Goal: Information Seeking & Learning: Learn about a topic

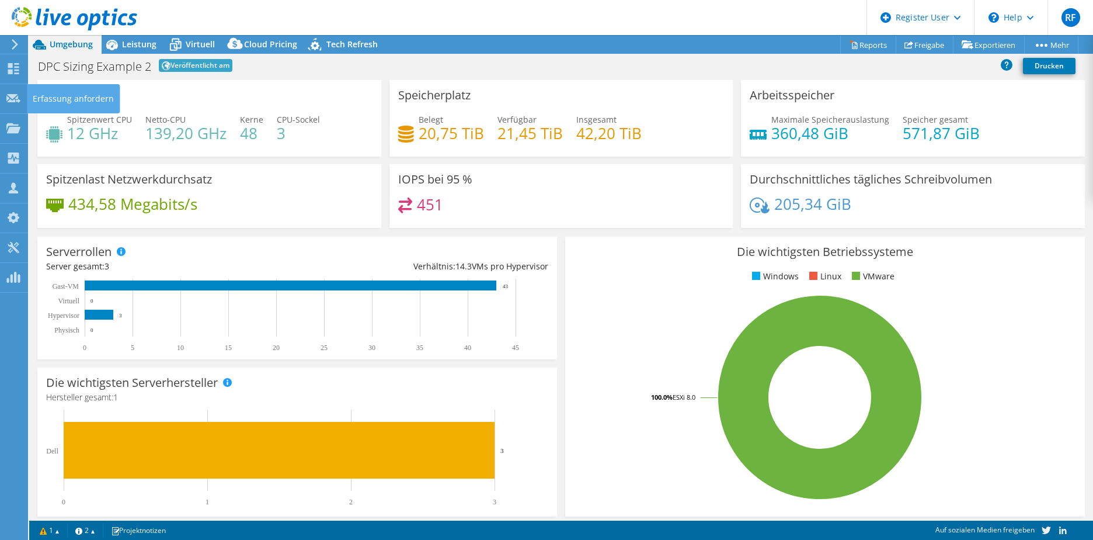
select select "EUFrankfurt"
select select "EUR"
click at [11, 93] on icon at bounding box center [13, 98] width 14 height 11
click at [6, 130] on icon at bounding box center [13, 128] width 14 height 11
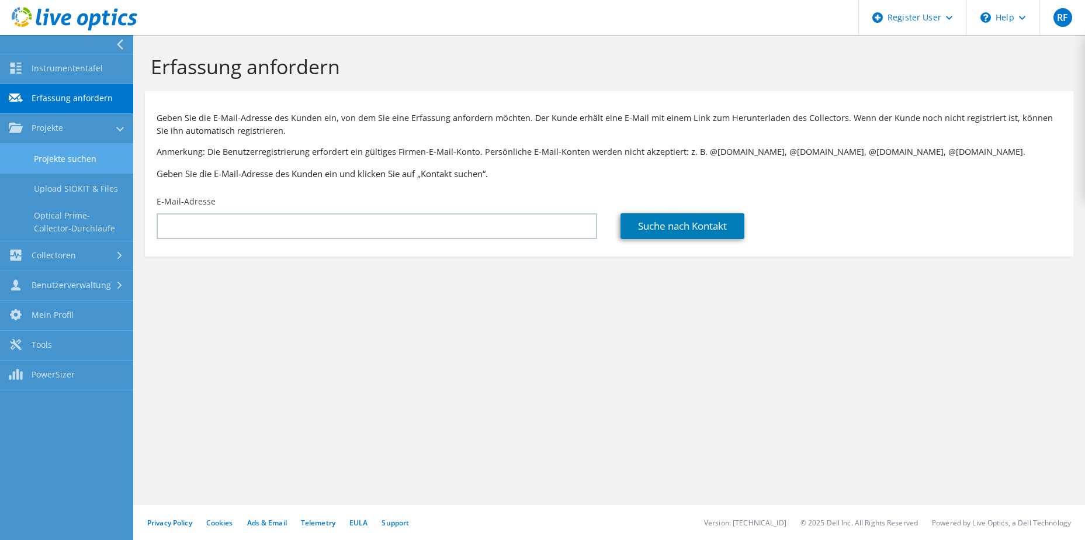
click at [54, 161] on link "Projekte suchen" at bounding box center [66, 159] width 133 height 30
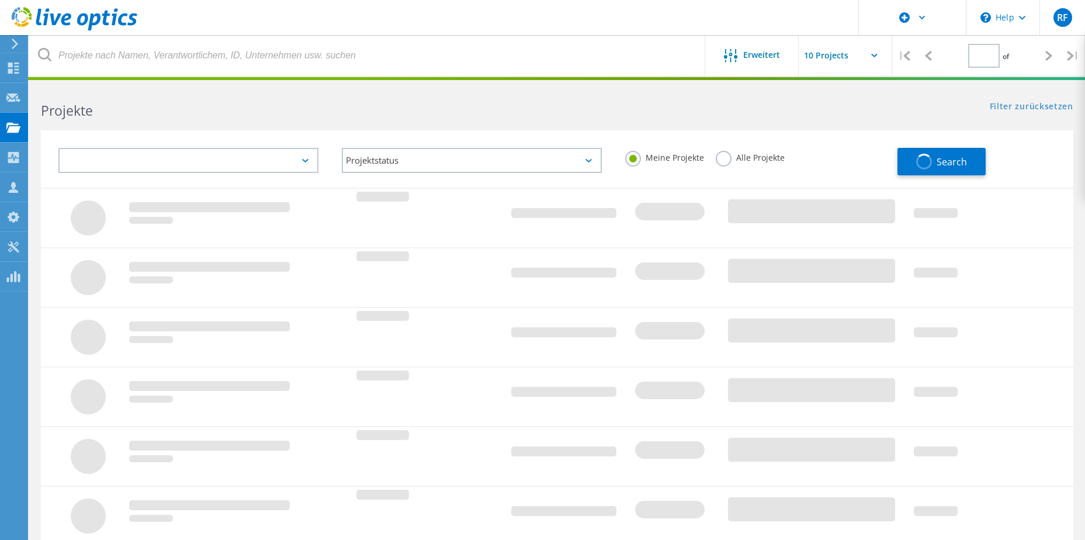
type input "1"
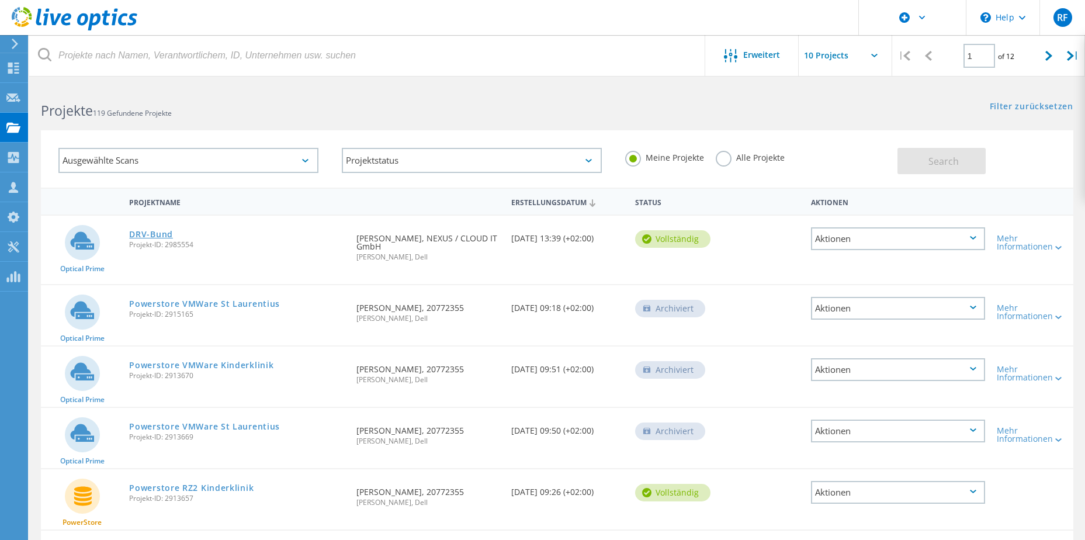
click at [152, 234] on link "DRV-Bund" at bounding box center [151, 234] width 44 height 8
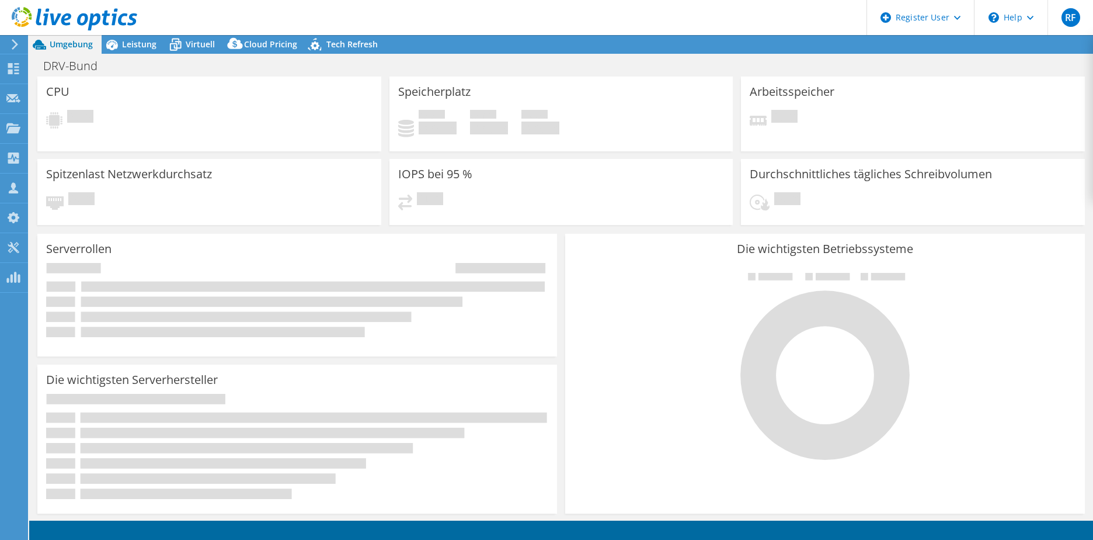
select select "EUFrankfurt"
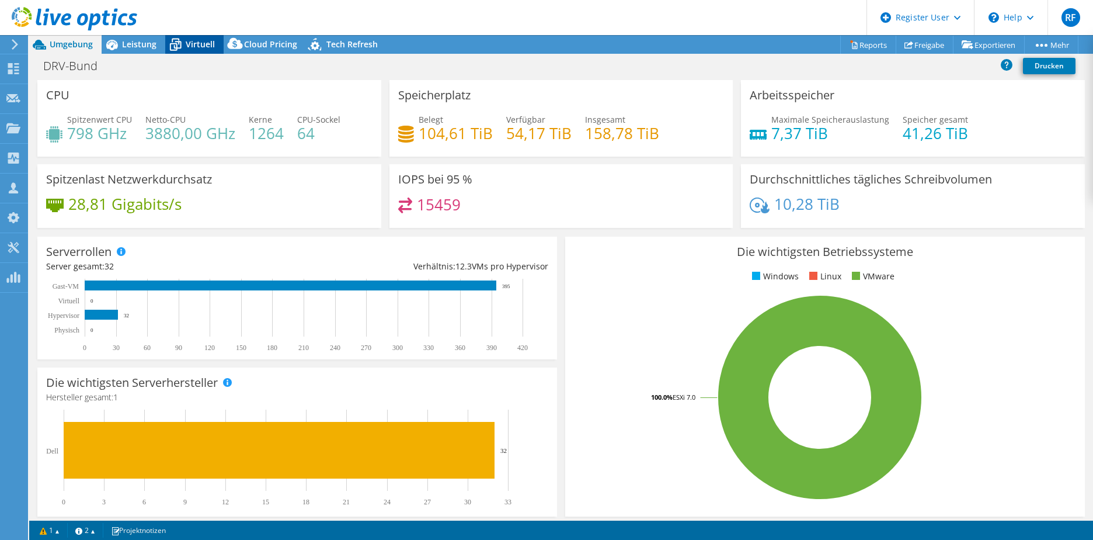
click at [196, 42] on span "Virtuell" at bounding box center [200, 44] width 29 height 11
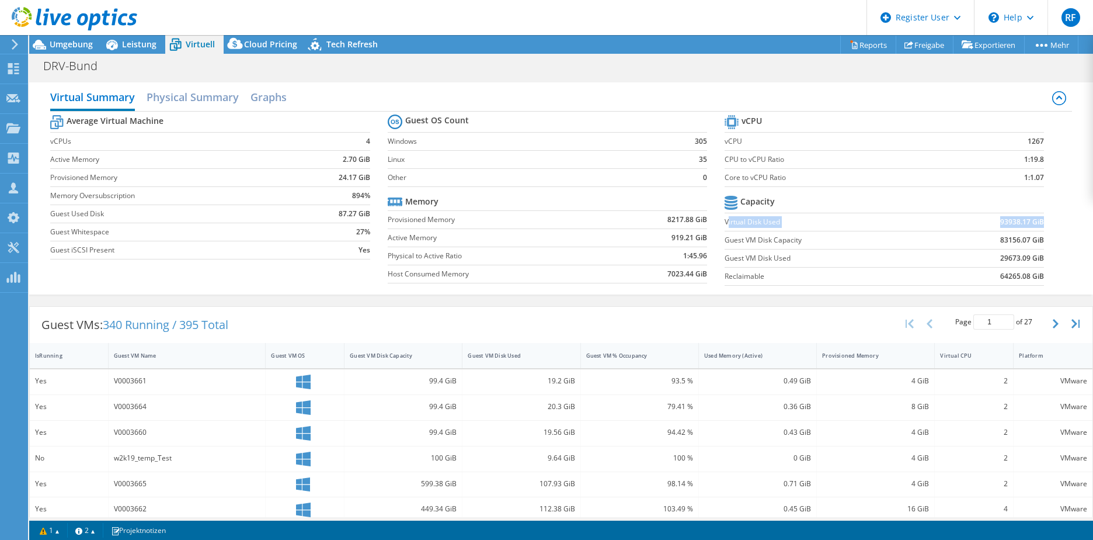
drag, startPoint x: 1034, startPoint y: 221, endPoint x: 721, endPoint y: 230, distance: 312.6
click at [725, 230] on tr "Virtual Disk Used 93938.17 GiB" at bounding box center [884, 222] width 319 height 18
click at [1001, 220] on b "93938.17 GiB" at bounding box center [1023, 222] width 44 height 12
drag, startPoint x: 993, startPoint y: 223, endPoint x: 1030, endPoint y: 221, distance: 36.8
click at [1030, 221] on b "93938.17 GiB" at bounding box center [1023, 222] width 44 height 12
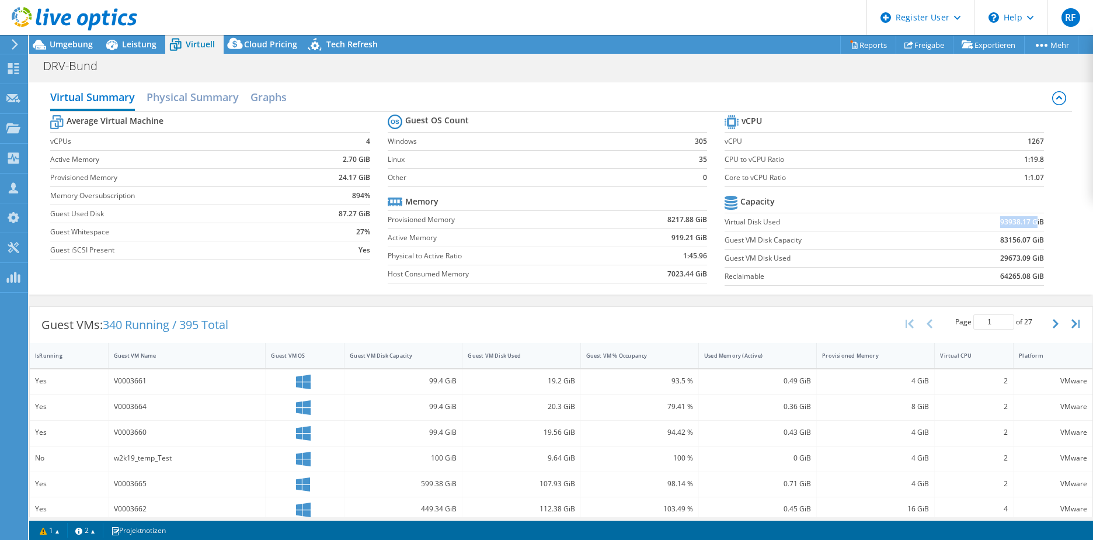
drag, startPoint x: 1030, startPoint y: 221, endPoint x: 1002, endPoint y: 221, distance: 27.5
click at [1002, 221] on b "93938.17 GiB" at bounding box center [1023, 222] width 44 height 12
click at [65, 44] on span "Umgebung" at bounding box center [71, 44] width 43 height 11
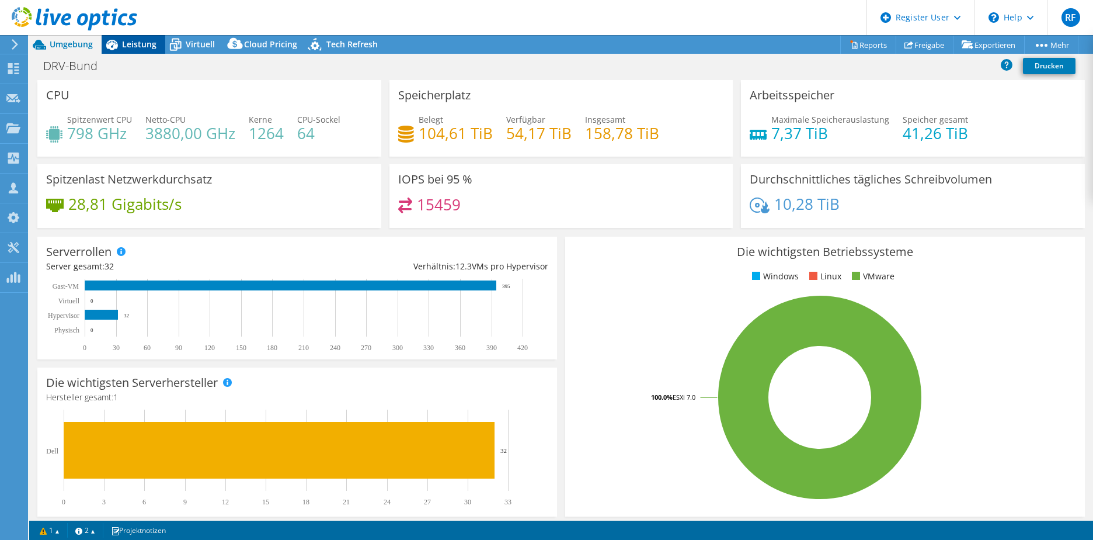
click at [136, 47] on span "Leistung" at bounding box center [139, 44] width 34 height 11
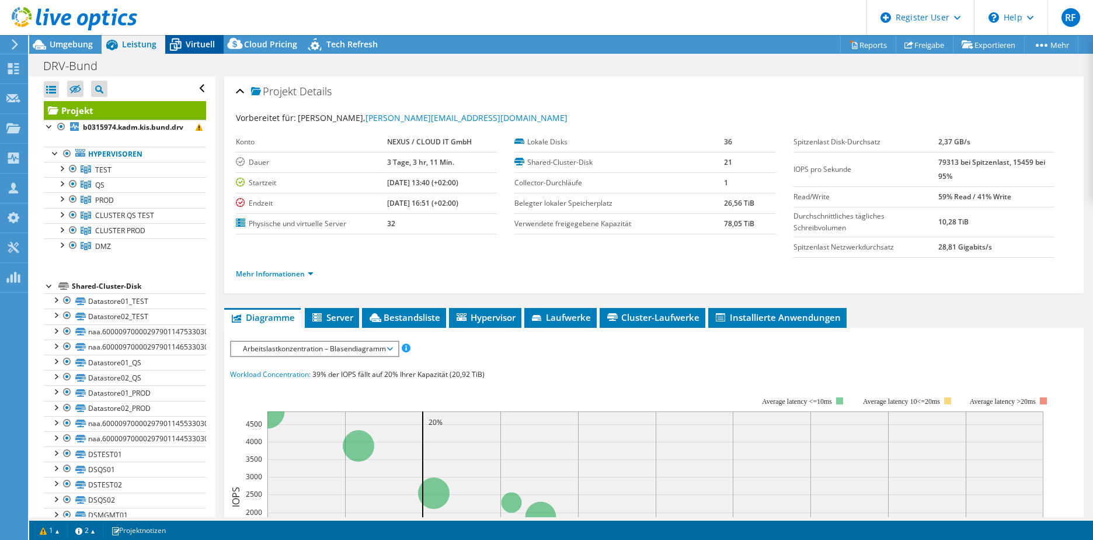
click at [171, 47] on icon at bounding box center [175, 44] width 20 height 20
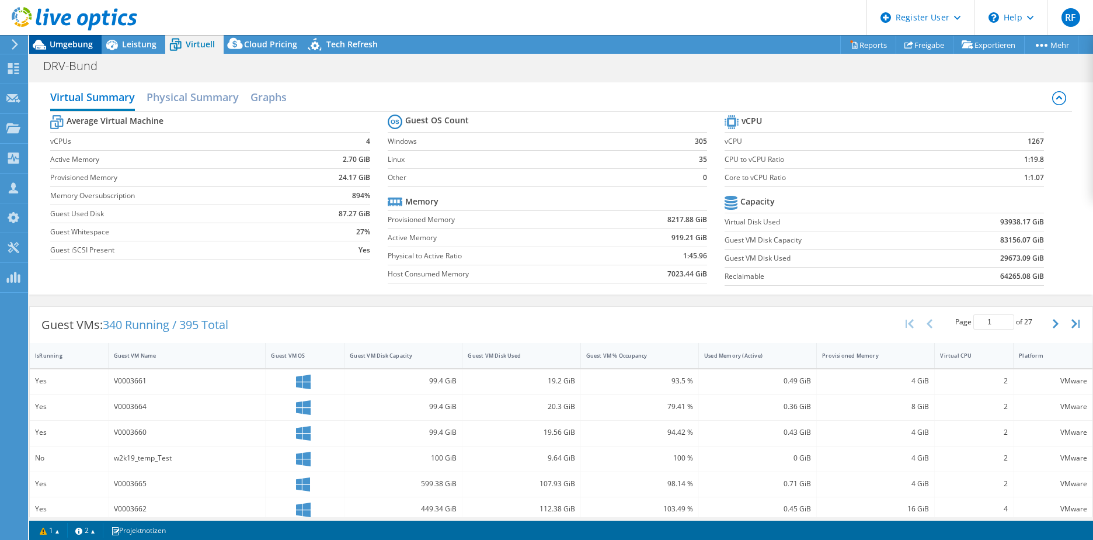
click at [71, 43] on span "Umgebung" at bounding box center [71, 44] width 43 height 11
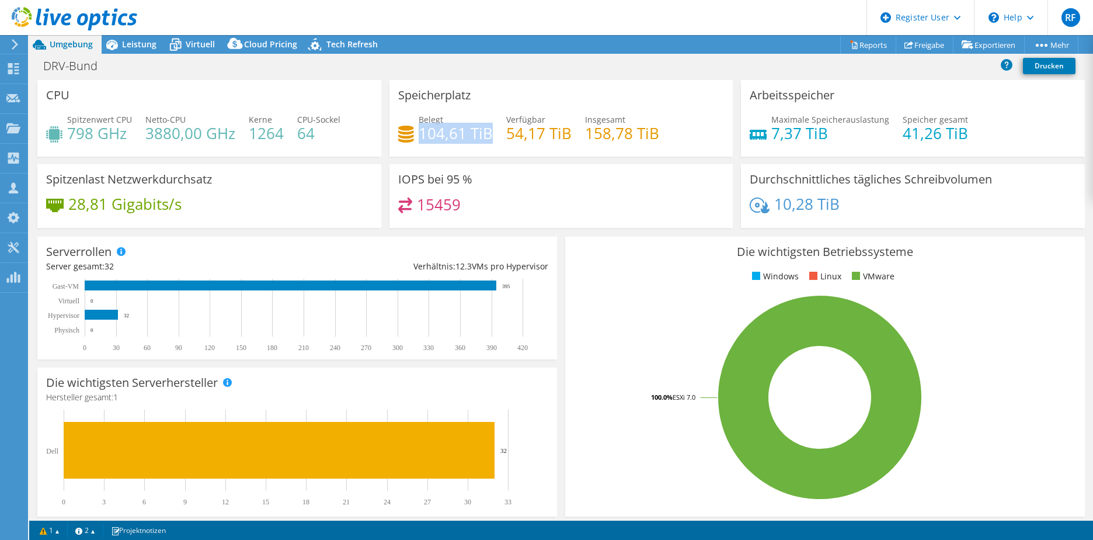
drag, startPoint x: 417, startPoint y: 131, endPoint x: 489, endPoint y: 134, distance: 71.9
click at [489, 134] on h4 "104,61 TiB" at bounding box center [456, 133] width 74 height 13
click at [194, 43] on span "Virtuell" at bounding box center [200, 44] width 29 height 11
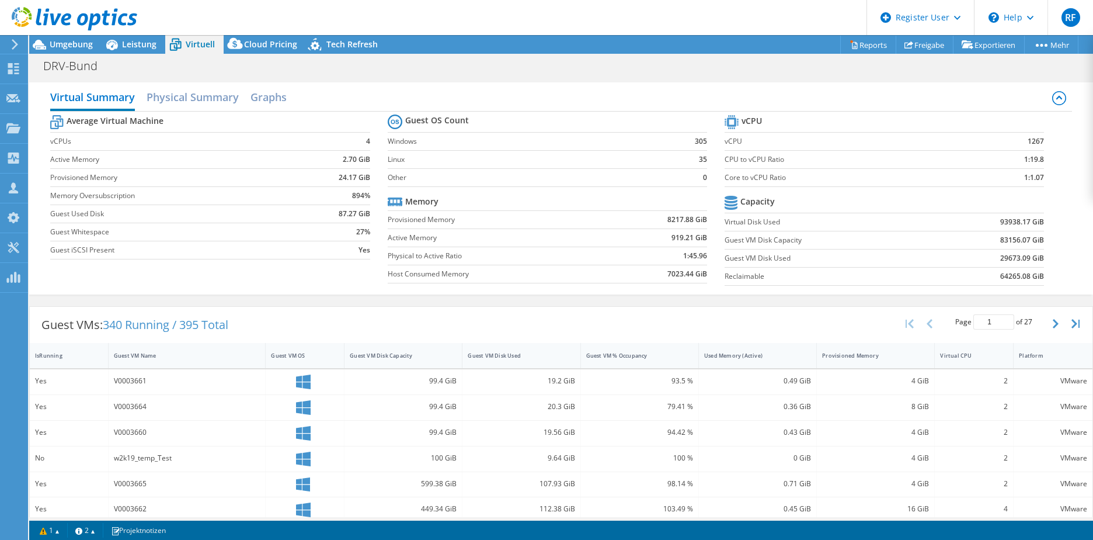
click at [725, 259] on label "Guest VM Disk Used" at bounding box center [829, 258] width 209 height 12
click at [891, 266] on td "Guest VM Disk Used" at bounding box center [829, 258] width 209 height 18
click at [1014, 17] on div "\n Help" at bounding box center [1011, 17] width 74 height 35
click at [1002, 51] on link "Explore Helpful Articles" at bounding box center [1040, 50] width 130 height 29
click at [864, 91] on div "Virtual Summary Physical Summary Graphs" at bounding box center [561, 98] width 1022 height 26
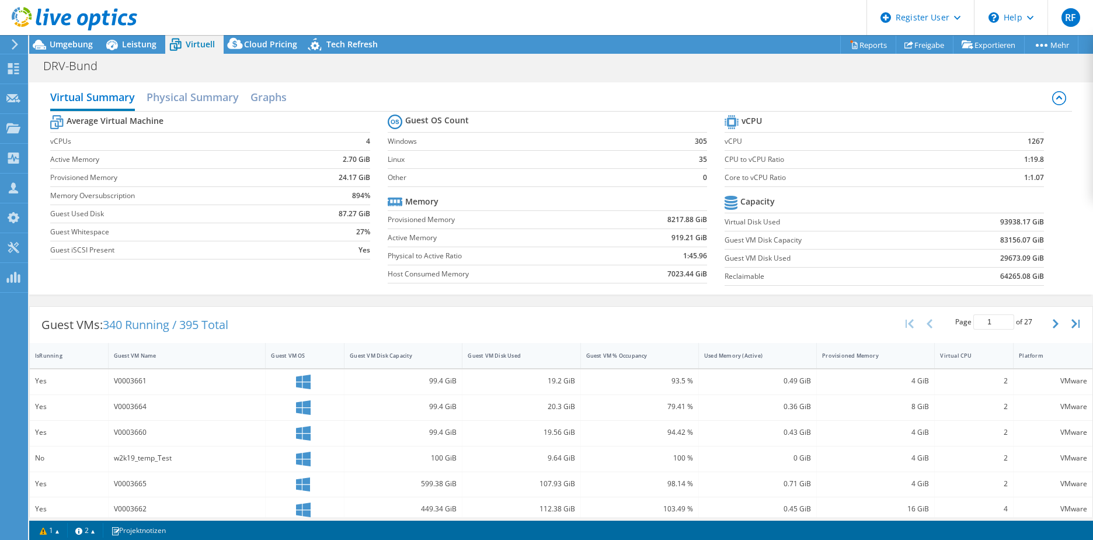
click at [71, 39] on div at bounding box center [68, 19] width 137 height 39
click at [74, 47] on span "Umgebung" at bounding box center [71, 44] width 43 height 11
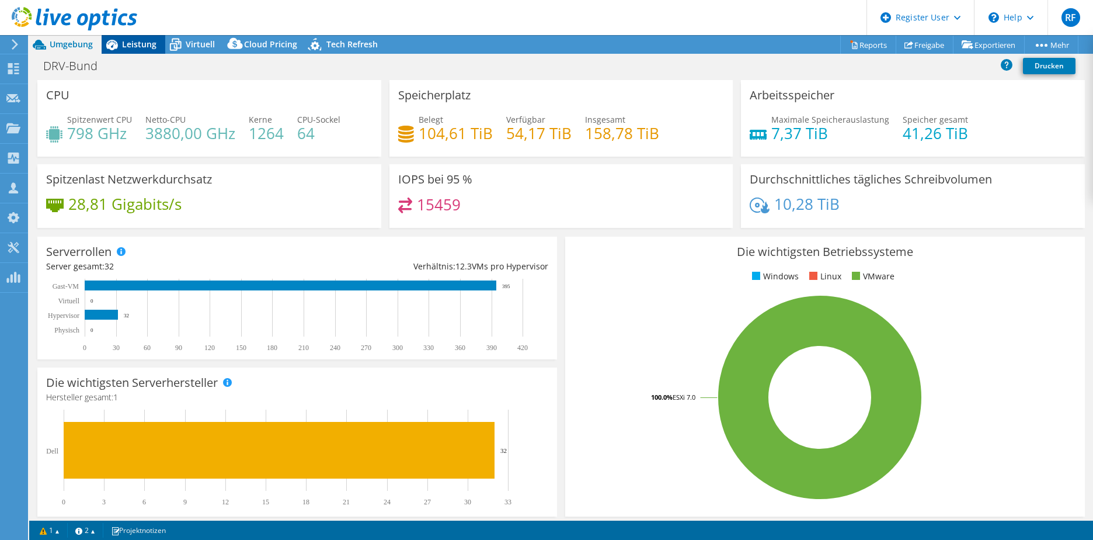
click at [130, 47] on span "Leistung" at bounding box center [139, 44] width 34 height 11
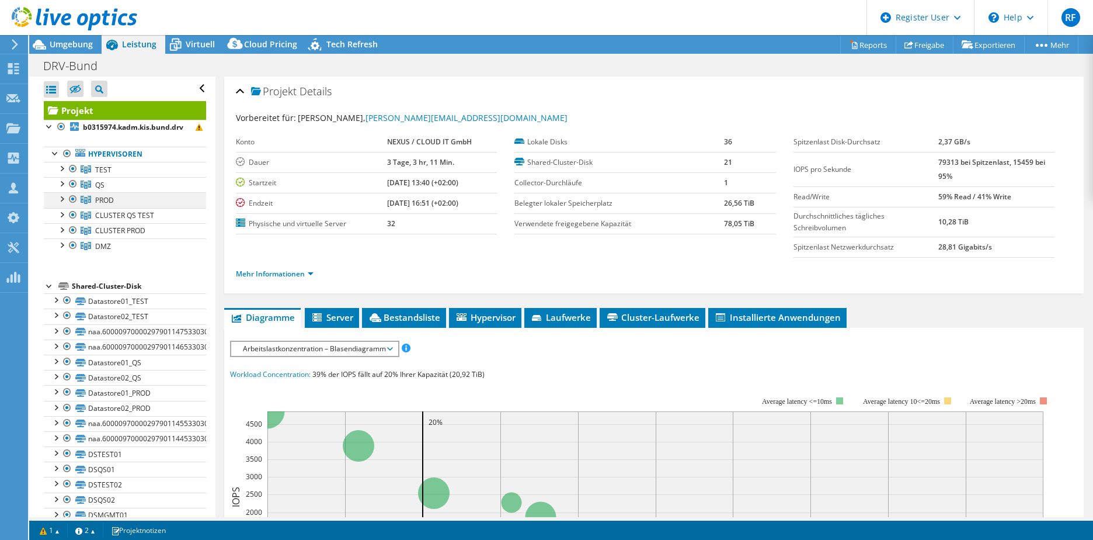
click at [62, 199] on div at bounding box center [61, 198] width 12 height 12
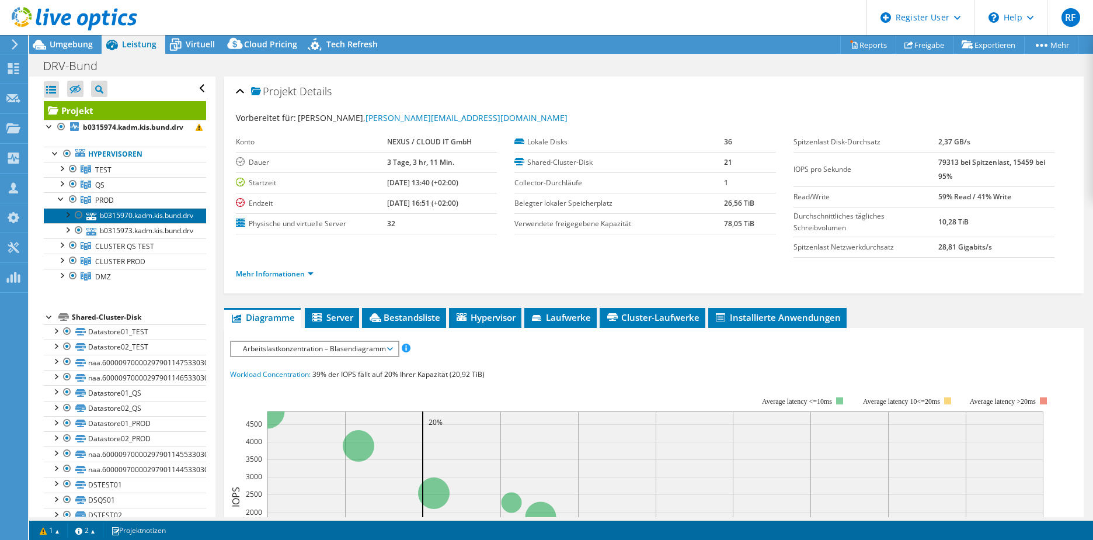
click at [105, 214] on link "b0315970.kadm.kis.bund.drv" at bounding box center [125, 215] width 162 height 15
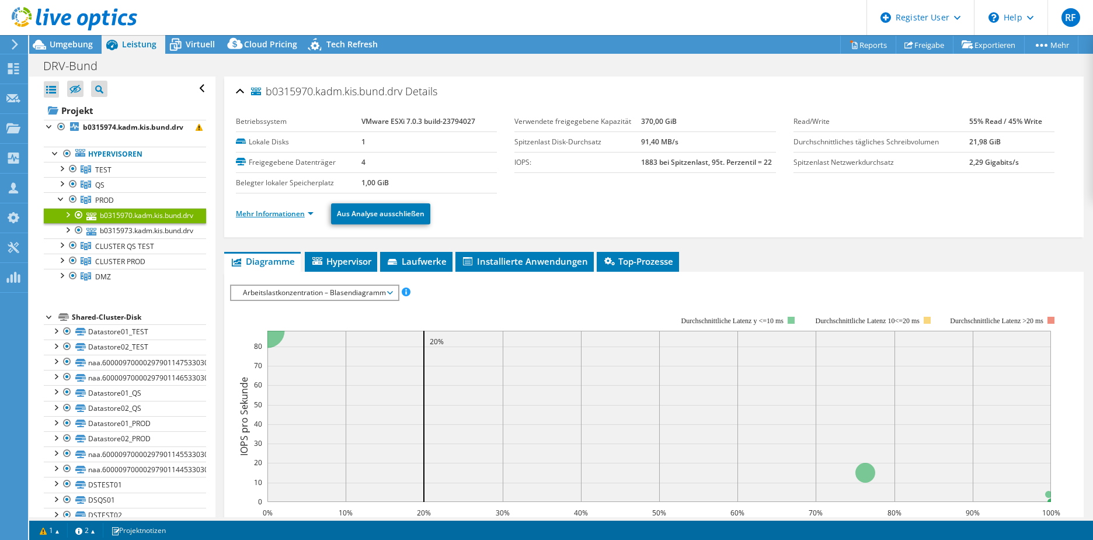
click at [310, 213] on link "Mehr Informationen" at bounding box center [275, 214] width 78 height 10
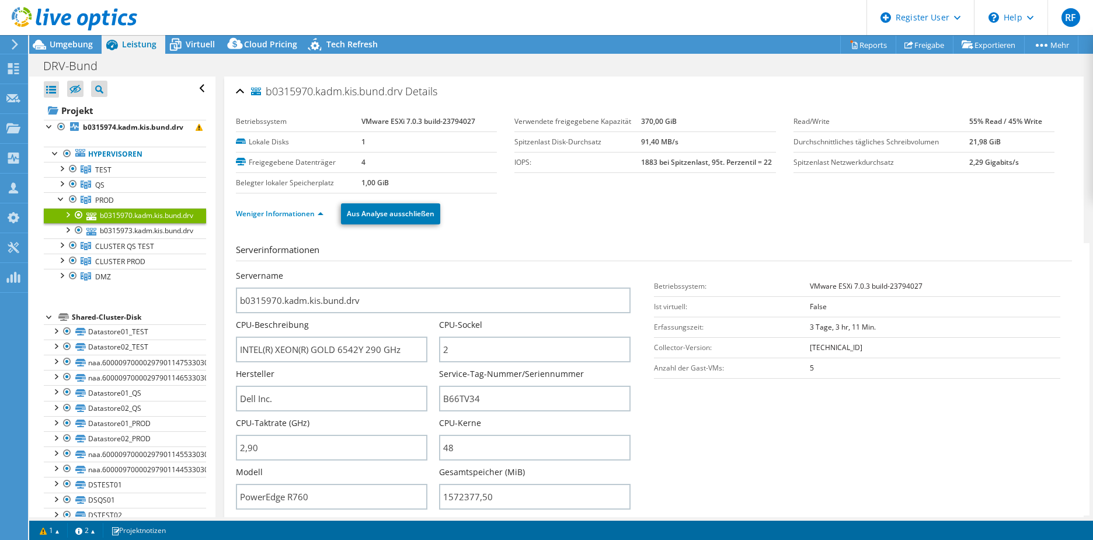
click at [68, 212] on div at bounding box center [67, 214] width 12 height 12
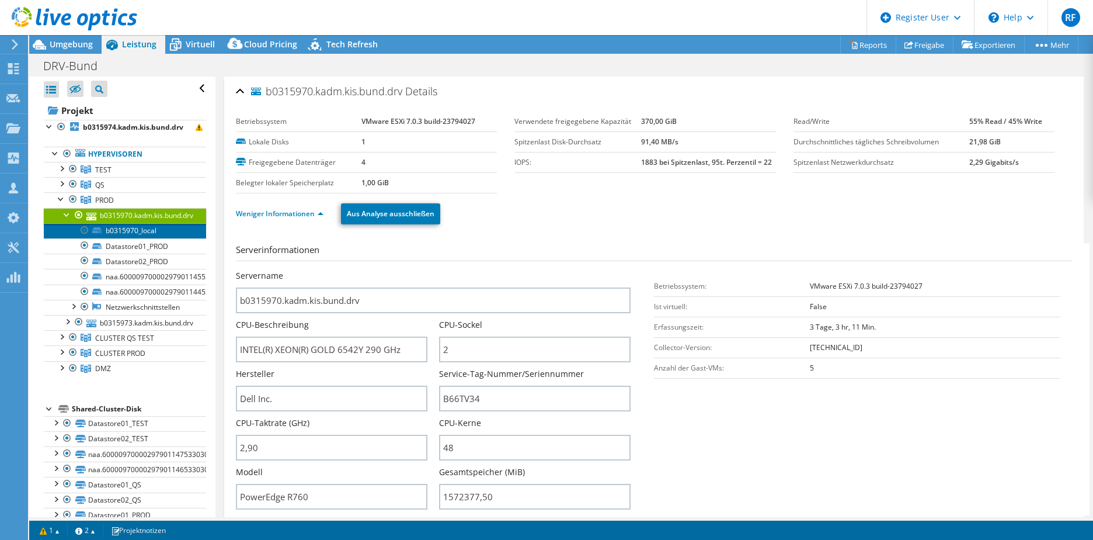
click at [124, 230] on link "b0315970_local" at bounding box center [125, 230] width 162 height 15
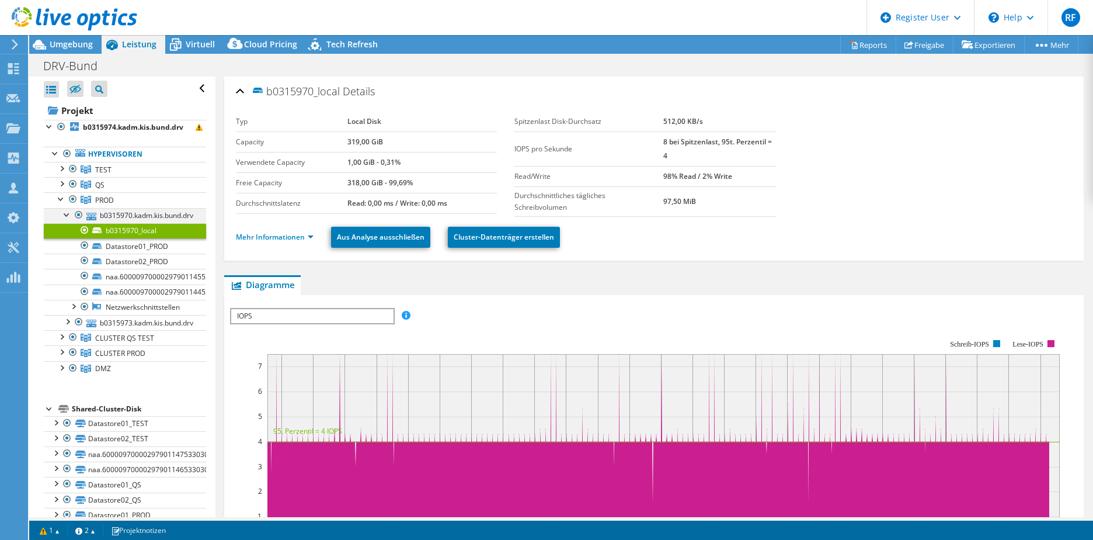
click at [68, 218] on div at bounding box center [67, 214] width 12 height 12
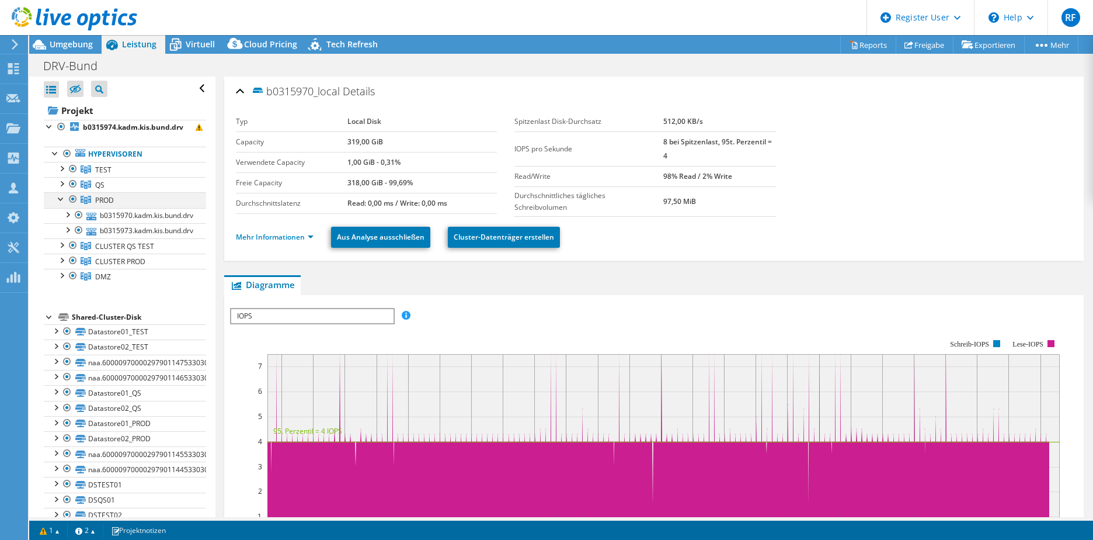
click at [59, 199] on div at bounding box center [61, 198] width 12 height 12
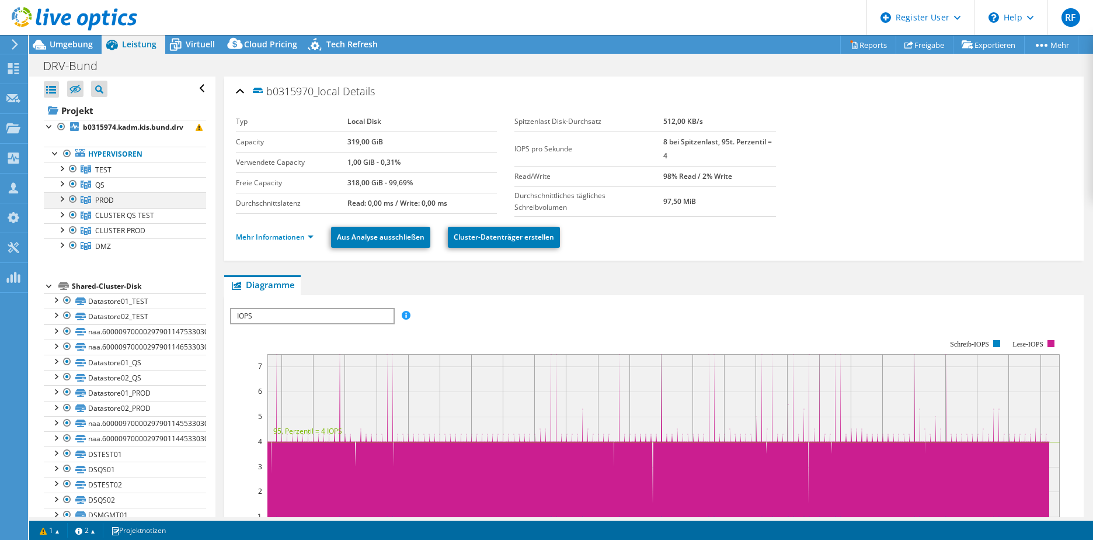
click at [59, 199] on div at bounding box center [61, 198] width 12 height 12
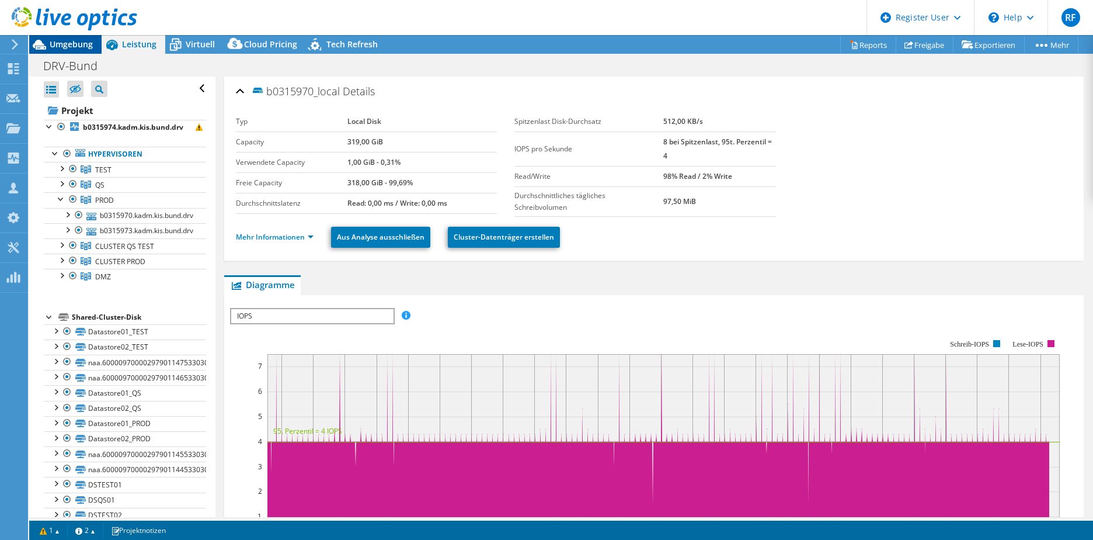
click at [56, 47] on span "Umgebung" at bounding box center [71, 44] width 43 height 11
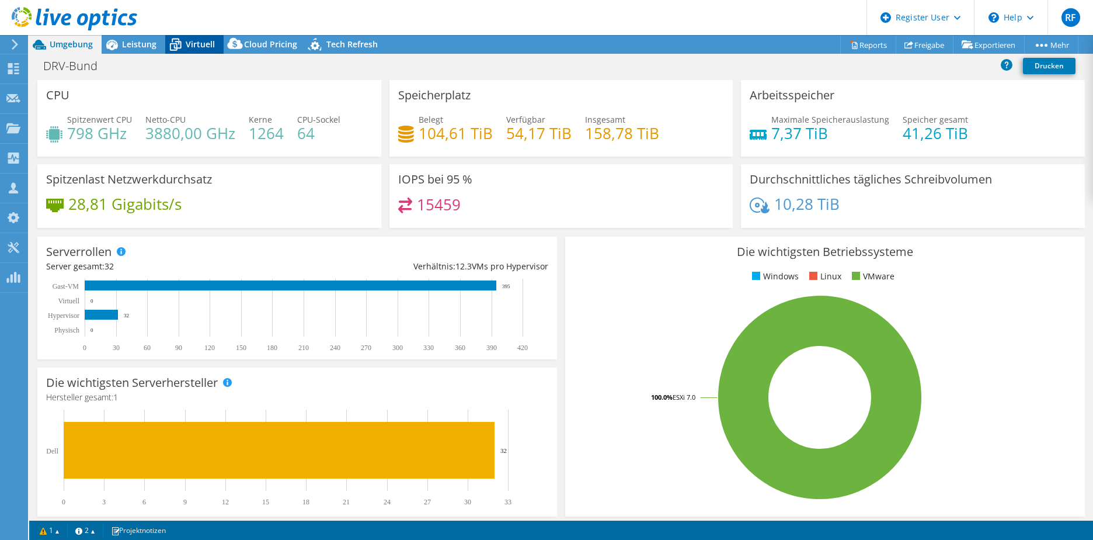
click at [195, 40] on span "Virtuell" at bounding box center [200, 44] width 29 height 11
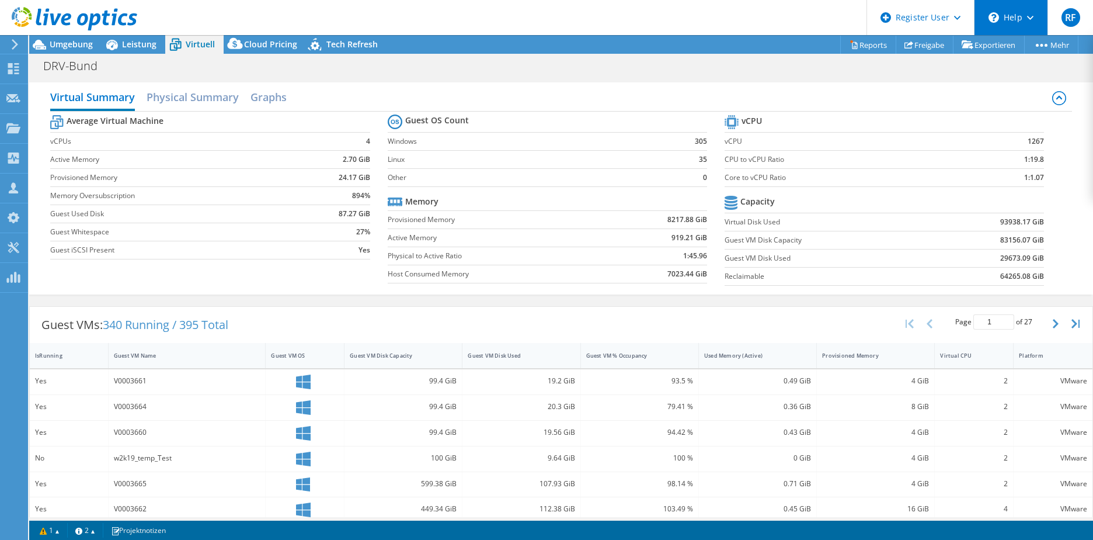
click at [1023, 22] on div "\n Help" at bounding box center [1011, 17] width 74 height 35
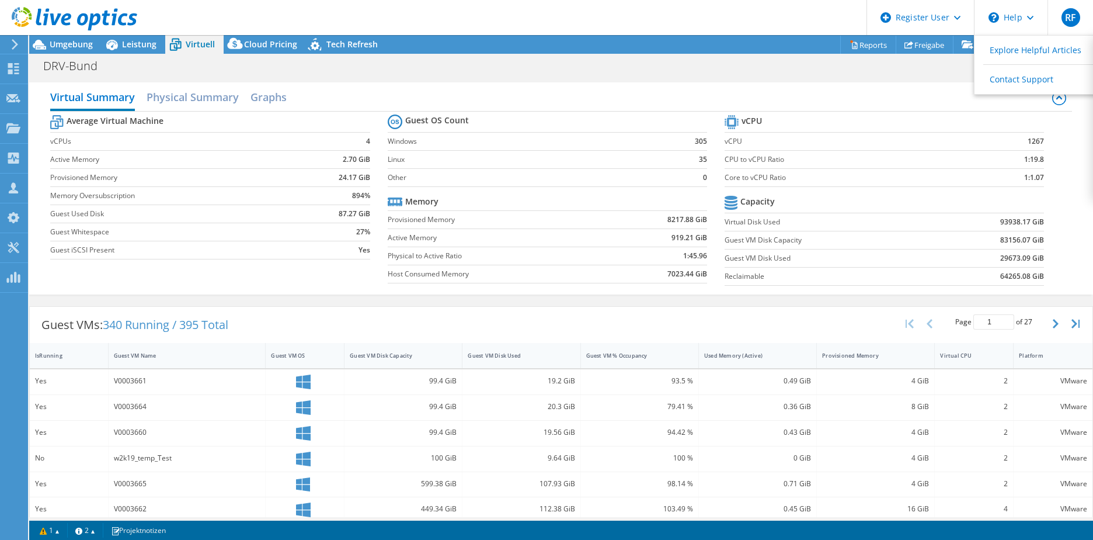
click at [885, 77] on div "Virtual Summary Physical Summary Graphs Average Virtual Machine vCPUs 4 Active …" at bounding box center [561, 189] width 1064 height 224
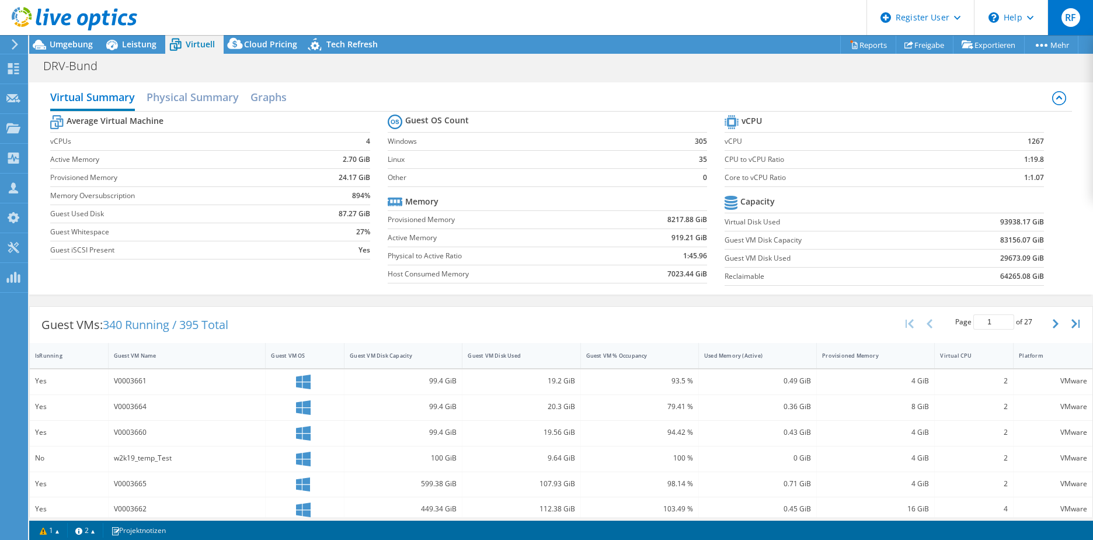
click at [1064, 23] on span "RF" at bounding box center [1071, 17] width 19 height 19
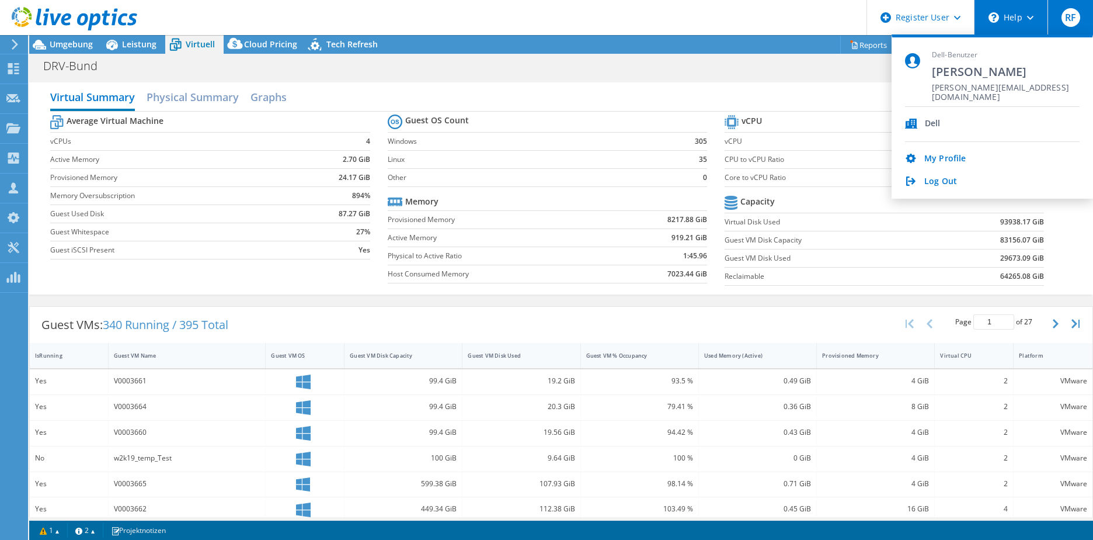
click at [1016, 19] on div "\n Help" at bounding box center [1011, 17] width 74 height 35
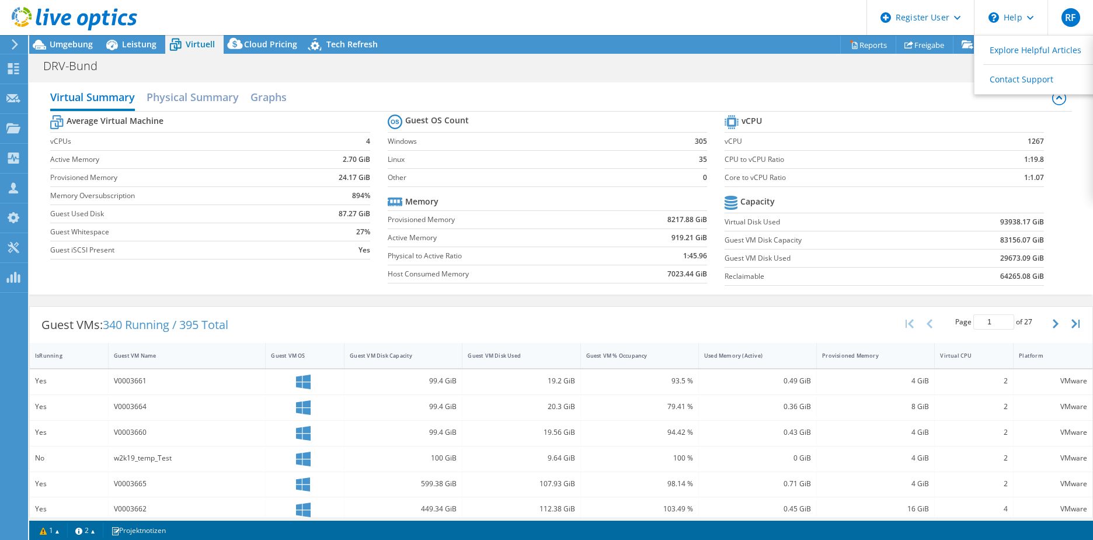
click at [815, 93] on div "Virtual Summary Physical Summary Graphs" at bounding box center [561, 98] width 1022 height 26
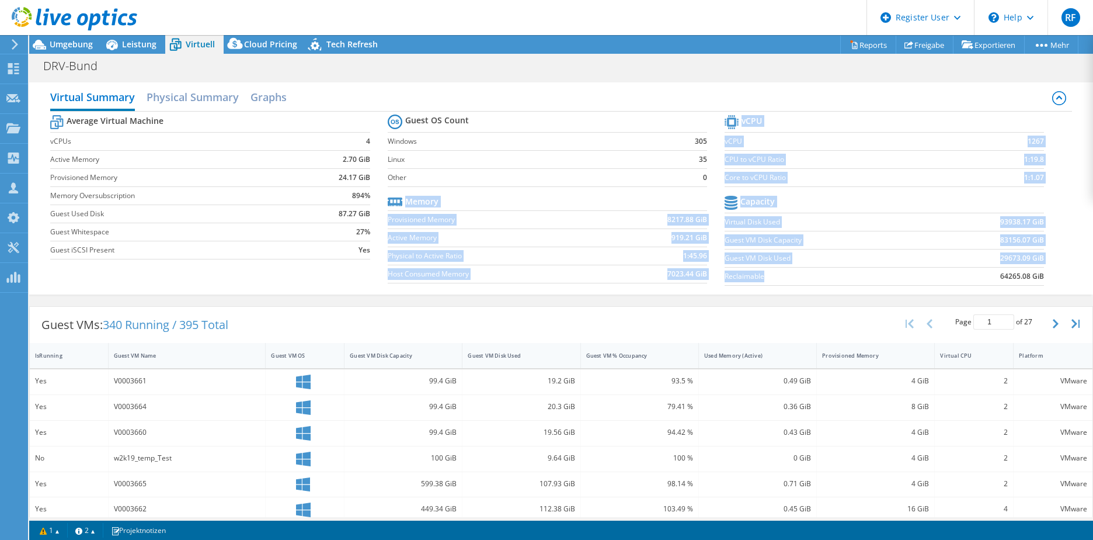
drag, startPoint x: 717, startPoint y: 220, endPoint x: 904, endPoint y: 274, distance: 193.9
click at [904, 274] on div "Average Virtual Machine vCPUs 4 Active Memory 2.70 GiB Provisioned Memory 24.17…" at bounding box center [561, 202] width 1022 height 180
click at [903, 273] on label "Reclaimable" at bounding box center [829, 276] width 209 height 12
click at [903, 271] on label "Reclaimable" at bounding box center [829, 276] width 209 height 12
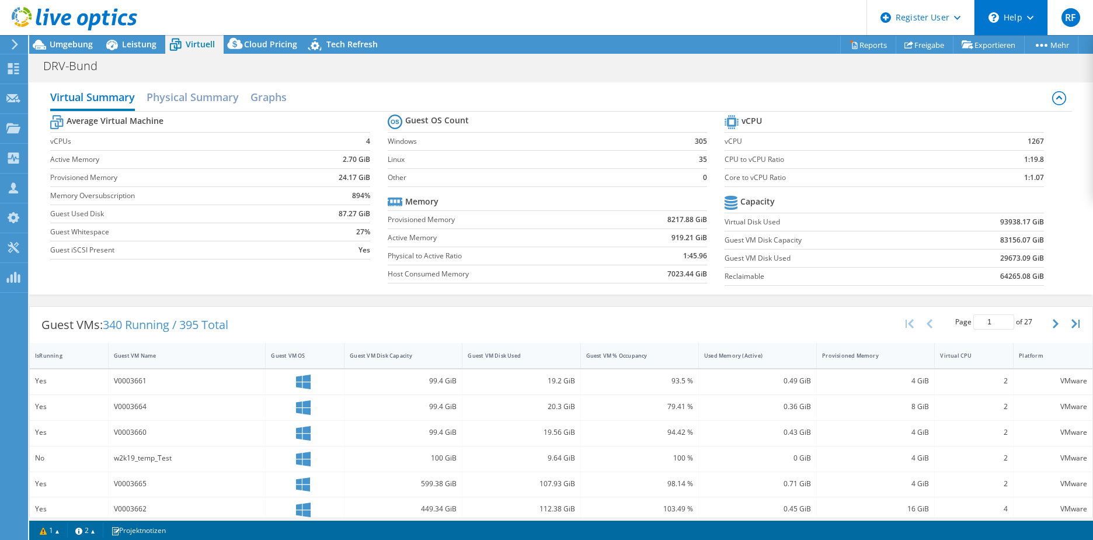
click at [1002, 22] on div "\n Help" at bounding box center [1011, 17] width 74 height 35
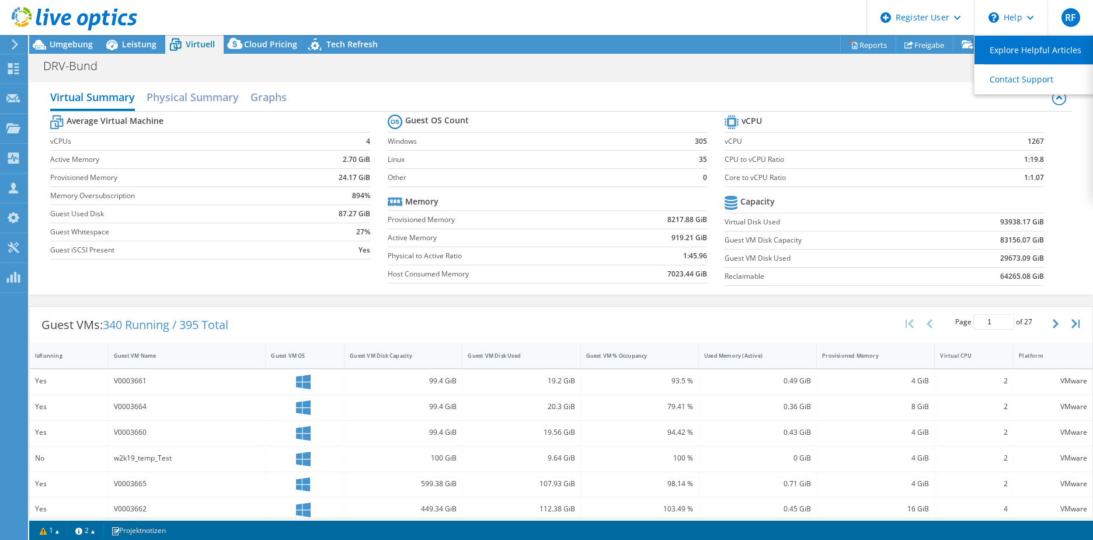
click at [1006, 50] on link "Explore Helpful Articles" at bounding box center [1040, 50] width 130 height 29
click at [767, 87] on div "Virtual Summary Physical Summary Graphs" at bounding box center [561, 98] width 1022 height 26
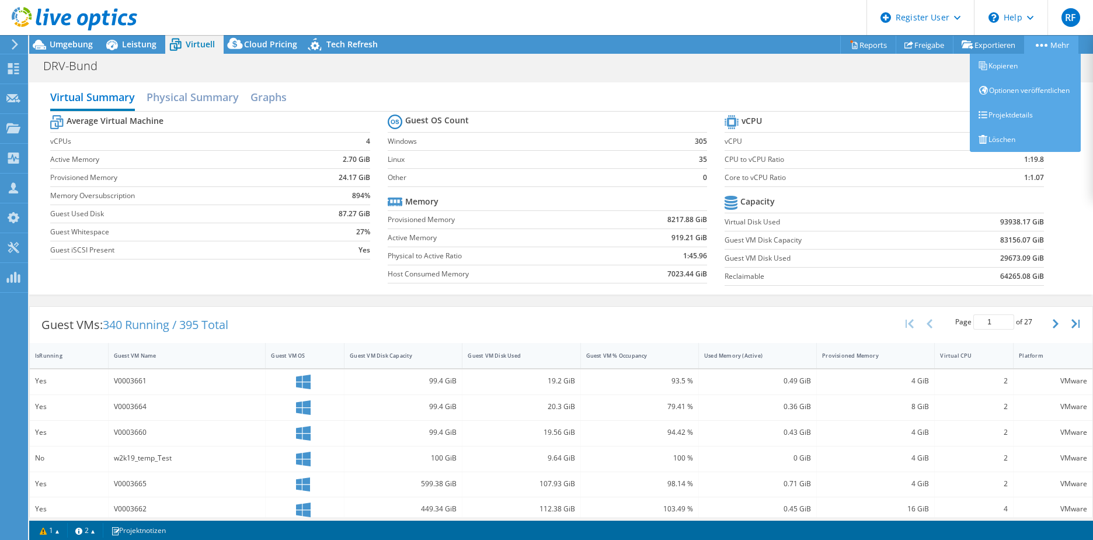
click at [1034, 41] on link "Mehr" at bounding box center [1051, 45] width 54 height 18
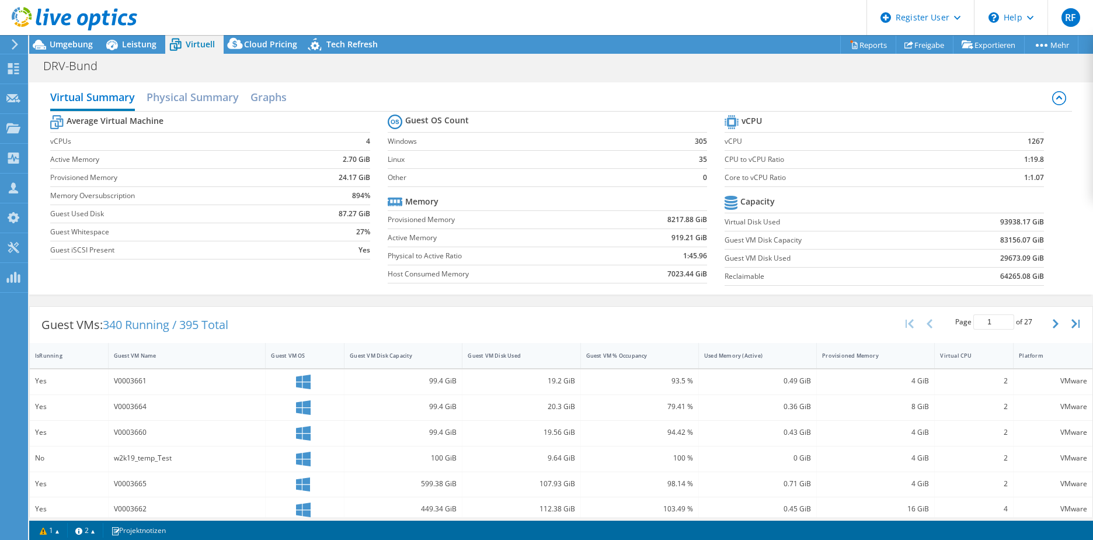
click at [862, 237] on label "Guest VM Disk Capacity" at bounding box center [829, 240] width 209 height 12
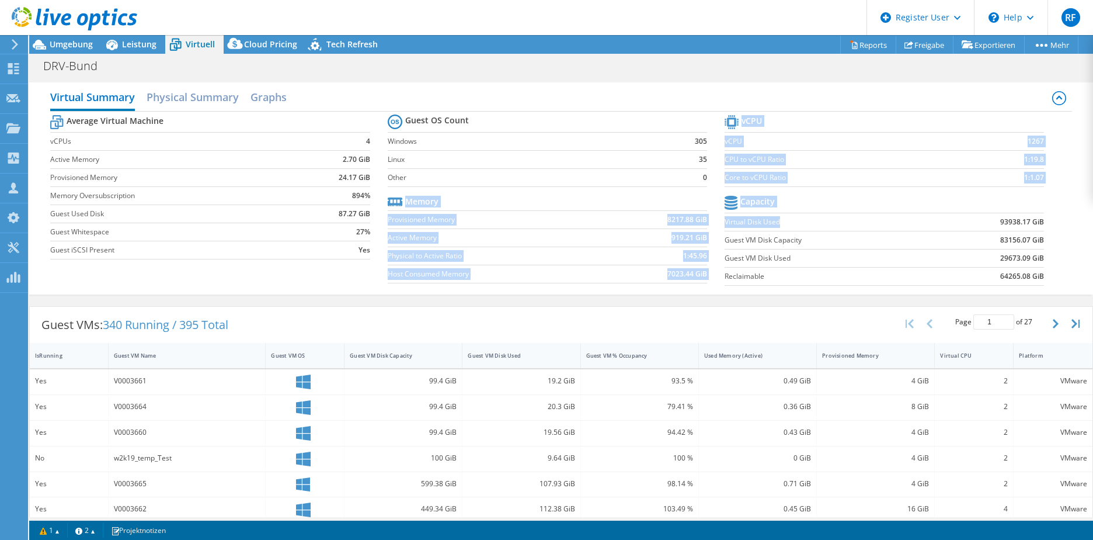
drag, startPoint x: 718, startPoint y: 222, endPoint x: 777, endPoint y: 226, distance: 59.1
click at [777, 226] on div "Average Virtual Machine vCPUs 4 Active Memory 2.70 GiB Provisioned Memory 24.17…" at bounding box center [561, 202] width 1022 height 180
click at [776, 226] on label "Virtual Disk Used" at bounding box center [829, 222] width 209 height 12
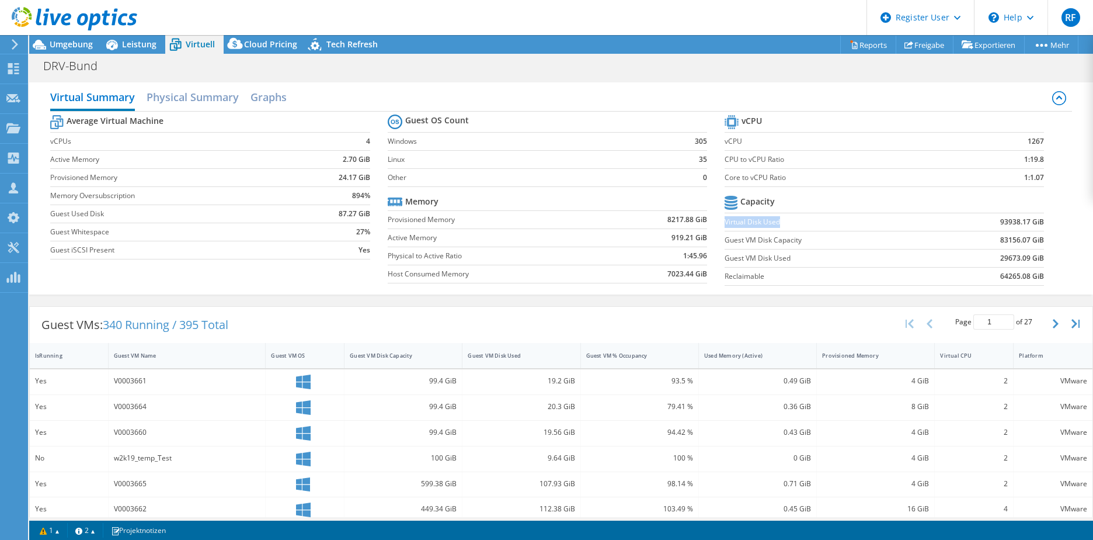
drag, startPoint x: 779, startPoint y: 224, endPoint x: 721, endPoint y: 225, distance: 58.4
click at [725, 225] on label "Virtual Disk Used" at bounding box center [829, 222] width 209 height 12
copy label "Virtual Disk Used"
click at [79, 40] on span "Umgebung" at bounding box center [71, 44] width 43 height 11
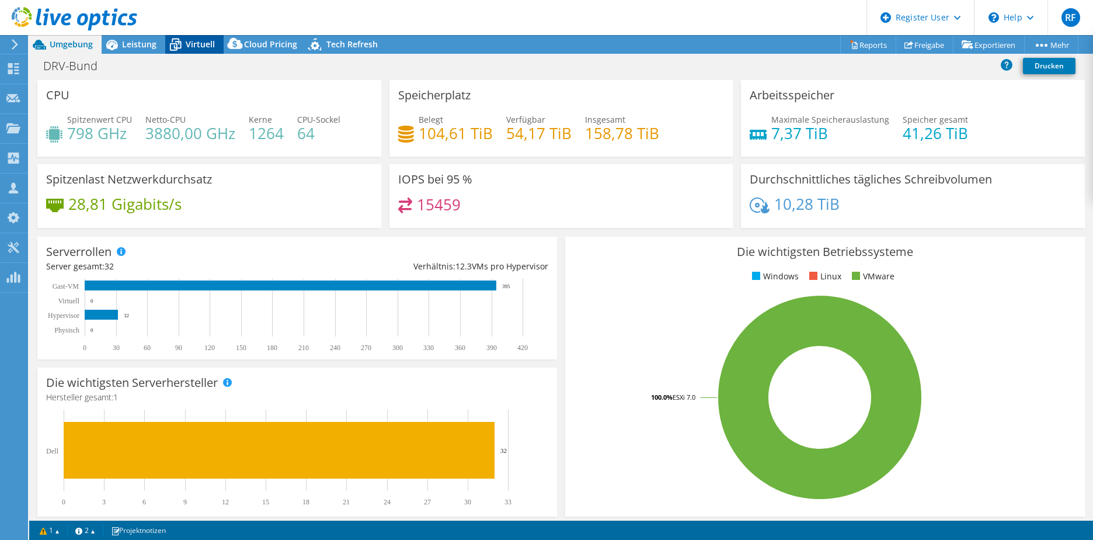
click at [186, 47] on span "Virtuell" at bounding box center [200, 44] width 29 height 11
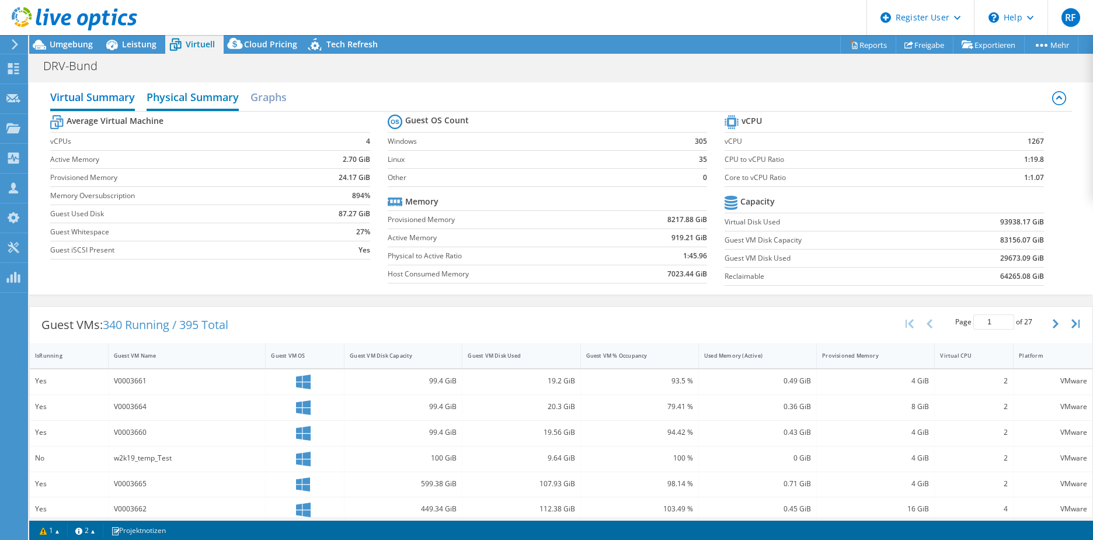
click at [206, 98] on h2 "Physical Summary" at bounding box center [193, 98] width 92 height 26
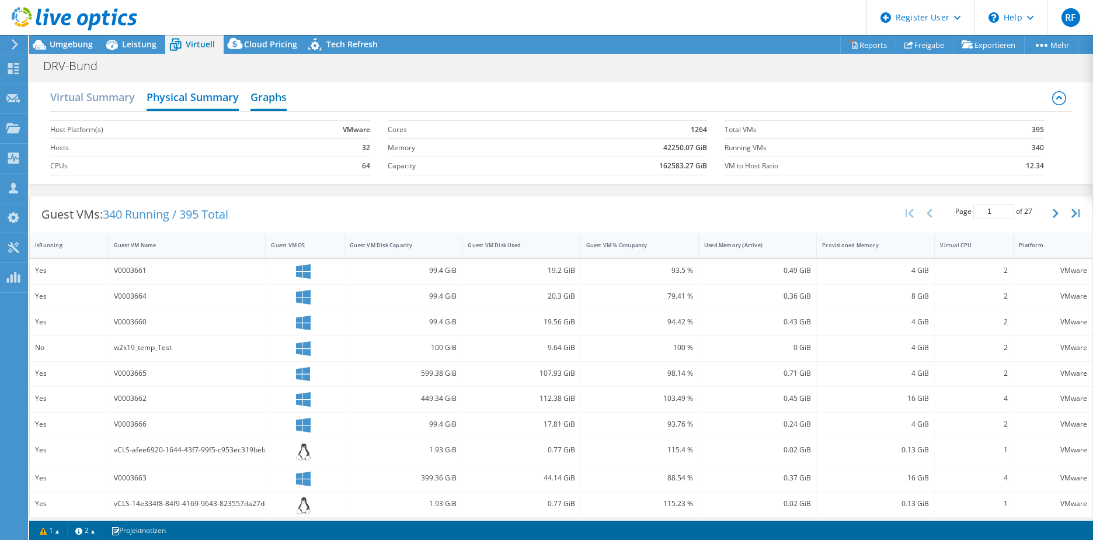
click at [256, 102] on h2 "Graphs" at bounding box center [269, 98] width 36 height 26
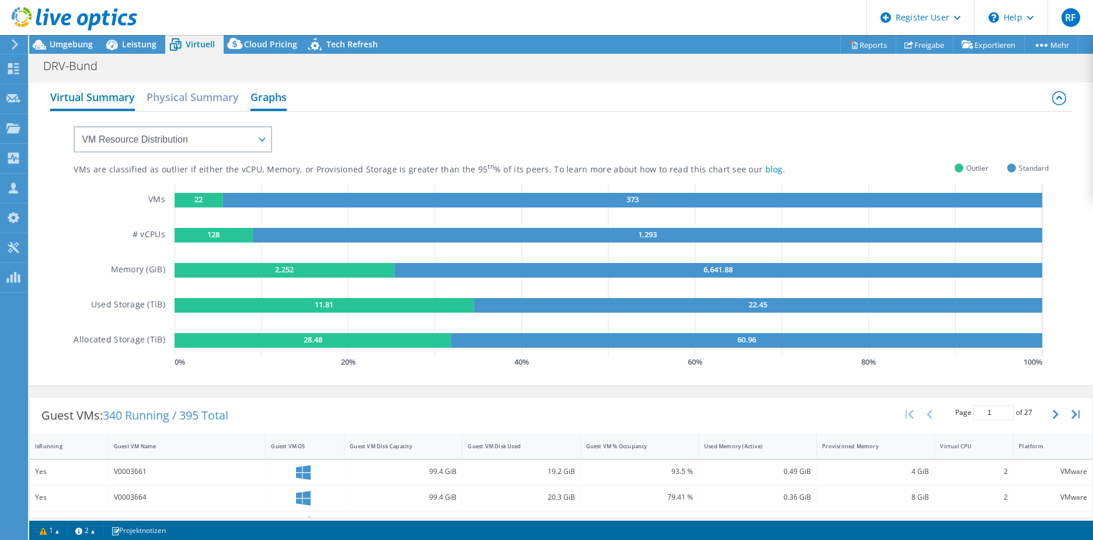
click at [110, 97] on h2 "Virtual Summary" at bounding box center [92, 98] width 85 height 26
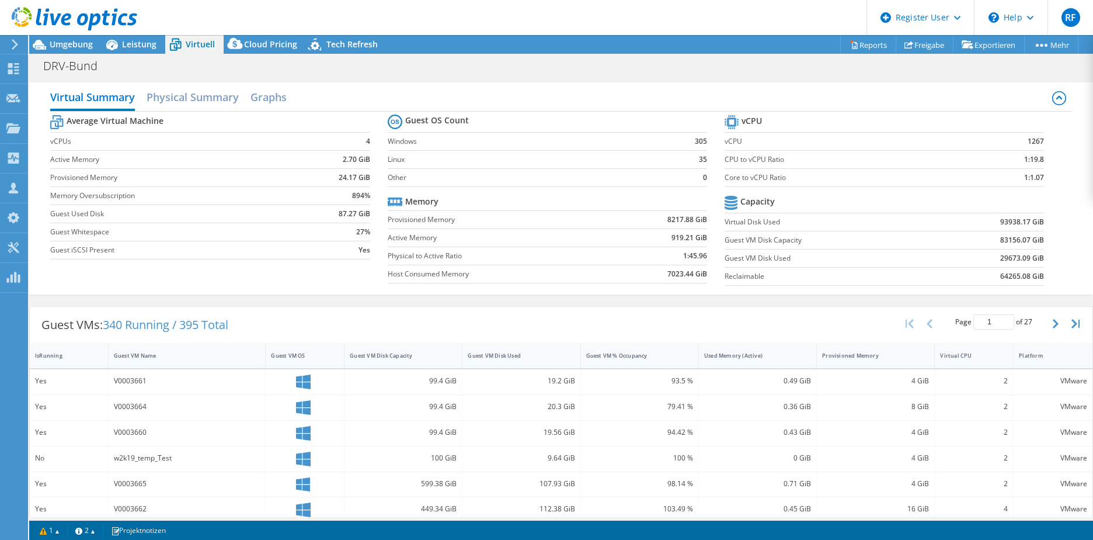
drag, startPoint x: 723, startPoint y: 261, endPoint x: 717, endPoint y: 256, distance: 7.9
click at [725, 260] on label "Guest VM Disk Used" at bounding box center [829, 258] width 209 height 12
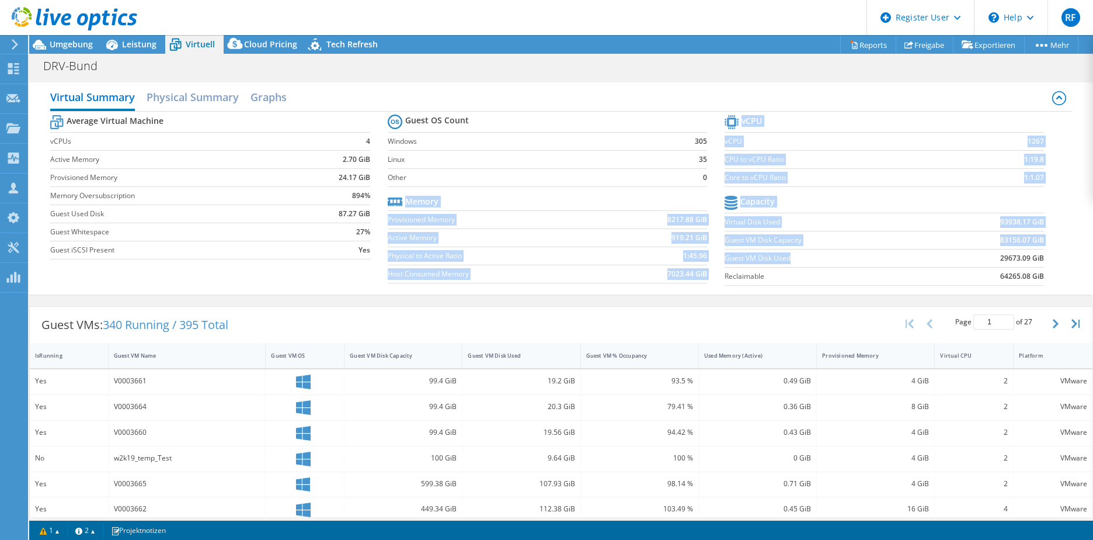
drag, startPoint x: 715, startPoint y: 255, endPoint x: 799, endPoint y: 262, distance: 83.9
click at [799, 262] on div "Average Virtual Machine vCPUs 4 Active Memory 2.70 GiB Provisioned Memory 24.17…" at bounding box center [561, 202] width 1022 height 180
click at [797, 261] on label "Guest VM Disk Used" at bounding box center [829, 258] width 209 height 12
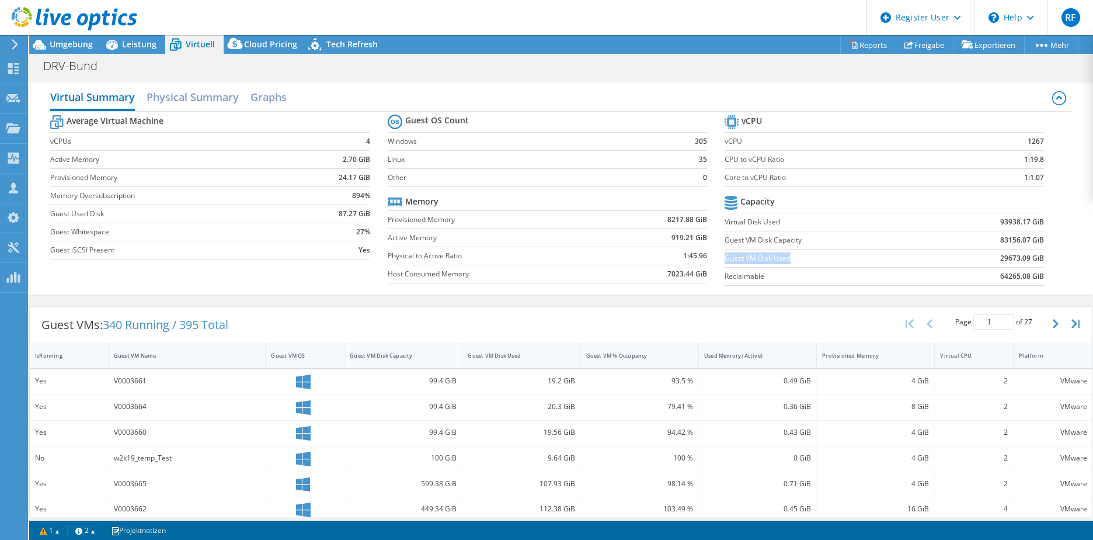
drag, startPoint x: 796, startPoint y: 259, endPoint x: 720, endPoint y: 263, distance: 75.5
click at [725, 263] on label "Guest VM Disk Used" at bounding box center [829, 258] width 209 height 12
copy label "Guest VM Disk Used"
drag, startPoint x: 1036, startPoint y: 239, endPoint x: 742, endPoint y: 242, distance: 293.8
click at [742, 242] on section "vCPU vCPU 1267 CPU to vCPU Ratio 1:19.8 Core to vCPU Ratio 1:1.07 Capacity Virt…" at bounding box center [893, 201] width 337 height 179
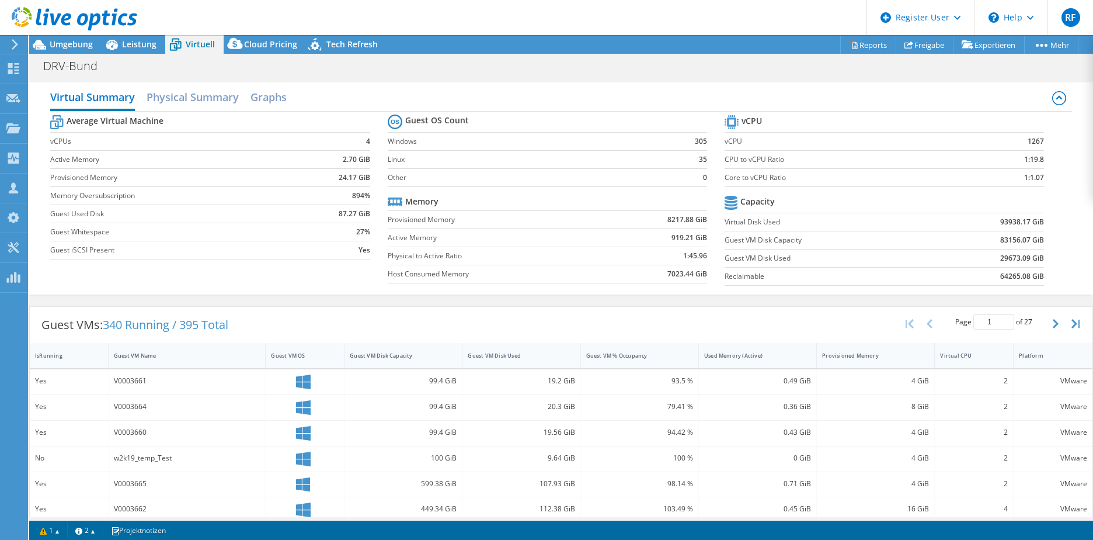
click at [741, 239] on label "Guest VM Disk Capacity" at bounding box center [829, 240] width 209 height 12
drag, startPoint x: 722, startPoint y: 238, endPoint x: 815, endPoint y: 242, distance: 93.0
click at [815, 242] on label "Guest VM Disk Capacity" at bounding box center [829, 240] width 209 height 12
drag, startPoint x: 815, startPoint y: 242, endPoint x: 769, endPoint y: 265, distance: 51.5
click at [769, 265] on td "Guest VM Disk Used" at bounding box center [829, 258] width 209 height 18
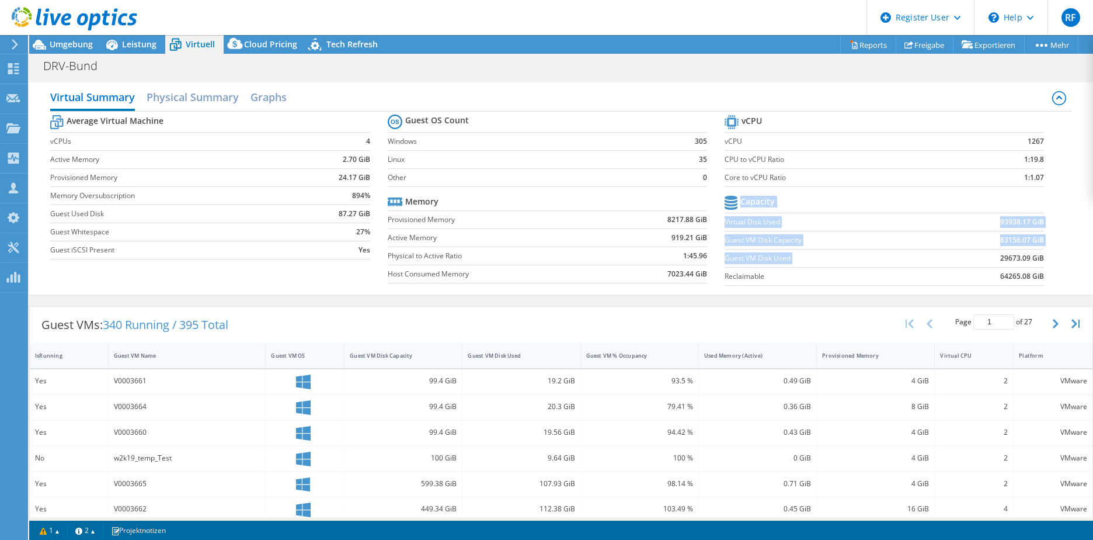
drag, startPoint x: 991, startPoint y: 256, endPoint x: 1037, endPoint y: 279, distance: 51.5
click at [1037, 279] on section "vCPU vCPU 1267 CPU to vCPU Ratio 1:19.8 Core to vCPU Ratio 1:1.07 Capacity Virt…" at bounding box center [893, 201] width 337 height 179
drag, startPoint x: 1037, startPoint y: 279, endPoint x: 1001, endPoint y: 221, distance: 68.0
click at [1001, 221] on b "93938.17 GiB" at bounding box center [1023, 222] width 44 height 12
drag, startPoint x: 722, startPoint y: 242, endPoint x: 805, endPoint y: 246, distance: 83.6
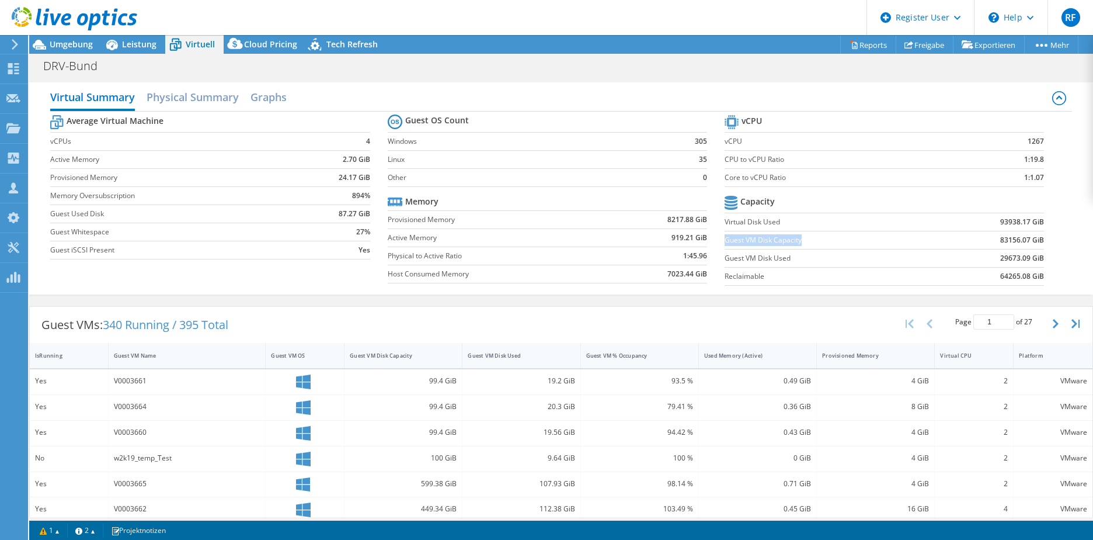
click at [805, 246] on td "Guest VM Disk Capacity" at bounding box center [829, 240] width 209 height 18
drag, startPoint x: 805, startPoint y: 246, endPoint x: 977, endPoint y: 238, distance: 171.3
click at [977, 238] on td "83156.07 GiB" at bounding box center [989, 240] width 110 height 18
drag, startPoint x: 1036, startPoint y: 241, endPoint x: 928, endPoint y: 237, distance: 108.7
click at [928, 237] on section "vCPU vCPU 1267 CPU to vCPU Ratio 1:19.8 Core to vCPU Ratio 1:1.07 Capacity Virt…" at bounding box center [893, 201] width 337 height 179
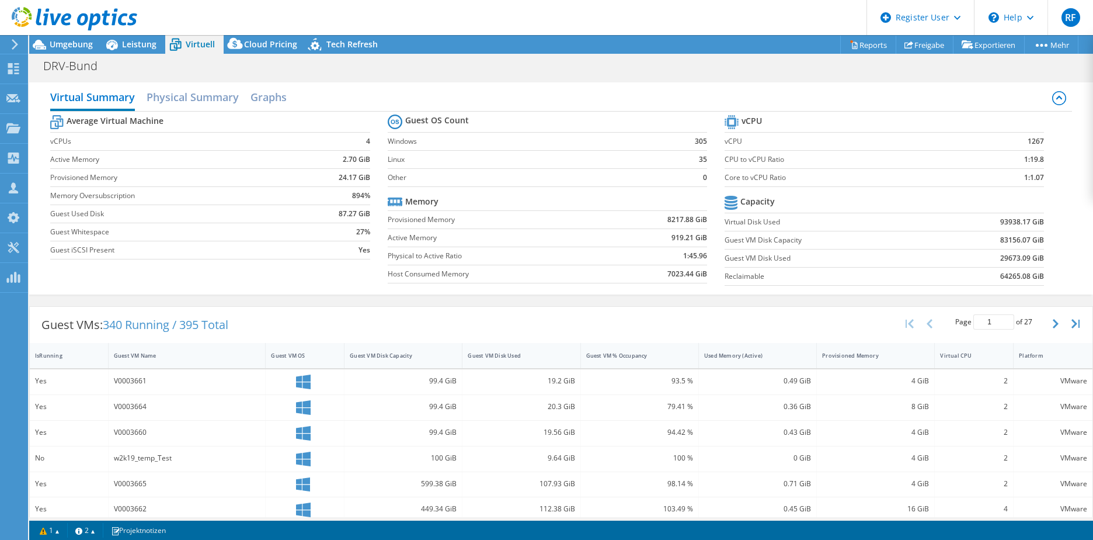
click at [934, 236] on td "83156.07 GiB" at bounding box center [989, 240] width 110 height 18
drag, startPoint x: 725, startPoint y: 238, endPoint x: 1035, endPoint y: 239, distance: 310.1
click at [1035, 239] on tr "Guest VM Disk Capacity 83156.07 GiB" at bounding box center [884, 240] width 319 height 18
drag, startPoint x: 720, startPoint y: 239, endPoint x: 871, endPoint y: 244, distance: 151.9
click at [871, 244] on label "Guest VM Disk Capacity" at bounding box center [829, 240] width 209 height 12
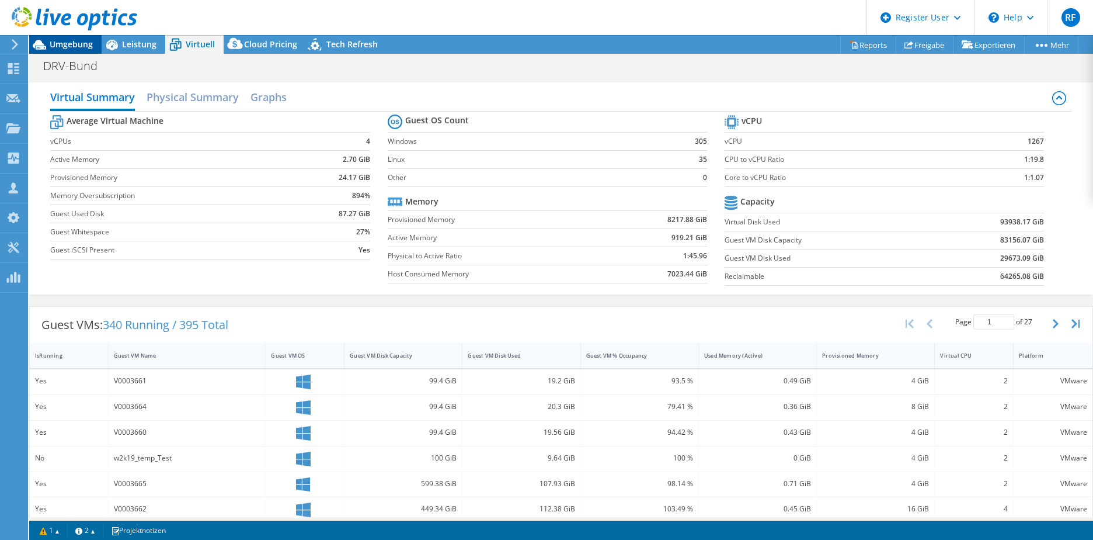
click at [75, 46] on span "Umgebung" at bounding box center [71, 44] width 43 height 11
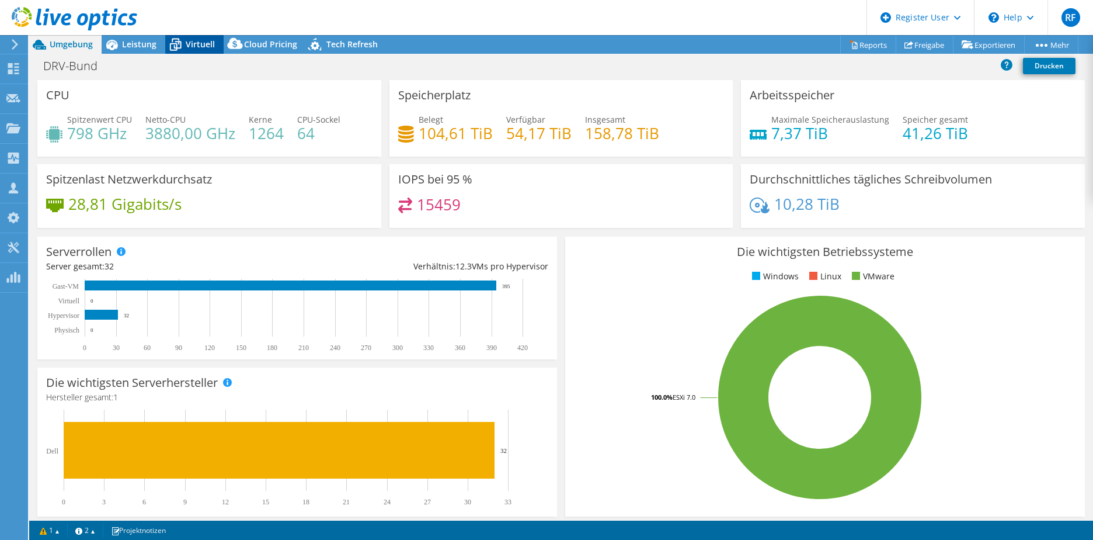
click at [184, 41] on icon at bounding box center [175, 44] width 20 height 20
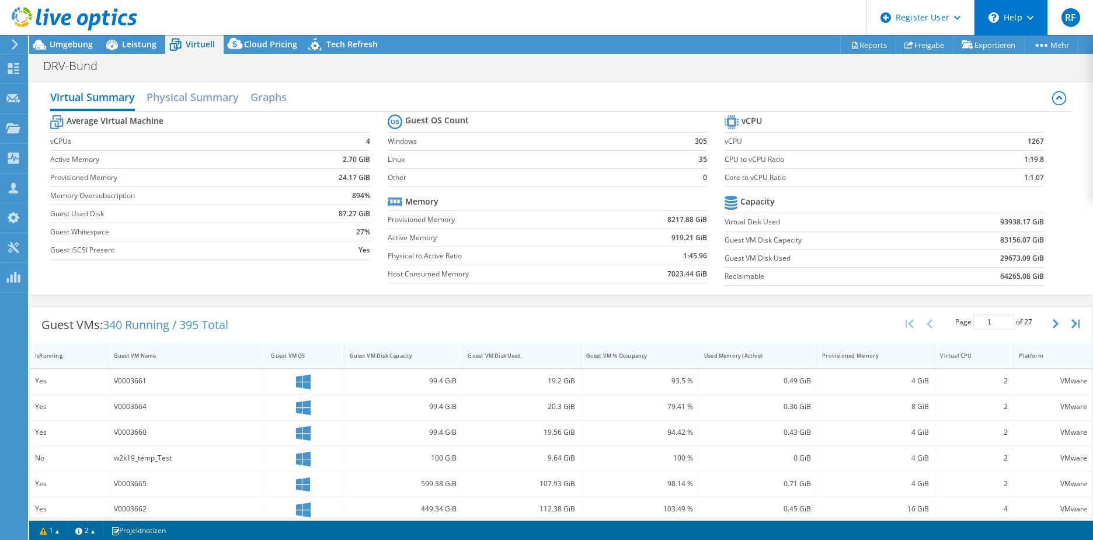
click at [1034, 19] on div "\n Help" at bounding box center [1011, 17] width 74 height 35
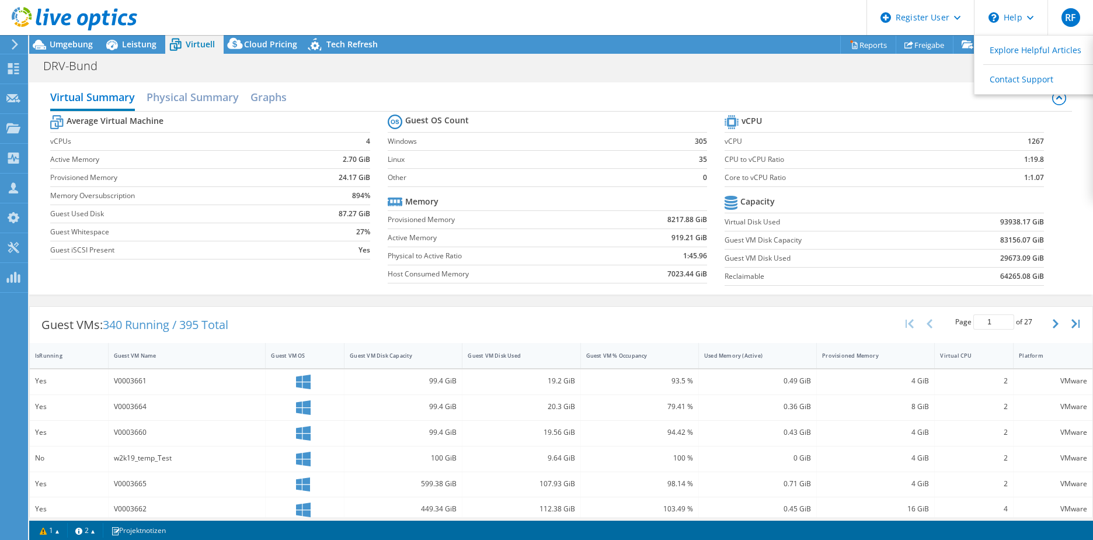
click at [921, 186] on td "Core to vCPU Ratio" at bounding box center [848, 177] width 246 height 18
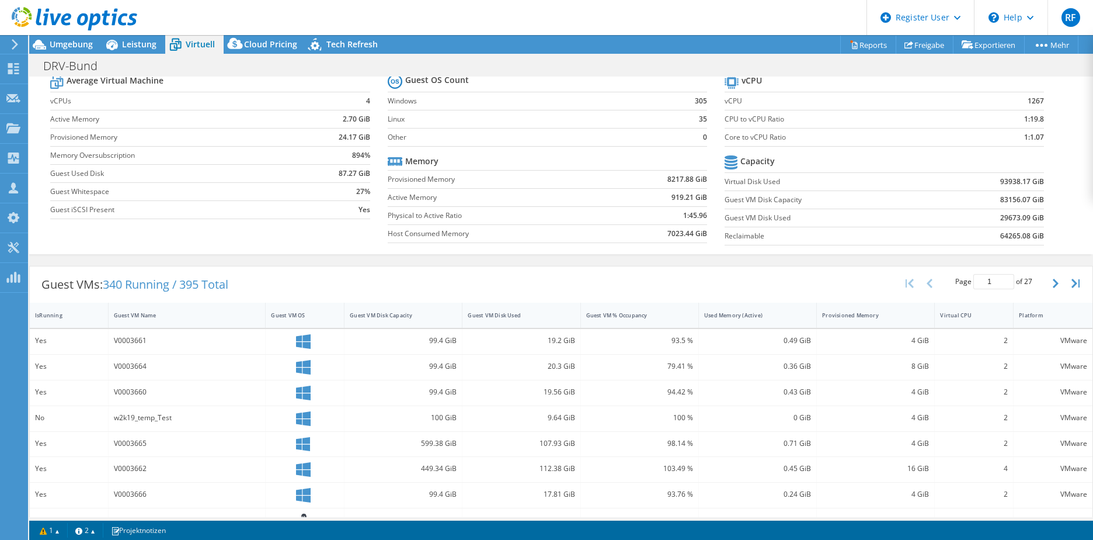
scroll to position [58, 0]
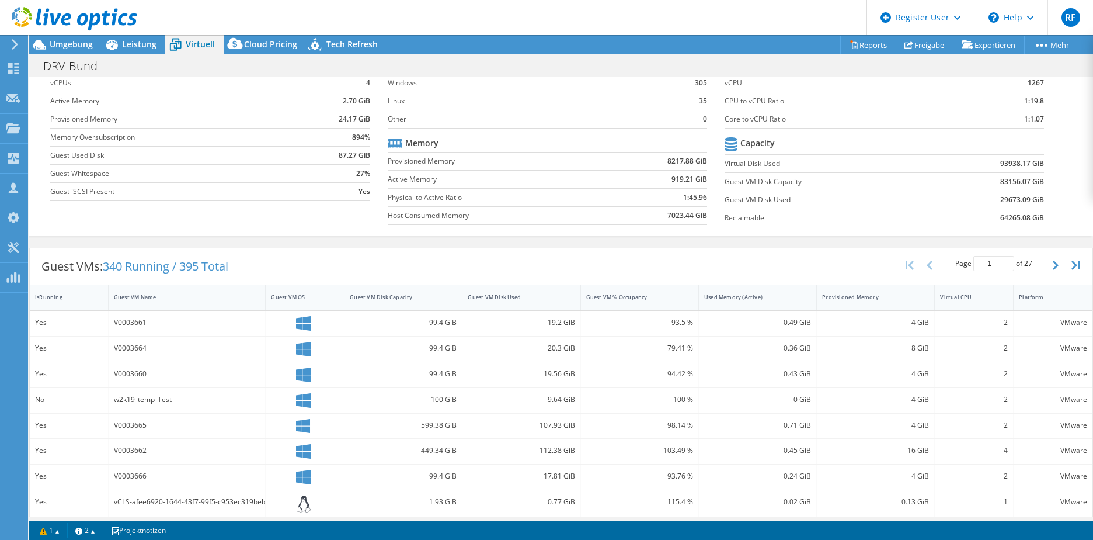
click at [550, 323] on div "19.2 GiB" at bounding box center [521, 322] width 107 height 13
drag, startPoint x: 541, startPoint y: 321, endPoint x: 574, endPoint y: 324, distance: 32.8
click at [574, 324] on div "19.2 GiB" at bounding box center [522, 323] width 118 height 25
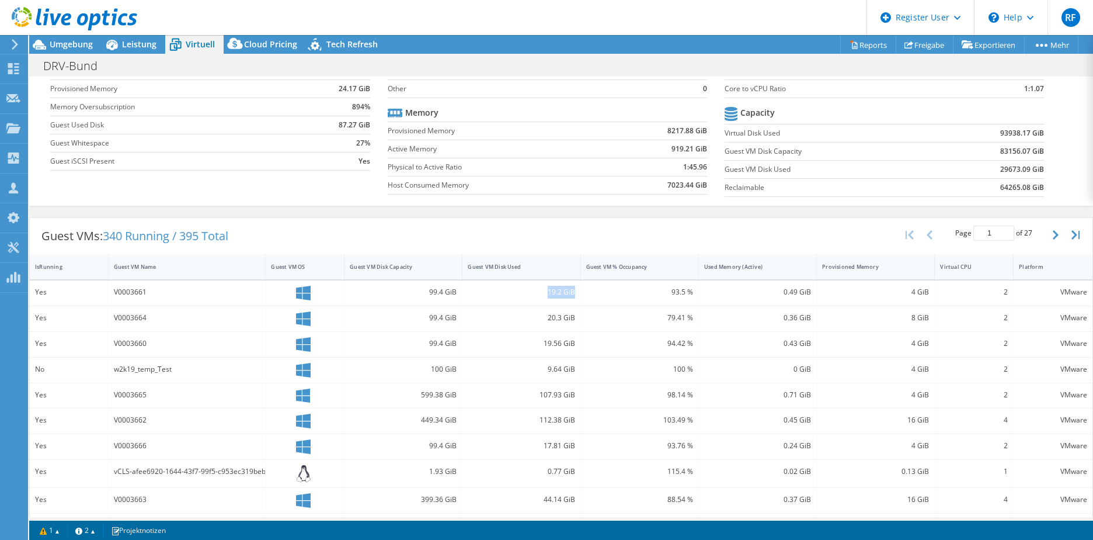
scroll to position [74, 0]
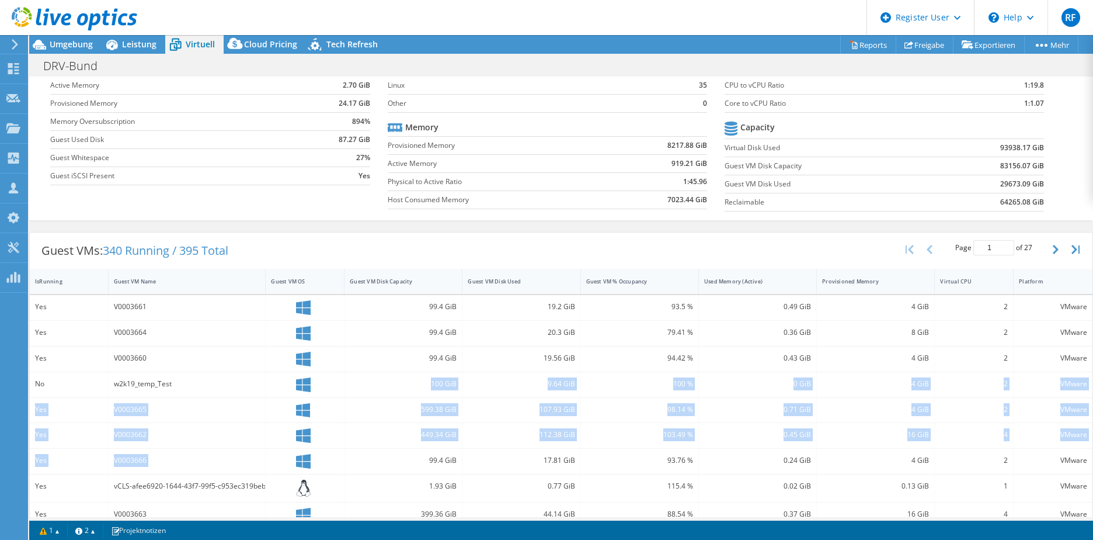
drag, startPoint x: 408, startPoint y: 410, endPoint x: 407, endPoint y: 460, distance: 50.2
click at [407, 460] on div "Yes V0003661 99.4 GiB 19.2 GiB 93.5 % 0.49 GiB 4 GiB 2 VMware Yes V0003664 99.4…" at bounding box center [561, 490] width 1063 height 391
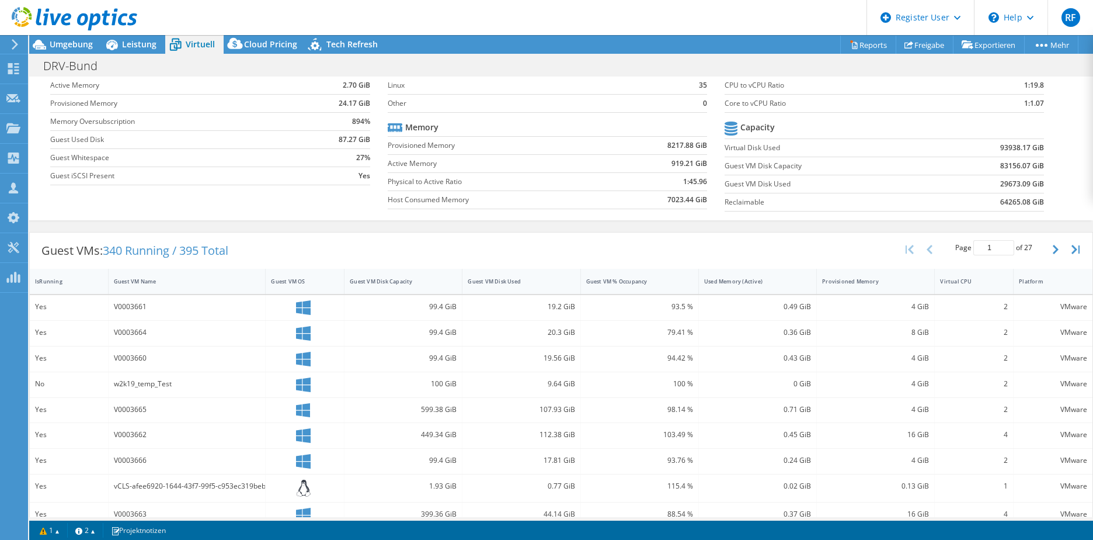
drag, startPoint x: 407, startPoint y: 460, endPoint x: 405, endPoint y: 359, distance: 101.1
click at [405, 359] on div "99.4 GiB" at bounding box center [403, 358] width 107 height 13
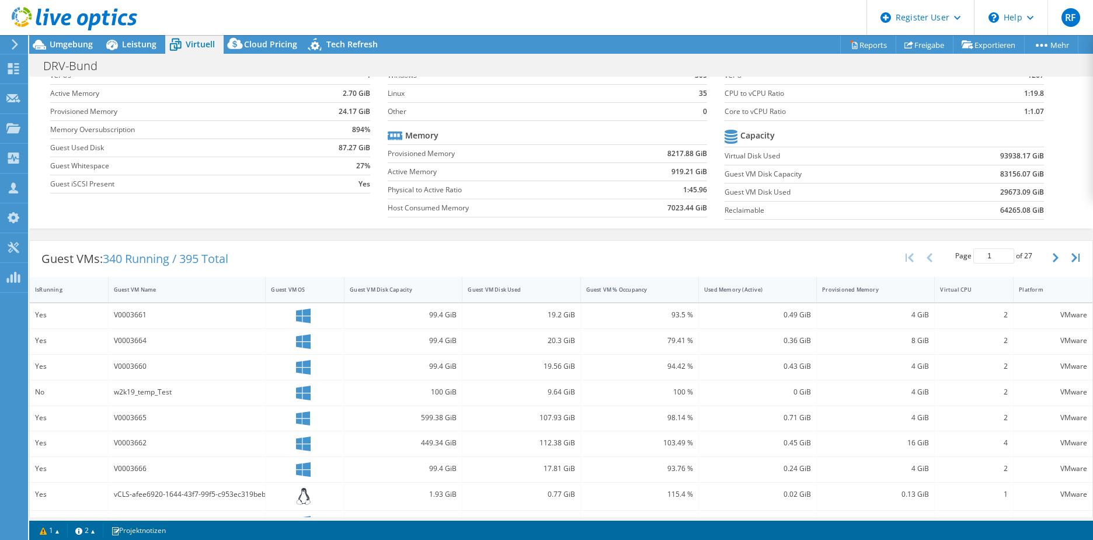
scroll to position [58, 0]
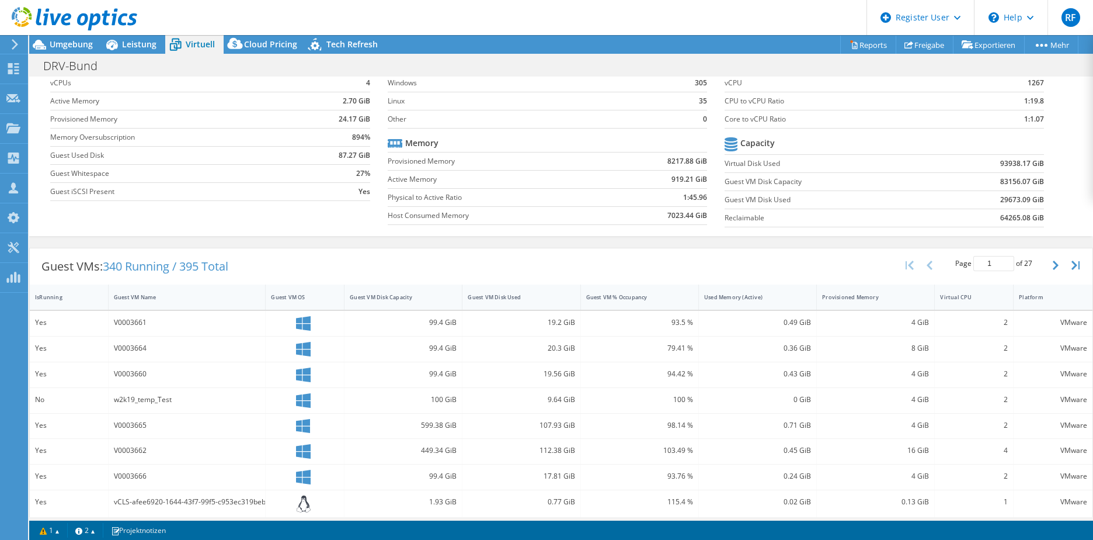
click at [718, 18] on header "RF Dell-Benutzer Ralf Fuenders Ralf.Fuenders@dell.com Dell My Profile Log Out \…" at bounding box center [546, 17] width 1093 height 35
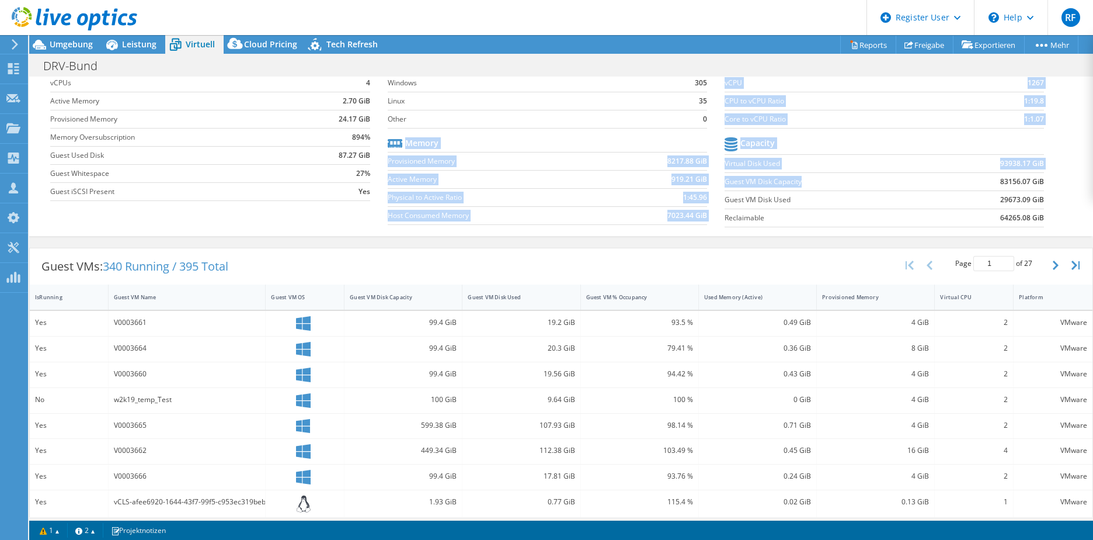
drag, startPoint x: 718, startPoint y: 184, endPoint x: 796, endPoint y: 184, distance: 77.7
click at [796, 184] on div "Average Virtual Machine vCPUs 4 Active Memory 2.70 GiB Provisioned Memory 24.17…" at bounding box center [561, 143] width 1022 height 180
click at [796, 184] on label "Guest VM Disk Capacity" at bounding box center [829, 182] width 209 height 12
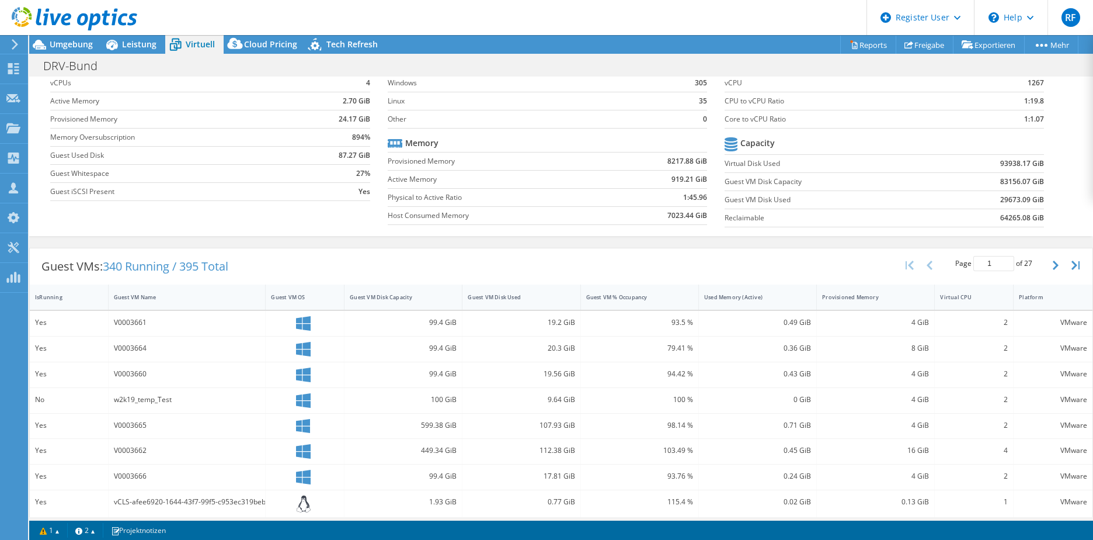
click at [746, 180] on label "Guest VM Disk Capacity" at bounding box center [829, 182] width 209 height 12
click at [725, 182] on label "Guest VM Disk Capacity" at bounding box center [829, 182] width 209 height 12
click at [1001, 182] on b "83156.07 GiB" at bounding box center [1023, 182] width 44 height 12
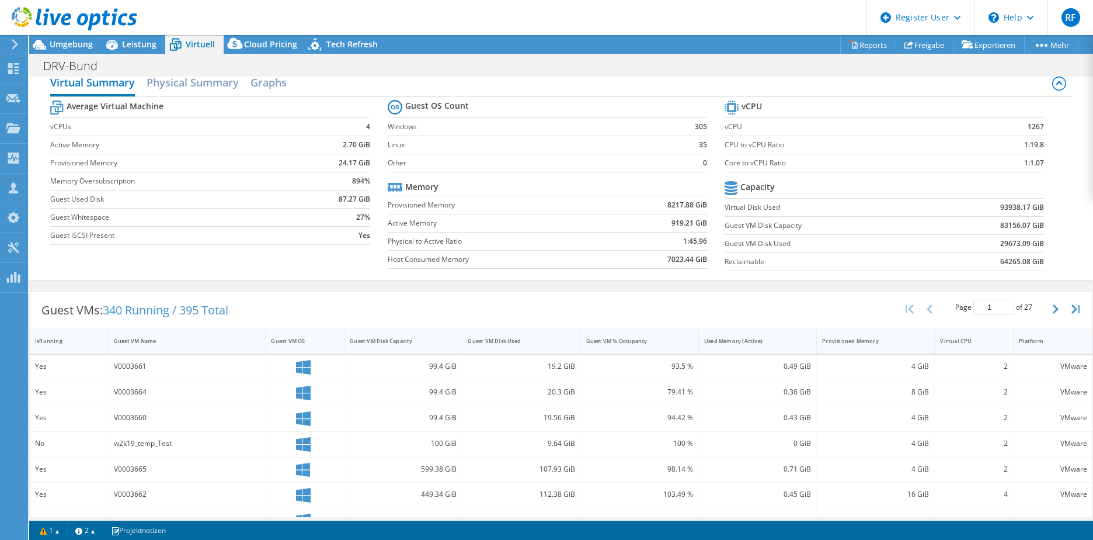
scroll to position [0, 0]
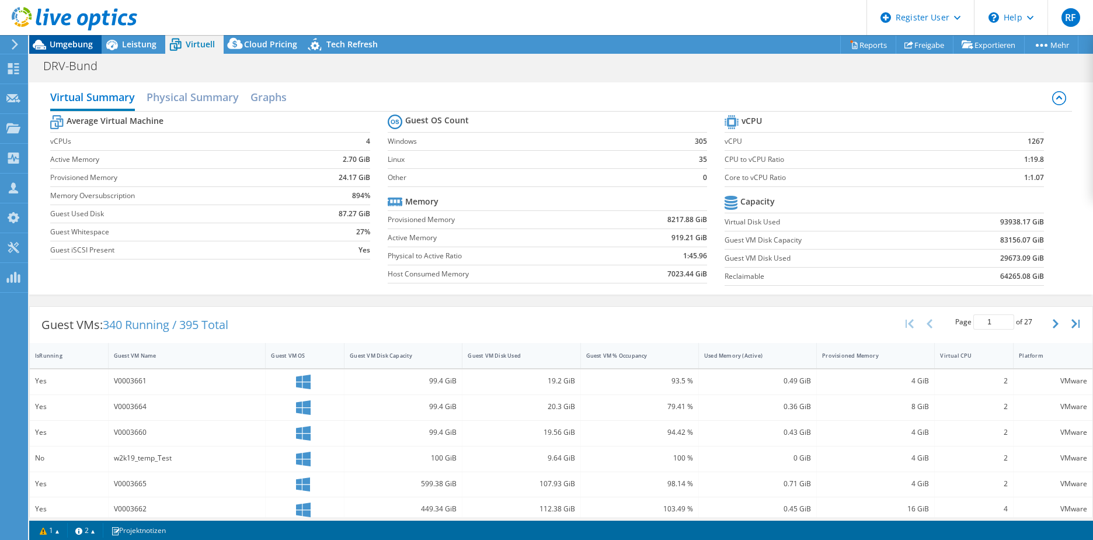
click at [57, 45] on span "Umgebung" at bounding box center [71, 44] width 43 height 11
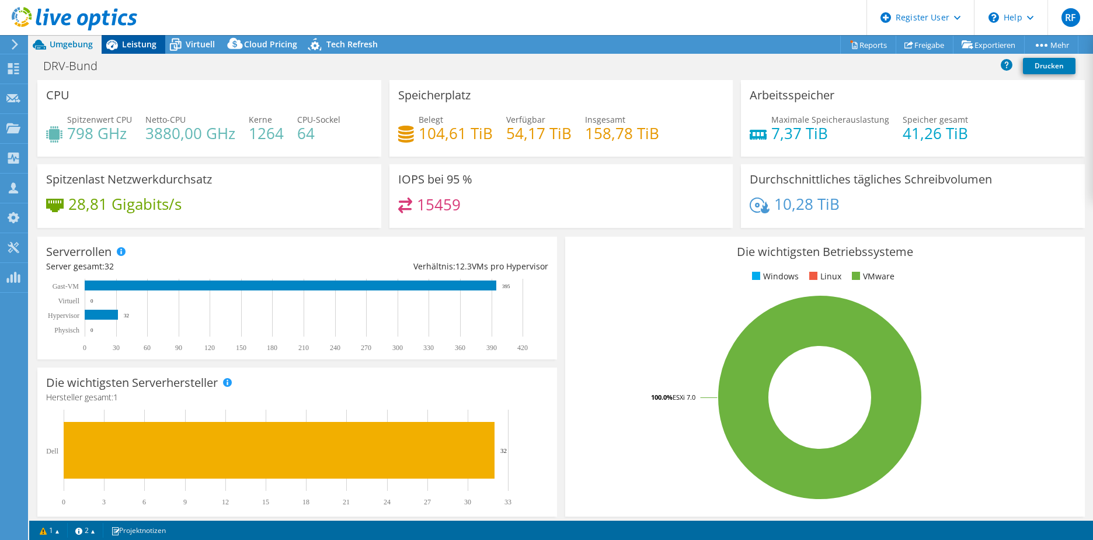
click at [123, 44] on span "Leistung" at bounding box center [139, 44] width 34 height 11
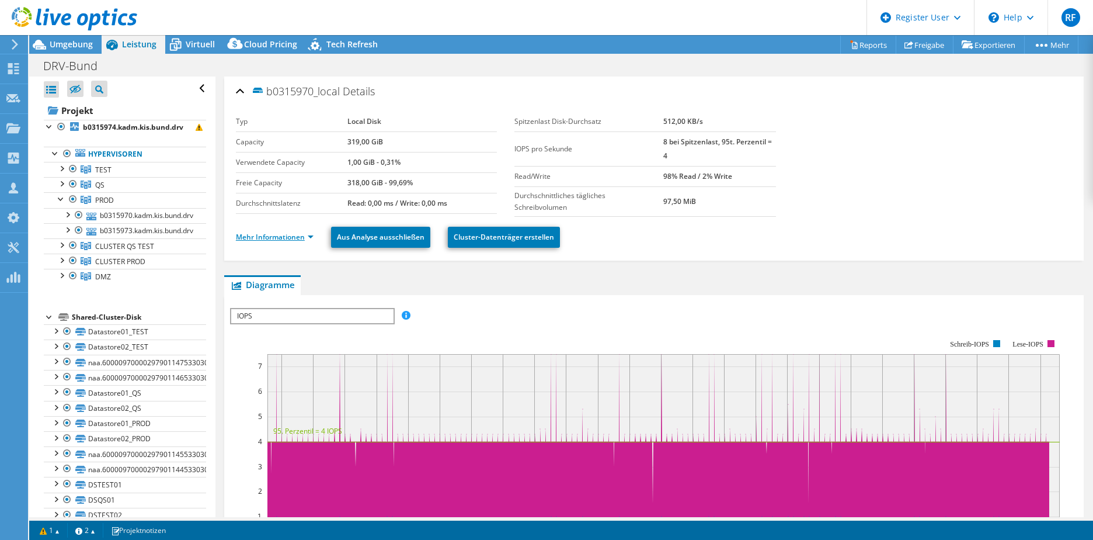
click at [284, 239] on link "Mehr Informationen" at bounding box center [275, 237] width 78 height 10
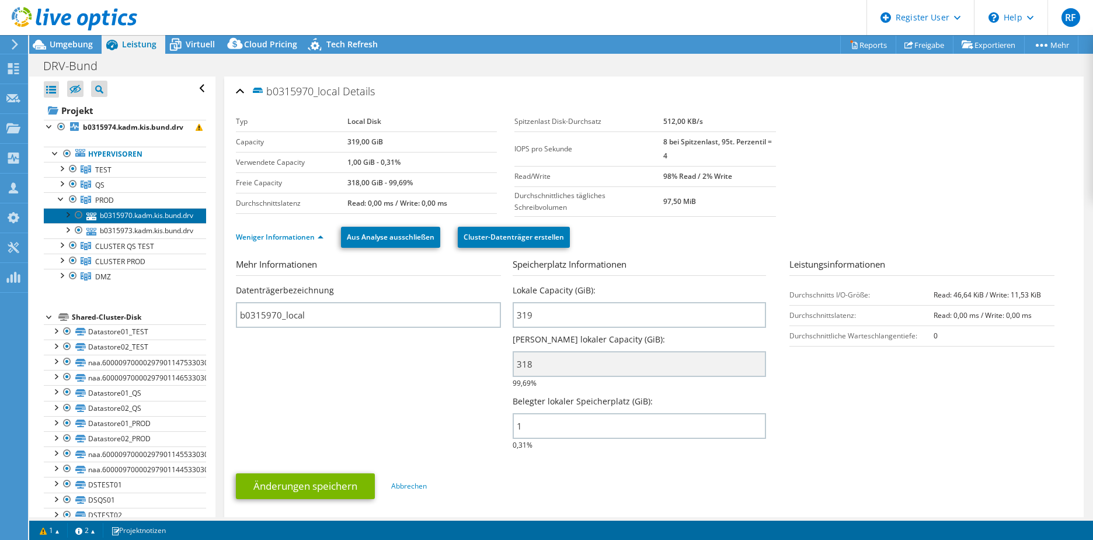
click at [113, 219] on link "b0315970.kadm.kis.bund.drv" at bounding box center [125, 215] width 162 height 15
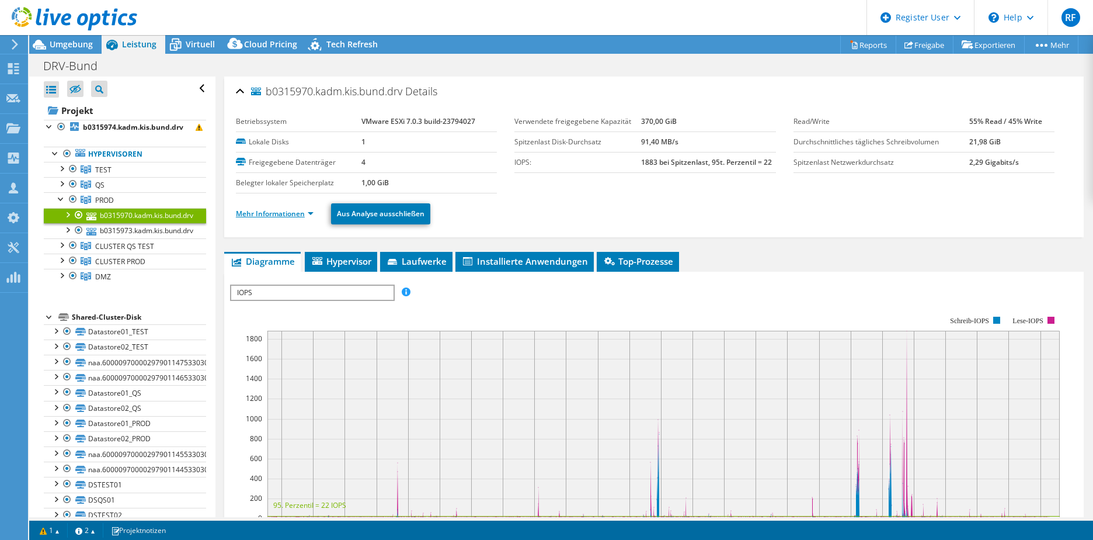
click at [263, 213] on link "Mehr Informationen" at bounding box center [275, 214] width 78 height 10
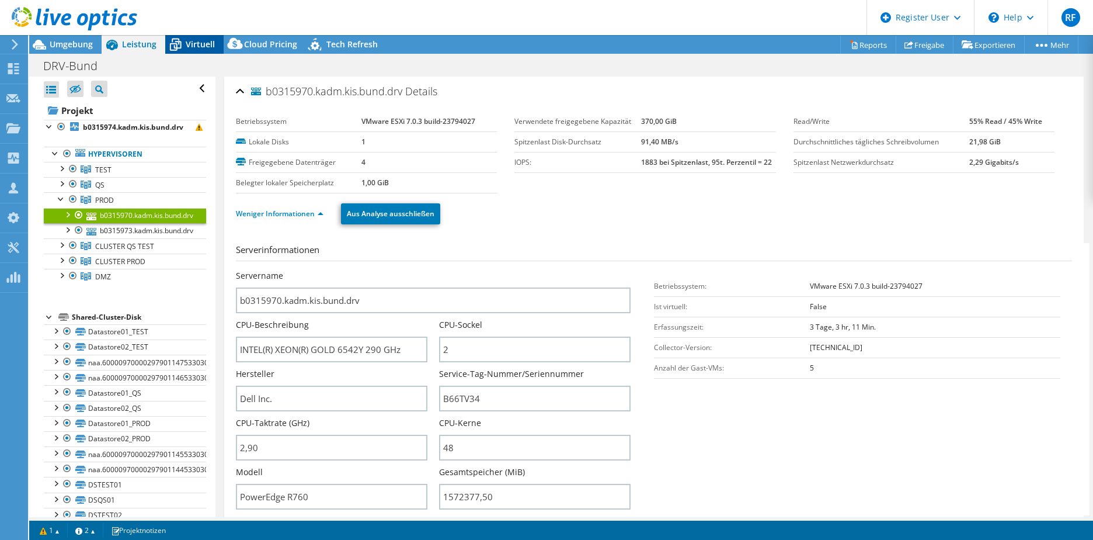
click at [194, 48] on span "Virtuell" at bounding box center [200, 44] width 29 height 11
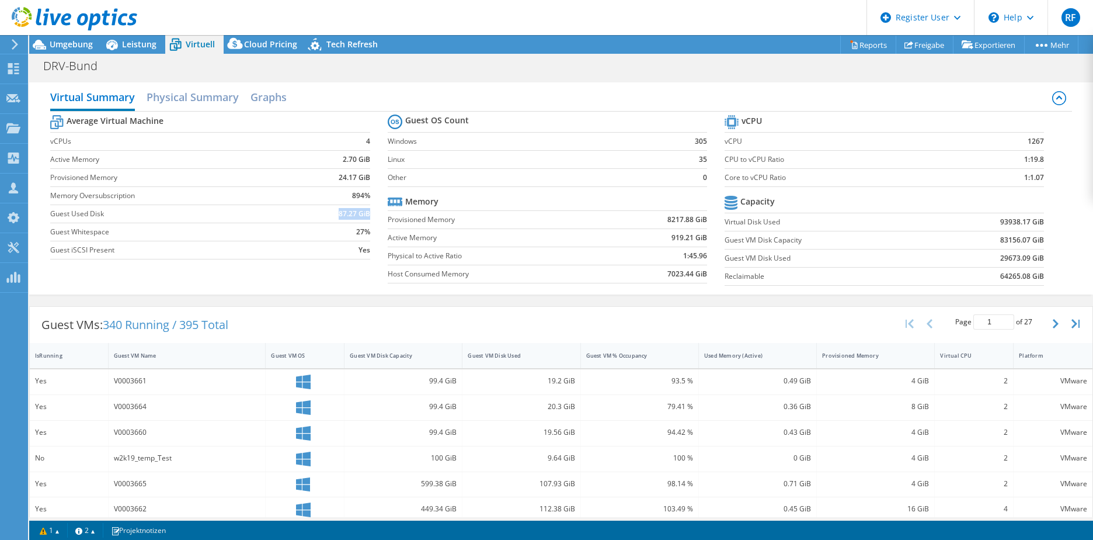
drag, startPoint x: 334, startPoint y: 214, endPoint x: 366, endPoint y: 214, distance: 32.1
click at [366, 214] on td "87.27 GiB" at bounding box center [335, 213] width 70 height 18
click at [140, 44] on span "Leistung" at bounding box center [139, 44] width 34 height 11
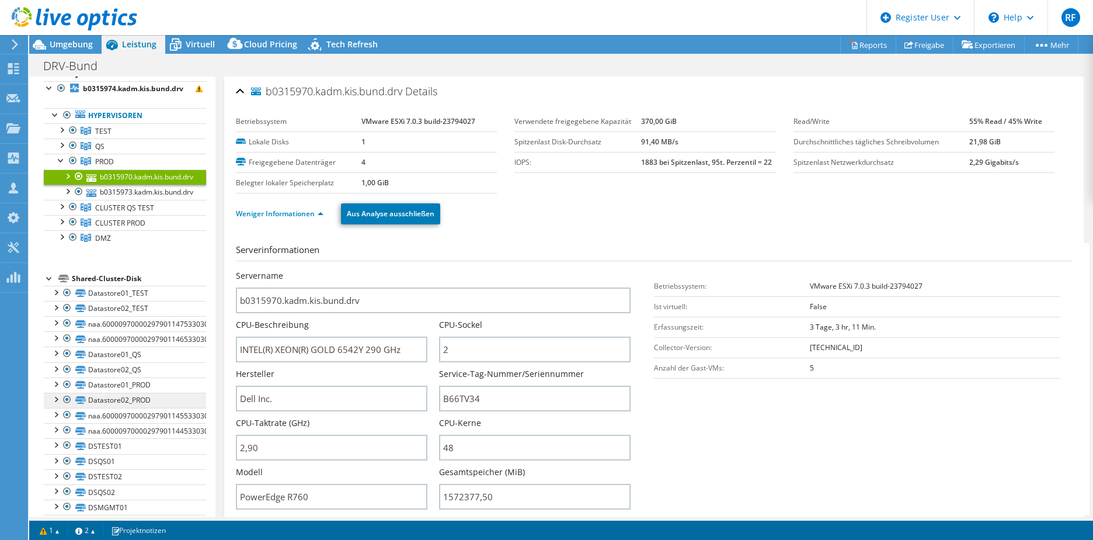
scroll to position [58, 0]
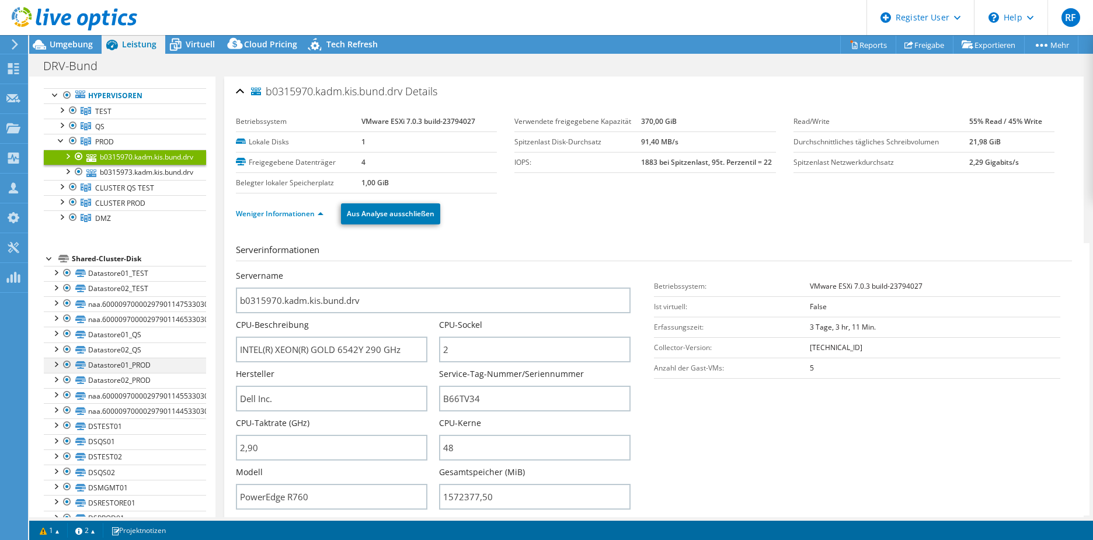
click at [58, 363] on div at bounding box center [56, 363] width 12 height 12
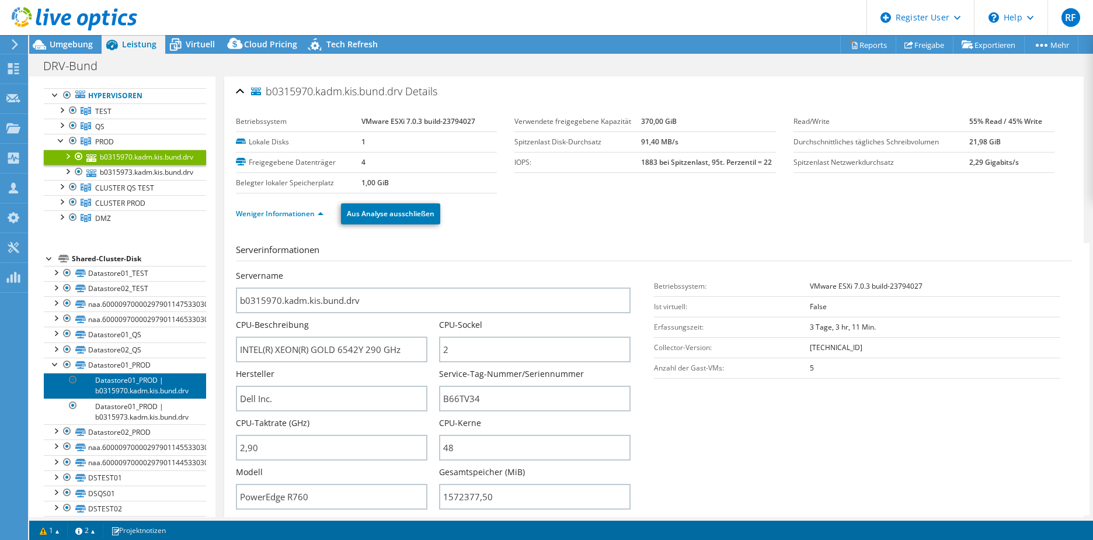
click at [117, 384] on link "Datastore01_PROD | b0315970.kadm.kis.bund.drv" at bounding box center [125, 386] width 162 height 26
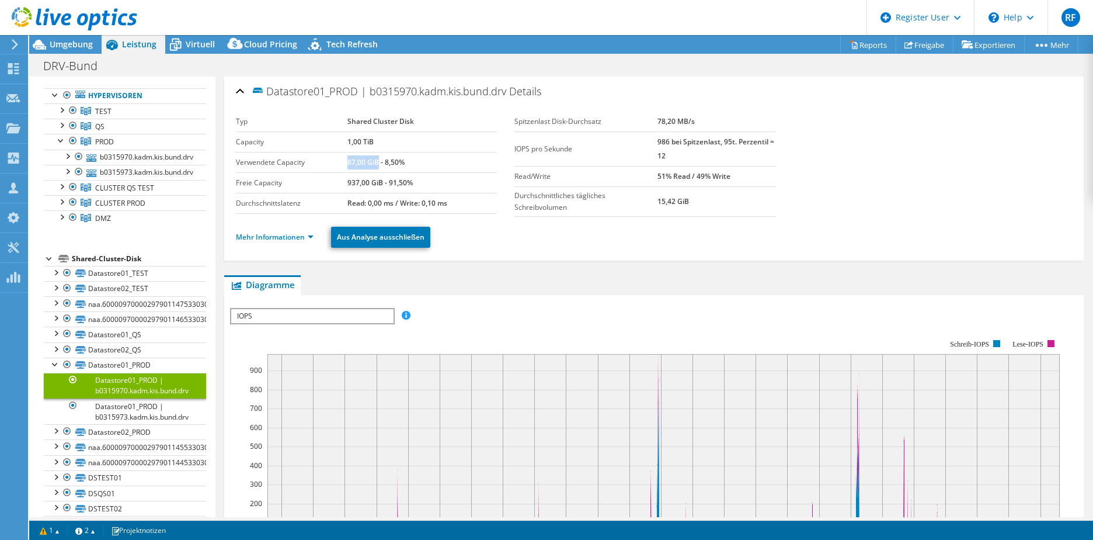
drag, startPoint x: 348, startPoint y: 159, endPoint x: 376, endPoint y: 164, distance: 28.9
click at [376, 164] on b "87,00 GiB - 8,50%" at bounding box center [376, 162] width 57 height 10
drag, startPoint x: 376, startPoint y: 164, endPoint x: 352, endPoint y: 161, distance: 24.1
click at [352, 161] on b "87,00 GiB - 8,50%" at bounding box center [376, 162] width 57 height 10
drag, startPoint x: 346, startPoint y: 139, endPoint x: 379, endPoint y: 144, distance: 33.7
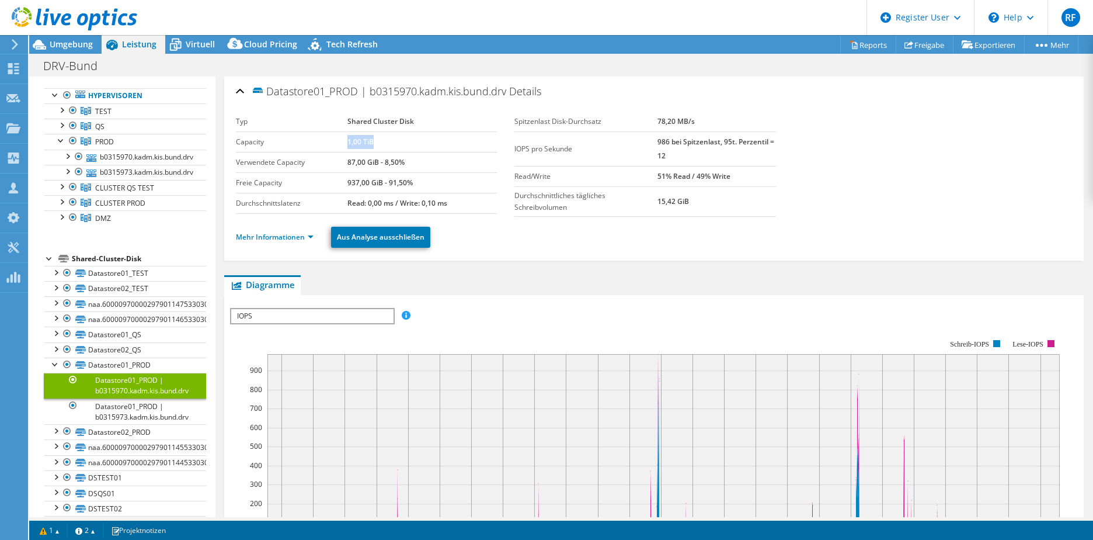
click at [379, 144] on td "1,00 TiB" at bounding box center [423, 141] width 150 height 20
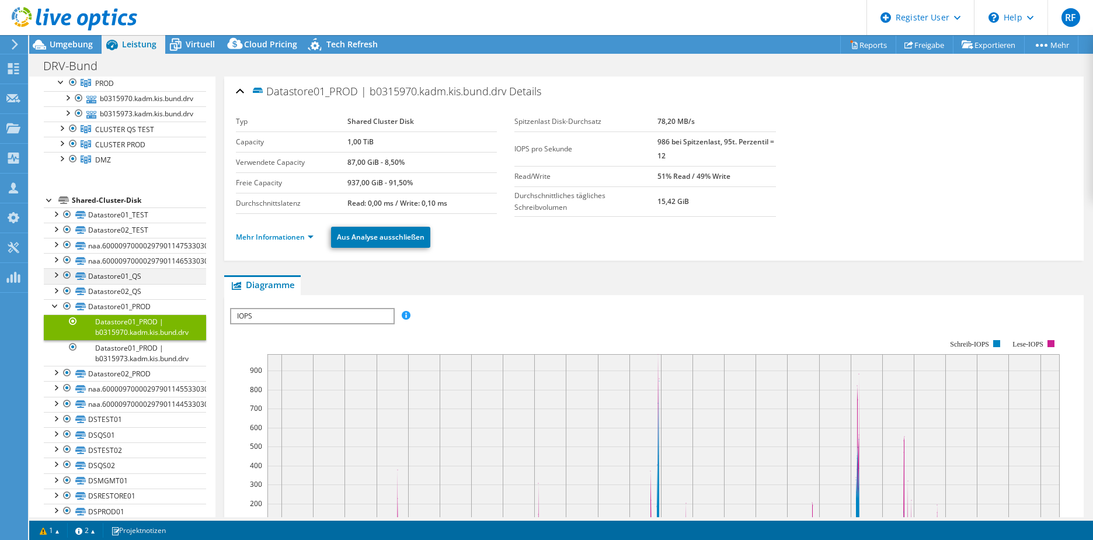
click at [58, 276] on div at bounding box center [56, 274] width 12 height 12
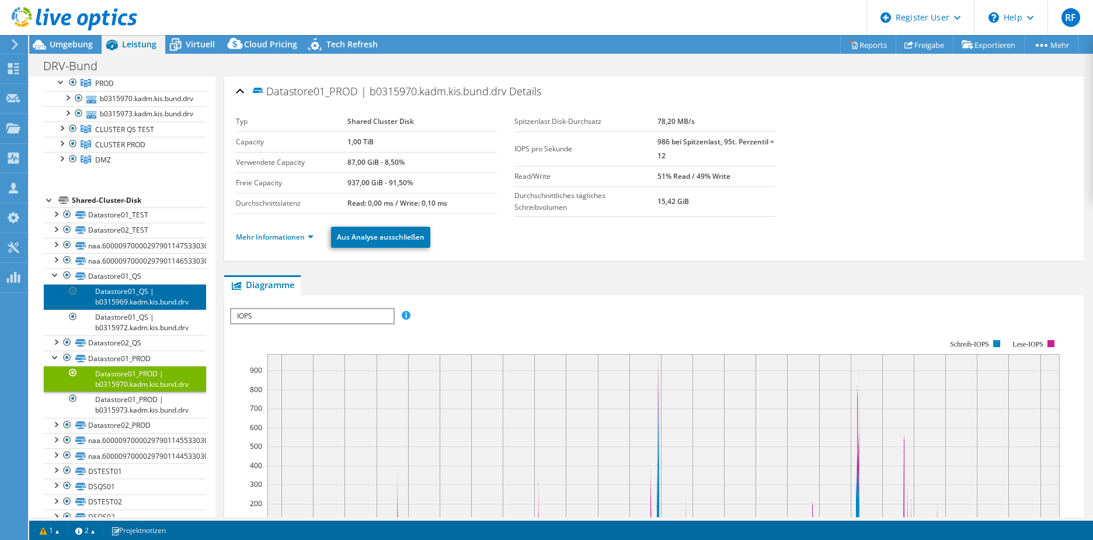
click at [117, 301] on link "Datastore01_QS | b0315969.kadm.kis.bund.drv" at bounding box center [125, 297] width 162 height 26
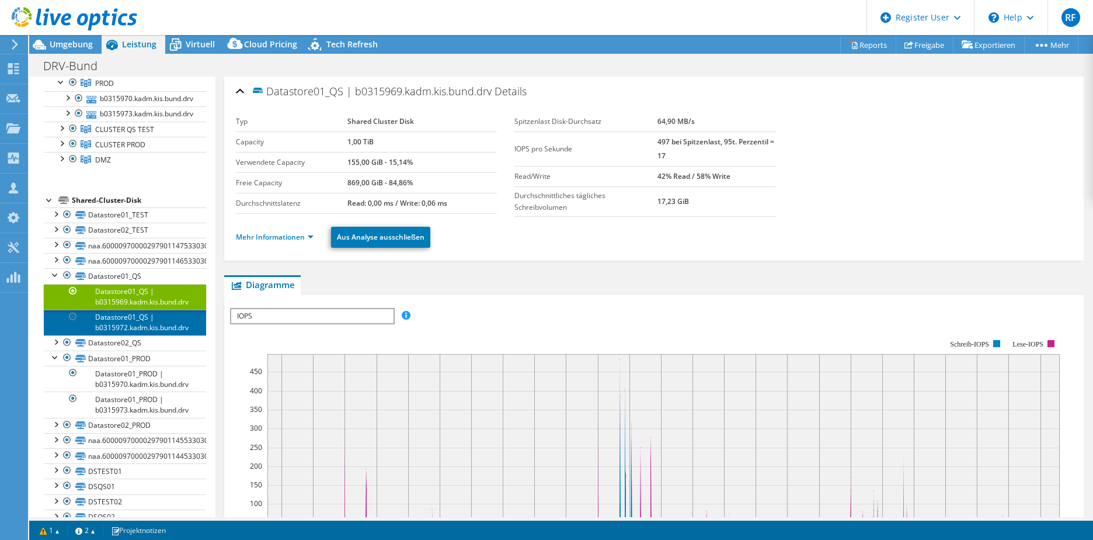
click at [118, 325] on link "Datastore01_QS | b0315972.kadm.kis.bund.drv" at bounding box center [125, 323] width 162 height 26
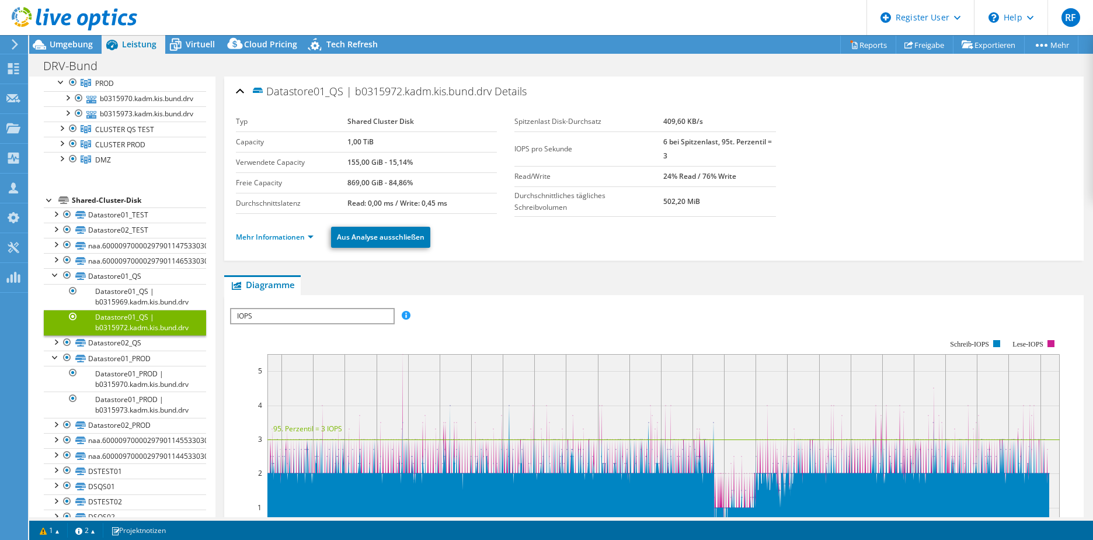
scroll to position [175, 0]
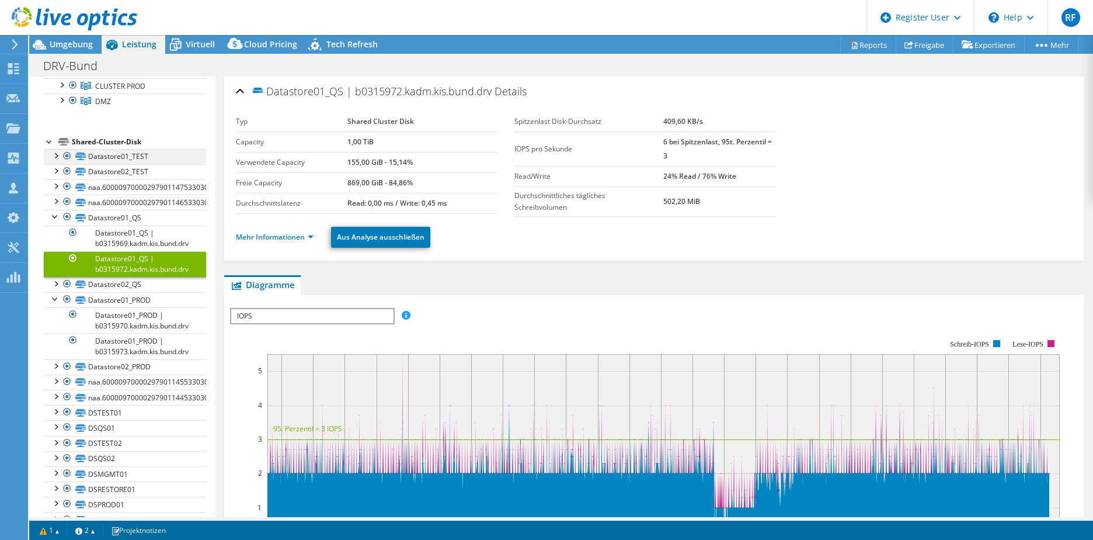
click at [55, 152] on div at bounding box center [56, 155] width 12 height 12
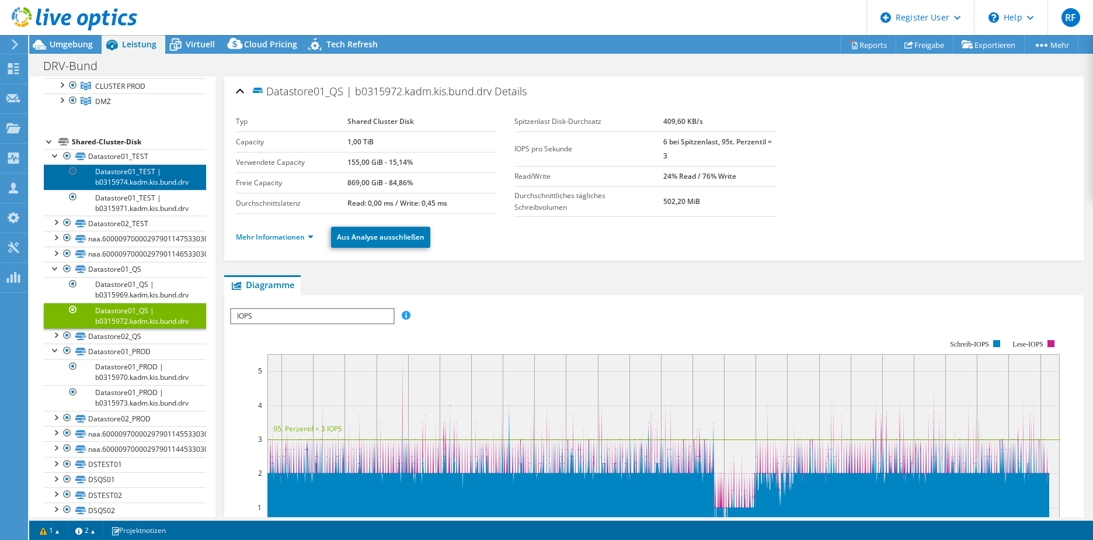
click at [118, 176] on link "Datastore01_TEST | b0315974.kadm.kis.bund.drv" at bounding box center [125, 177] width 162 height 26
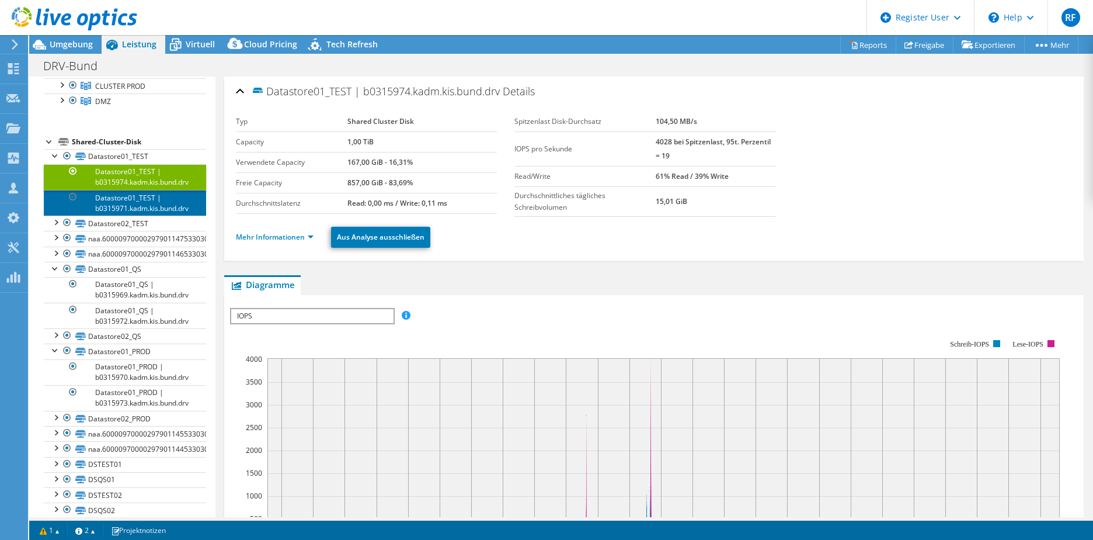
click at [124, 200] on link "Datastore01_TEST | b0315971.kadm.kis.bund.drv" at bounding box center [125, 203] width 162 height 26
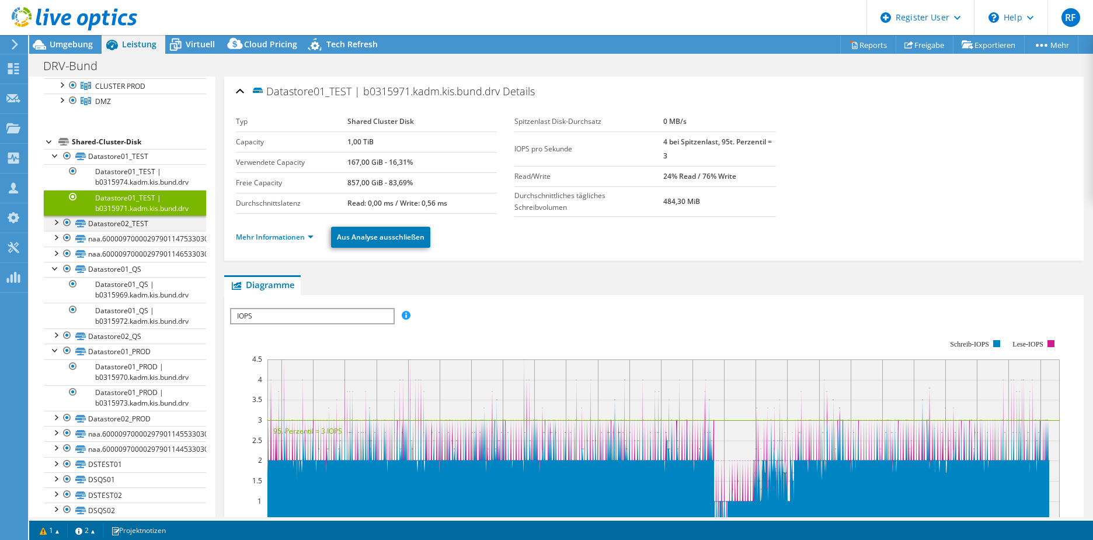
click at [54, 220] on div at bounding box center [56, 222] width 12 height 12
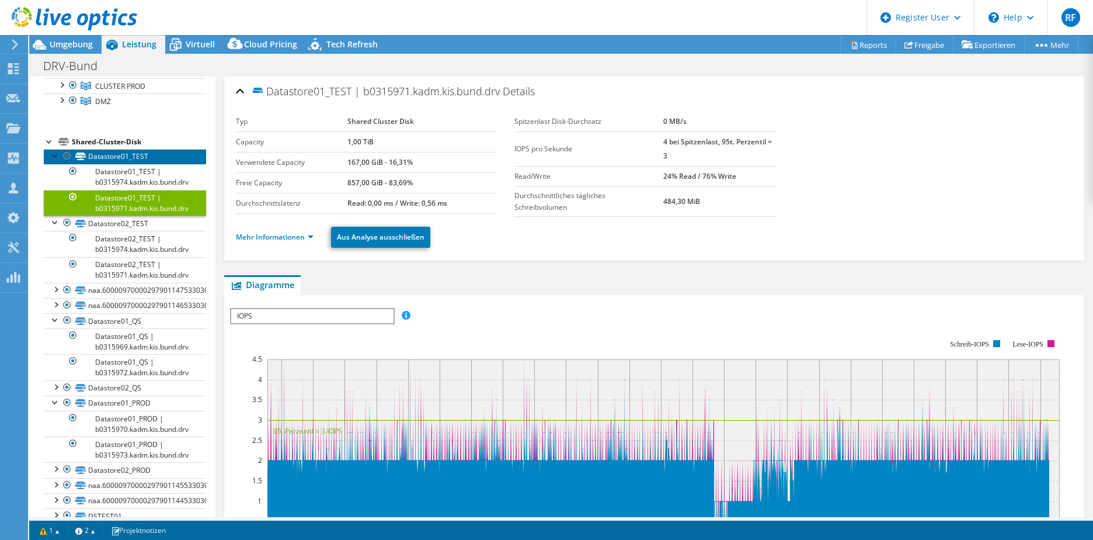
click at [100, 158] on link "Datastore01_TEST" at bounding box center [125, 156] width 162 height 15
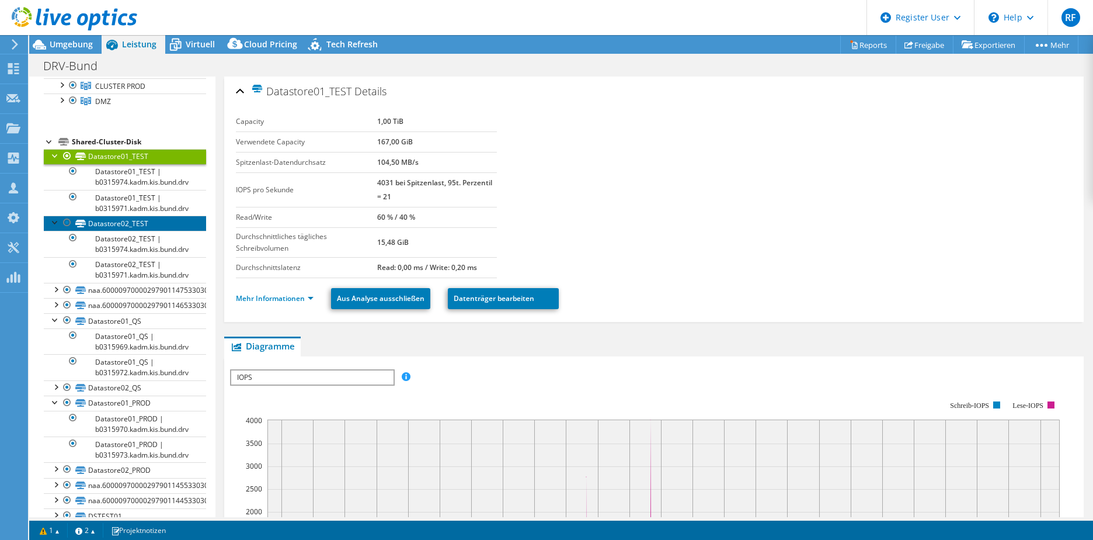
click at [100, 221] on link "Datastore02_TEST" at bounding box center [125, 223] width 162 height 15
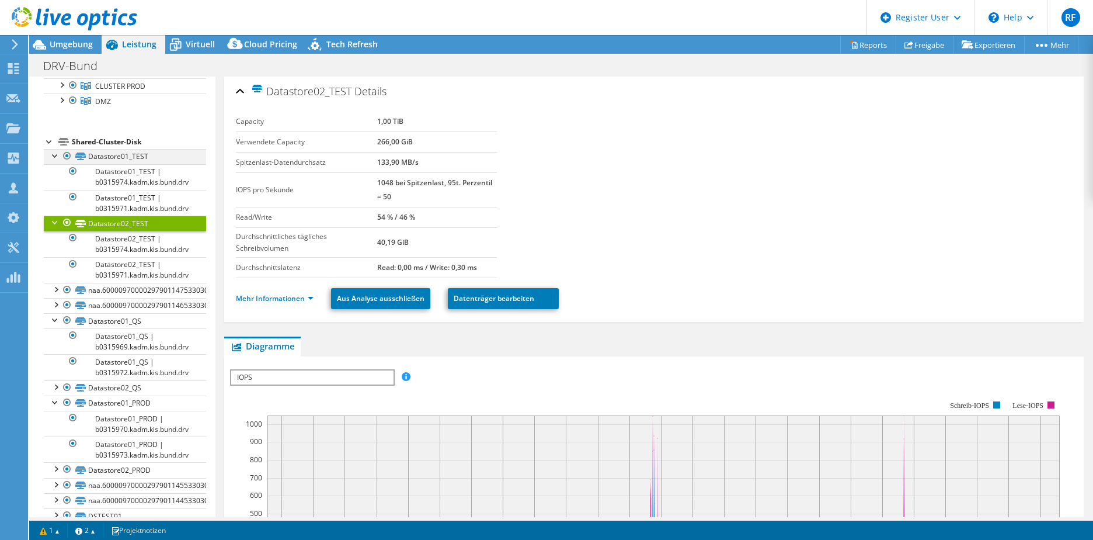
click at [54, 155] on div at bounding box center [56, 155] width 12 height 12
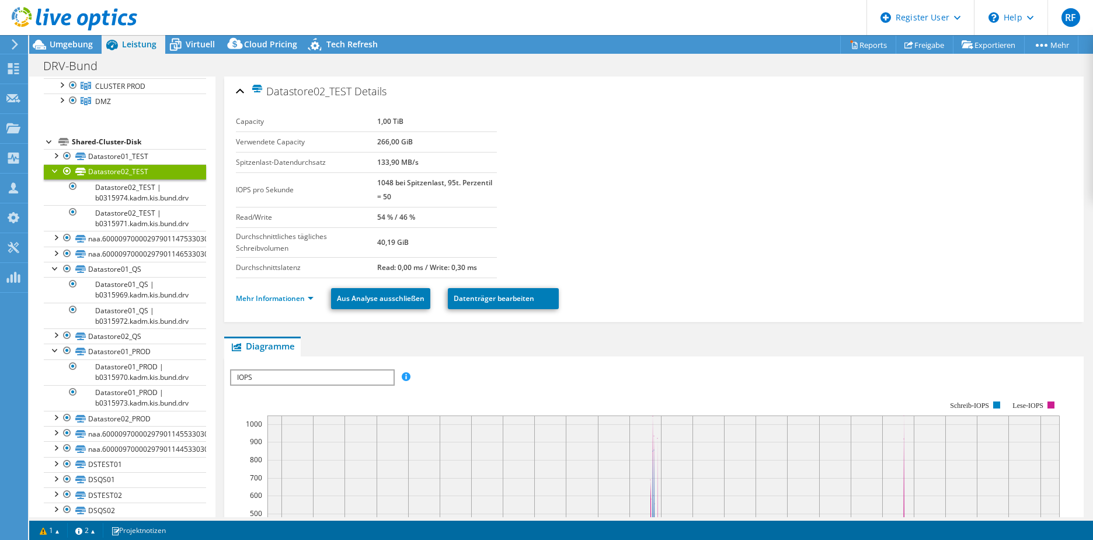
click at [54, 168] on div at bounding box center [56, 170] width 12 height 12
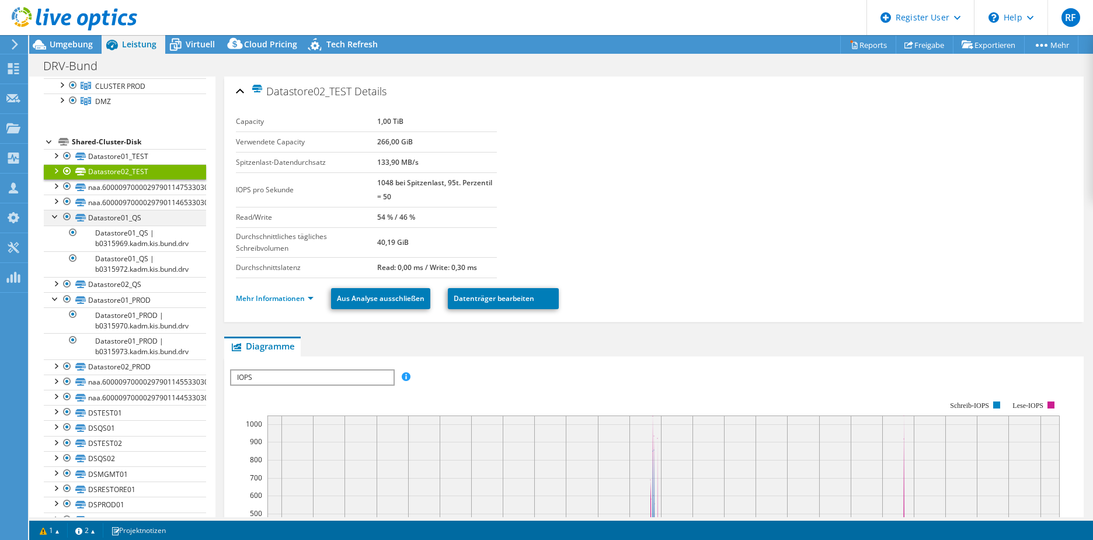
click at [55, 215] on div at bounding box center [56, 216] width 12 height 12
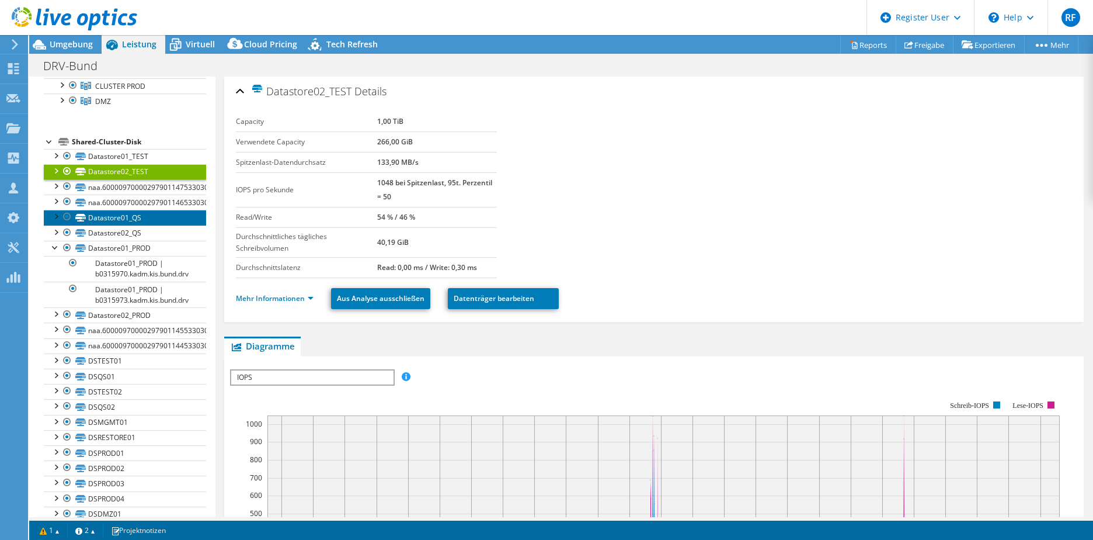
click at [95, 216] on link "Datastore01_QS" at bounding box center [125, 217] width 162 height 15
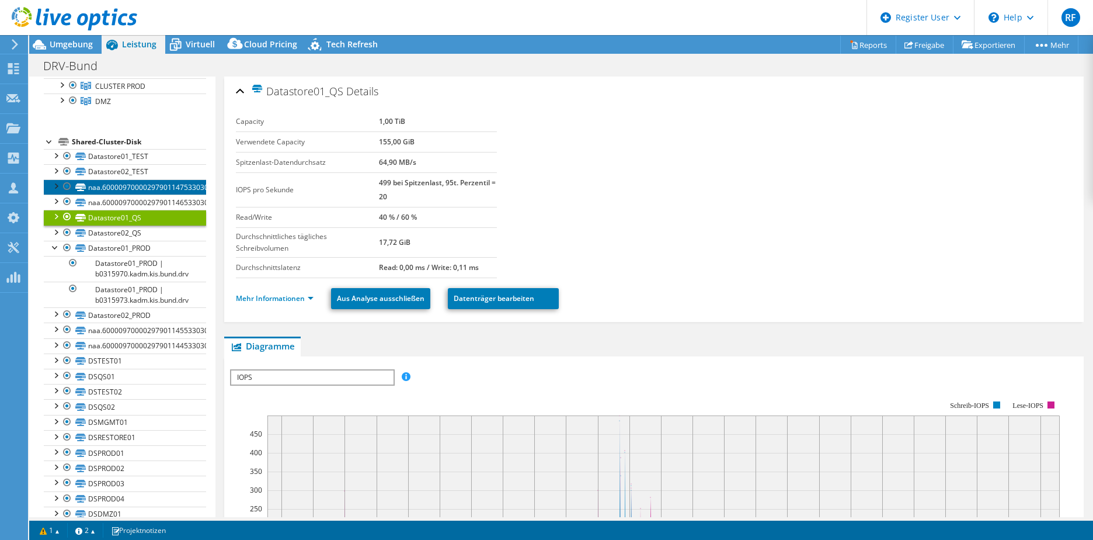
click at [98, 191] on link "naa.60000970000297901147533030303031" at bounding box center [125, 186] width 162 height 15
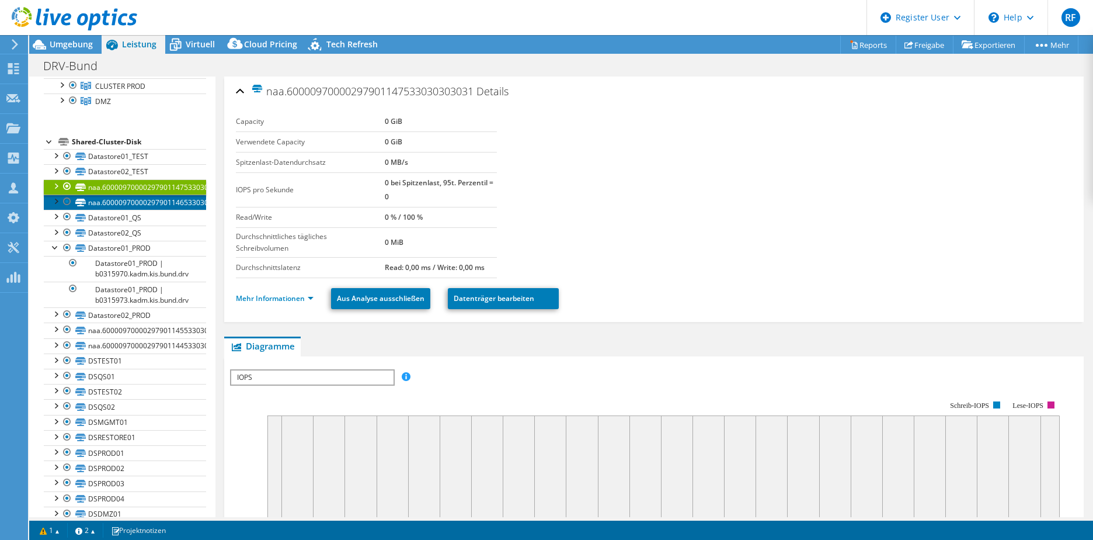
click at [103, 207] on link "naa.60000970000297901146533030303031" at bounding box center [125, 201] width 162 height 15
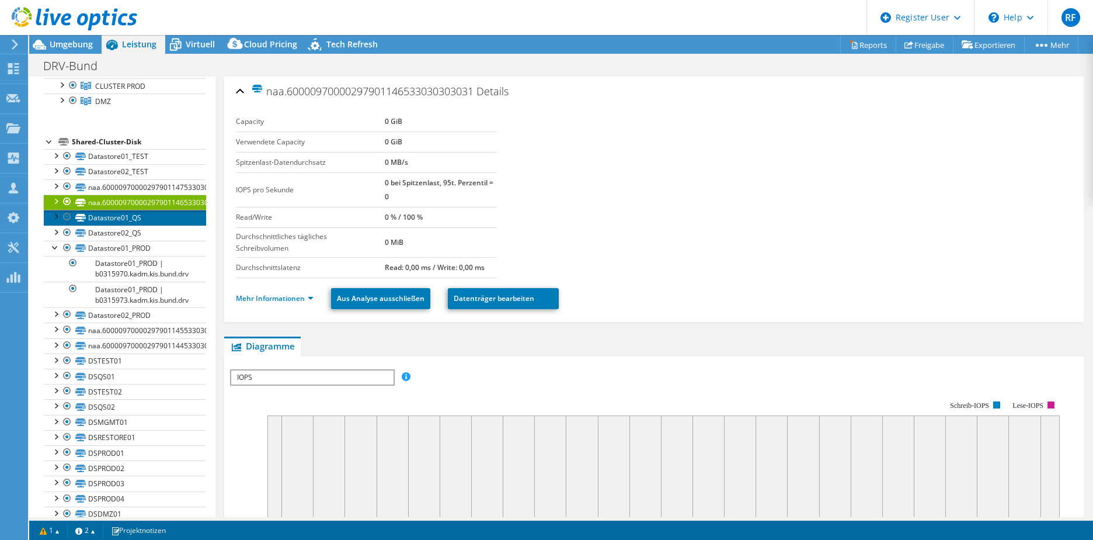
click at [99, 218] on link "Datastore01_QS" at bounding box center [125, 217] width 162 height 15
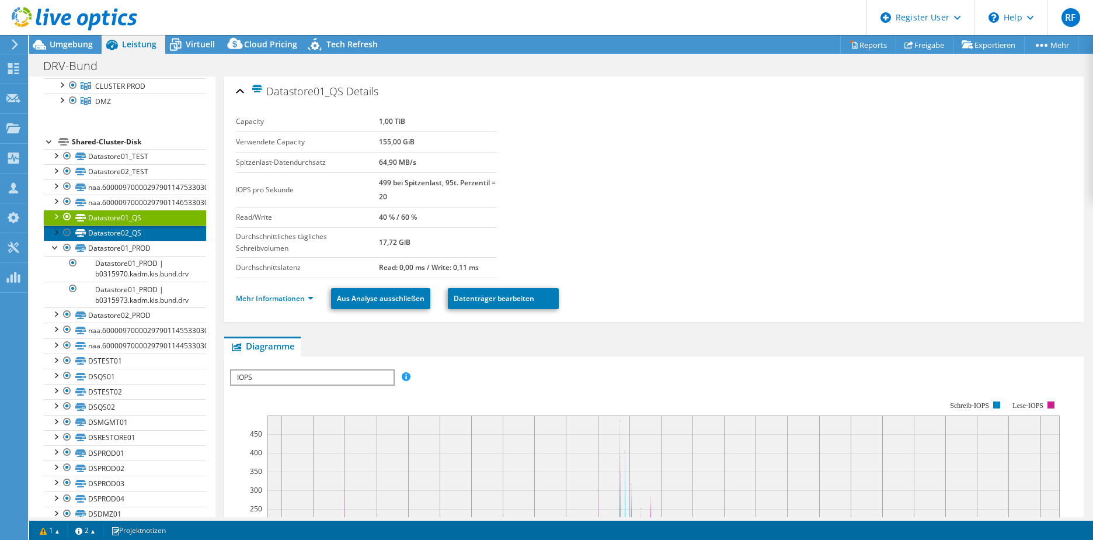
click at [100, 231] on link "Datastore02_QS" at bounding box center [125, 232] width 162 height 15
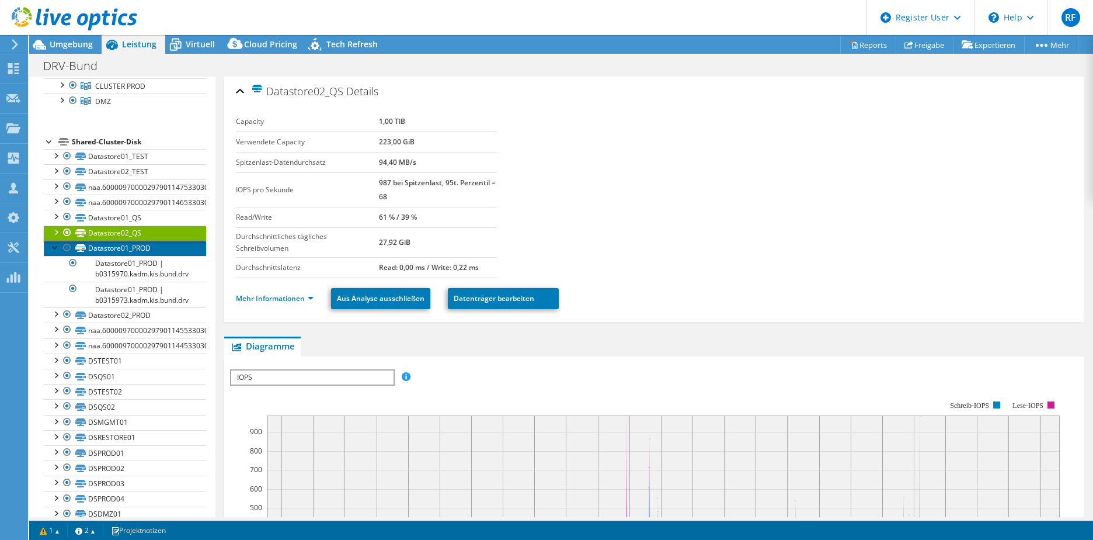
click at [107, 247] on link "Datastore01_PROD" at bounding box center [125, 248] width 162 height 15
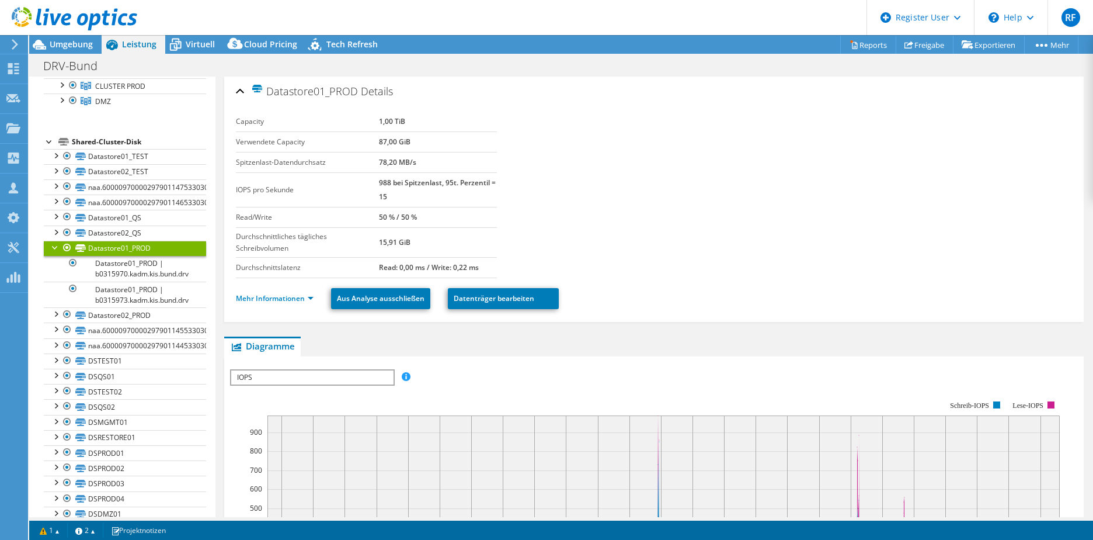
click at [54, 245] on div at bounding box center [56, 247] width 12 height 12
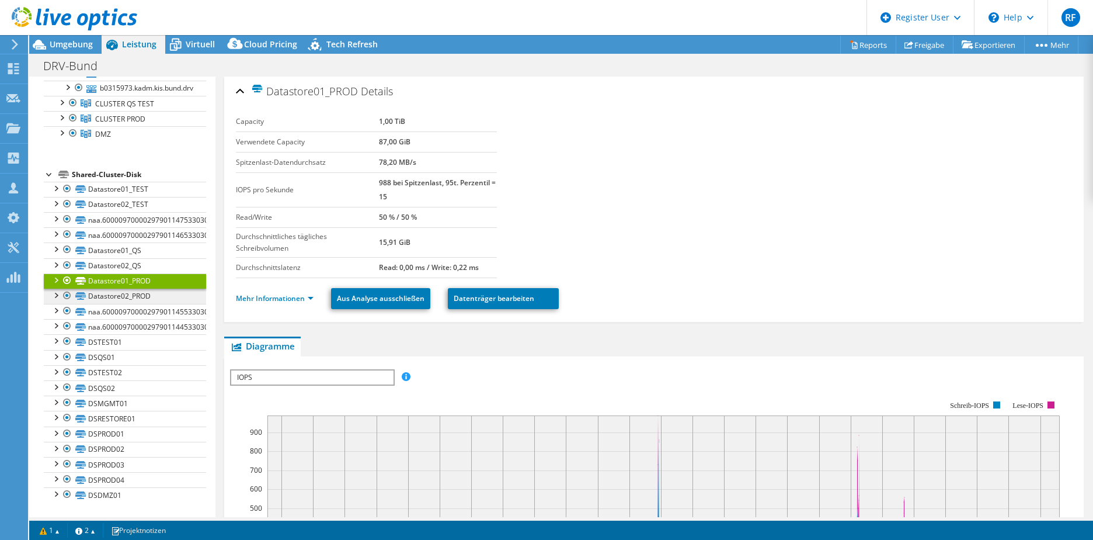
scroll to position [143, 0]
click at [106, 294] on link "Datastore02_PROD" at bounding box center [125, 296] width 162 height 15
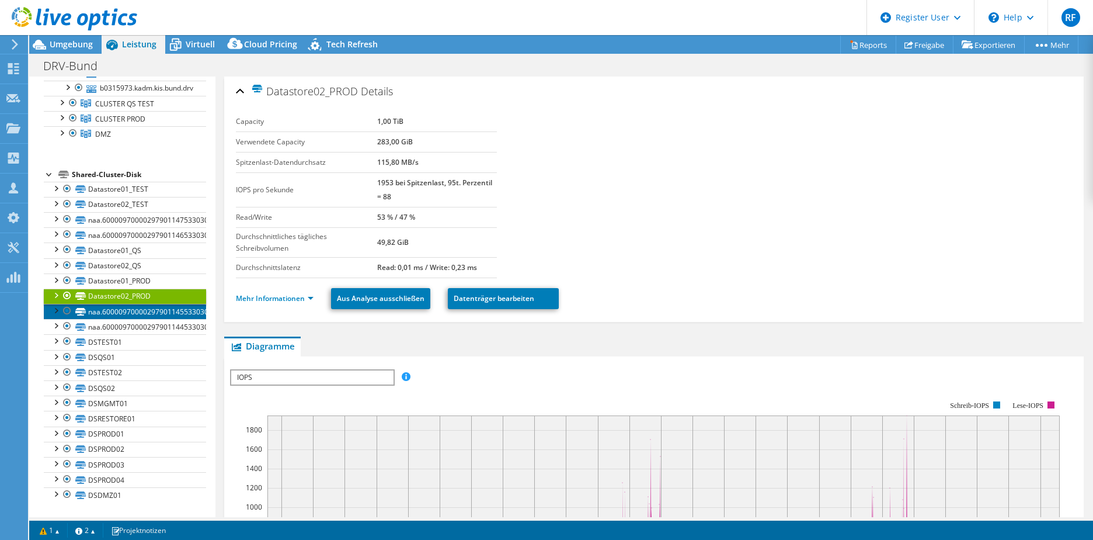
click at [110, 311] on link "naa.60000970000297901145533030303031" at bounding box center [125, 311] width 162 height 15
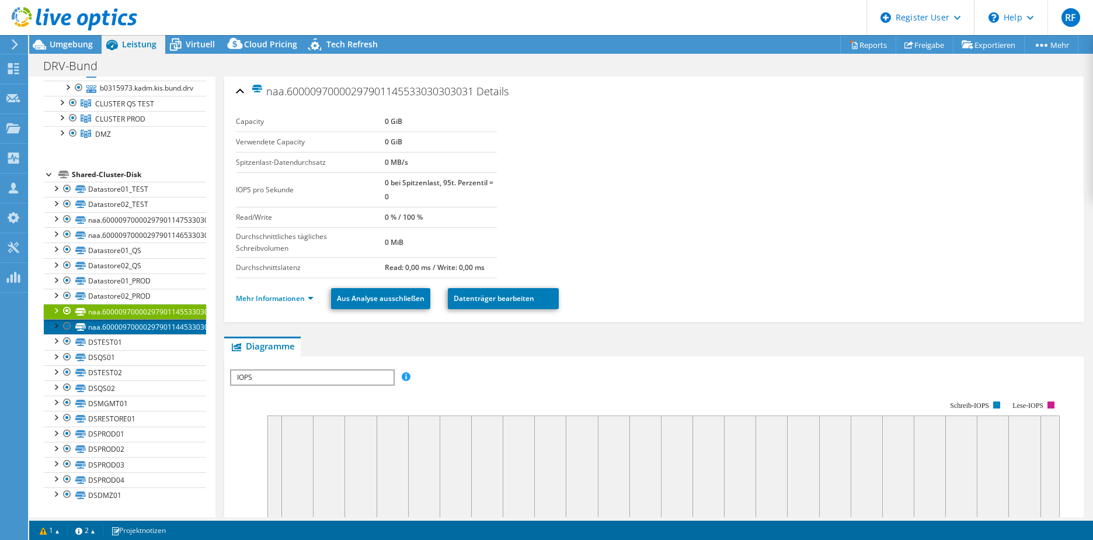
click at [113, 327] on link "naa.60000970000297901144533030303031" at bounding box center [125, 326] width 162 height 15
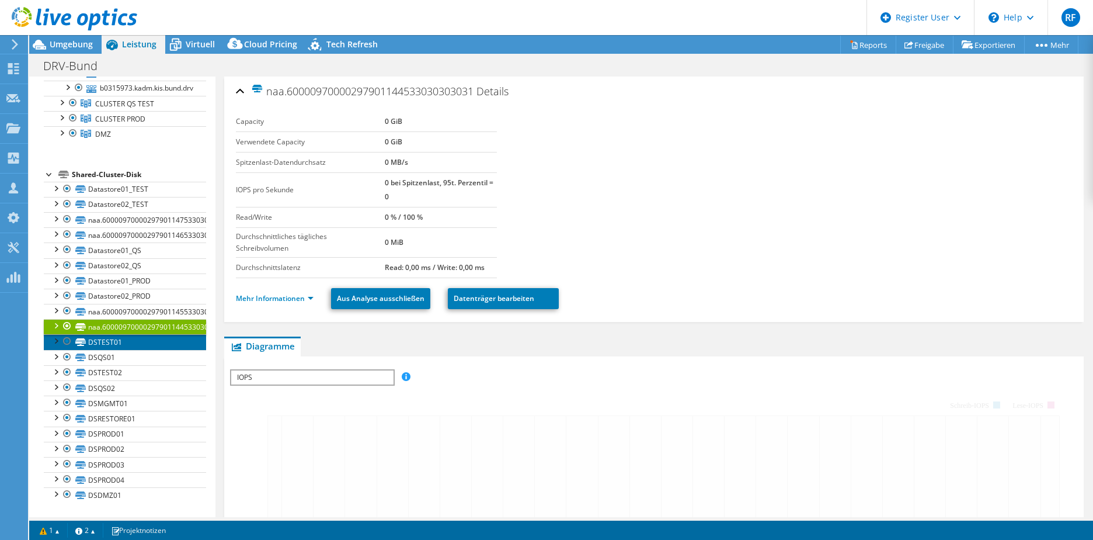
click at [113, 338] on link "DSTEST01" at bounding box center [125, 341] width 162 height 15
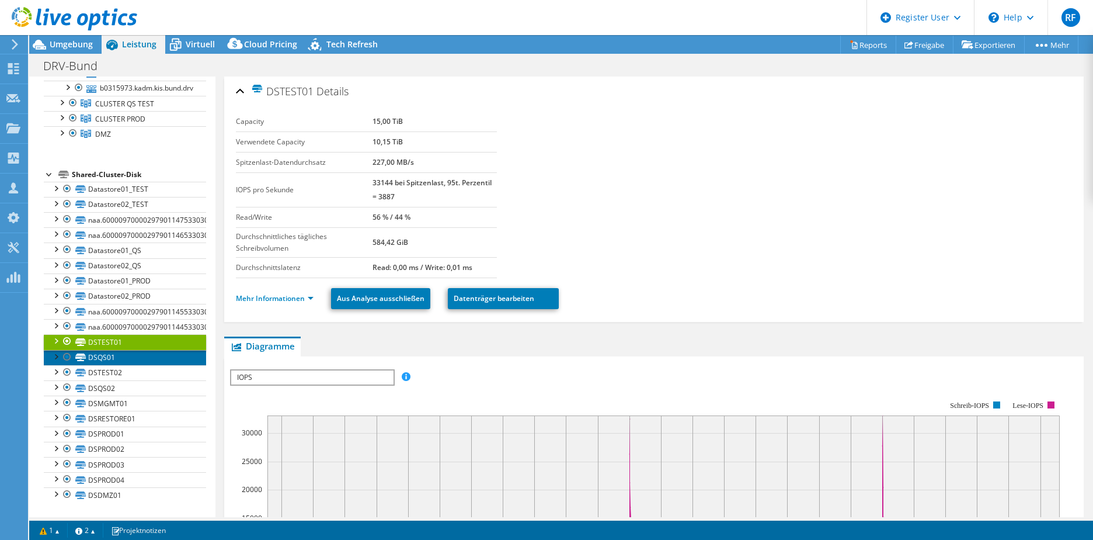
click at [103, 359] on link "DSQS01" at bounding box center [125, 357] width 162 height 15
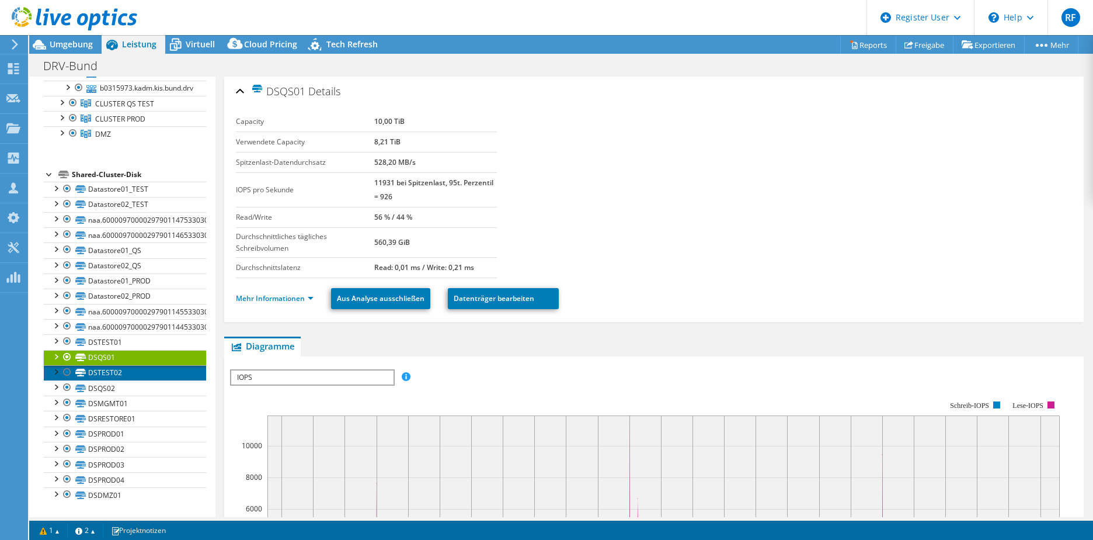
click at [102, 373] on link "DSTEST02" at bounding box center [125, 372] width 162 height 15
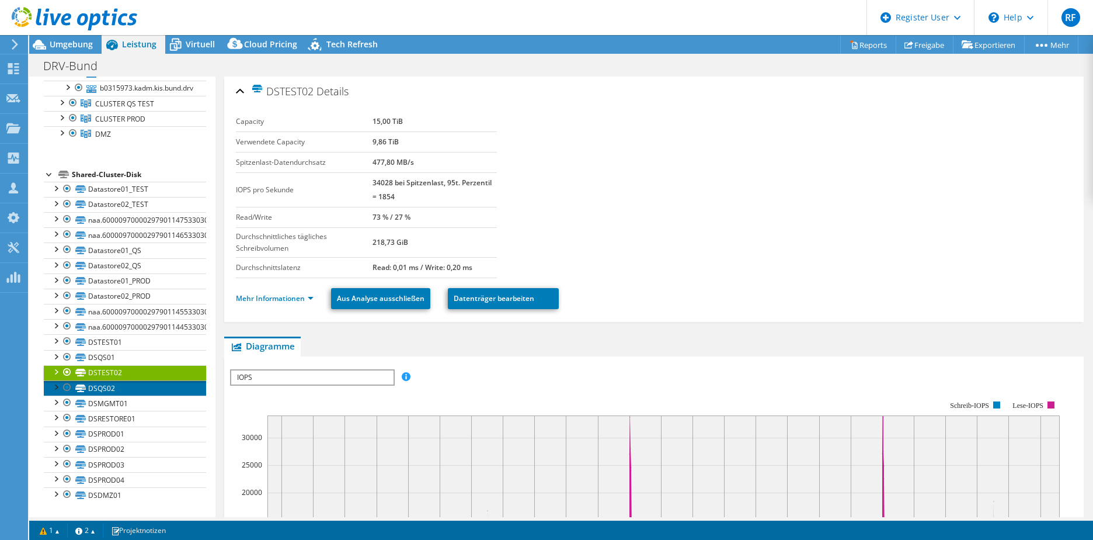
click at [102, 385] on link "DSQS02" at bounding box center [125, 387] width 162 height 15
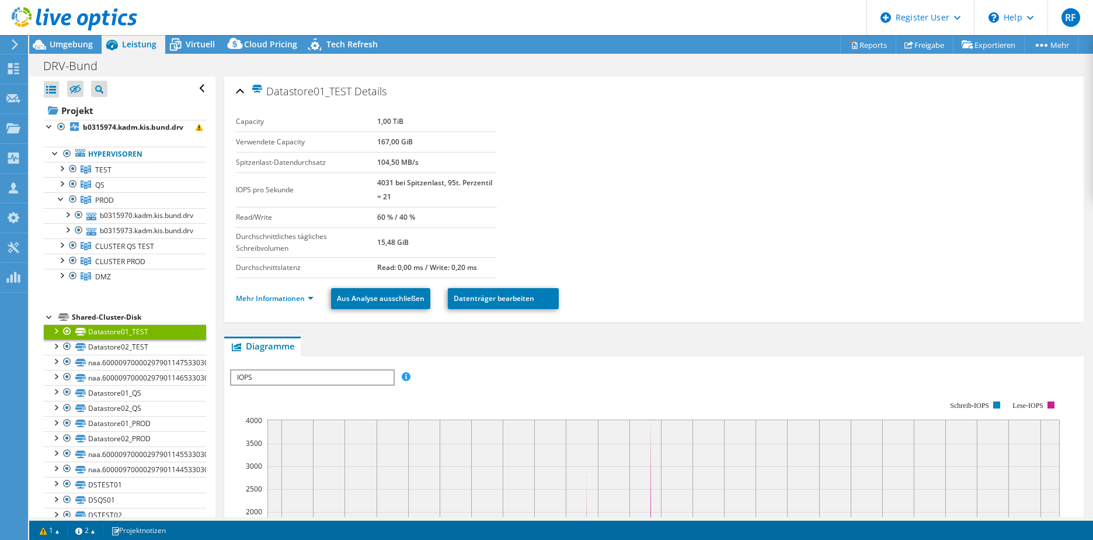
select select "EUFrankfurt"
select select "USD"
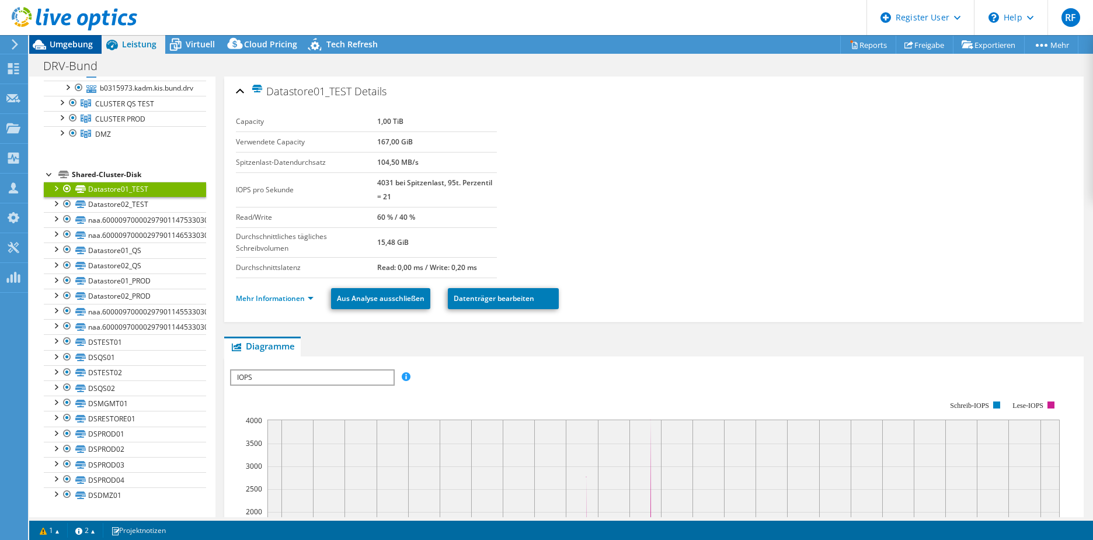
click at [58, 46] on span "Umgebung" at bounding box center [71, 44] width 43 height 11
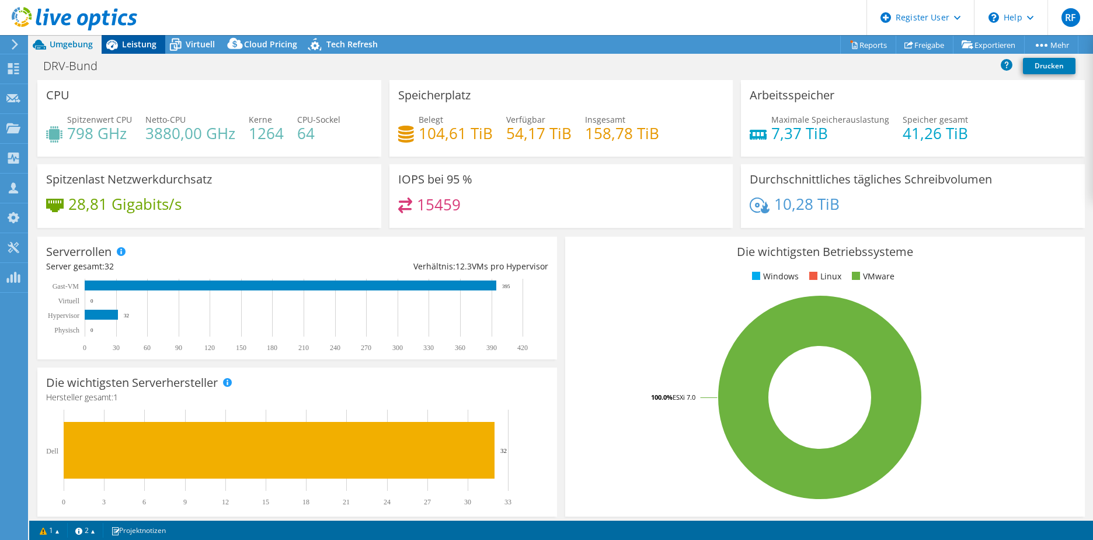
click at [128, 44] on span "Leistung" at bounding box center [139, 44] width 34 height 11
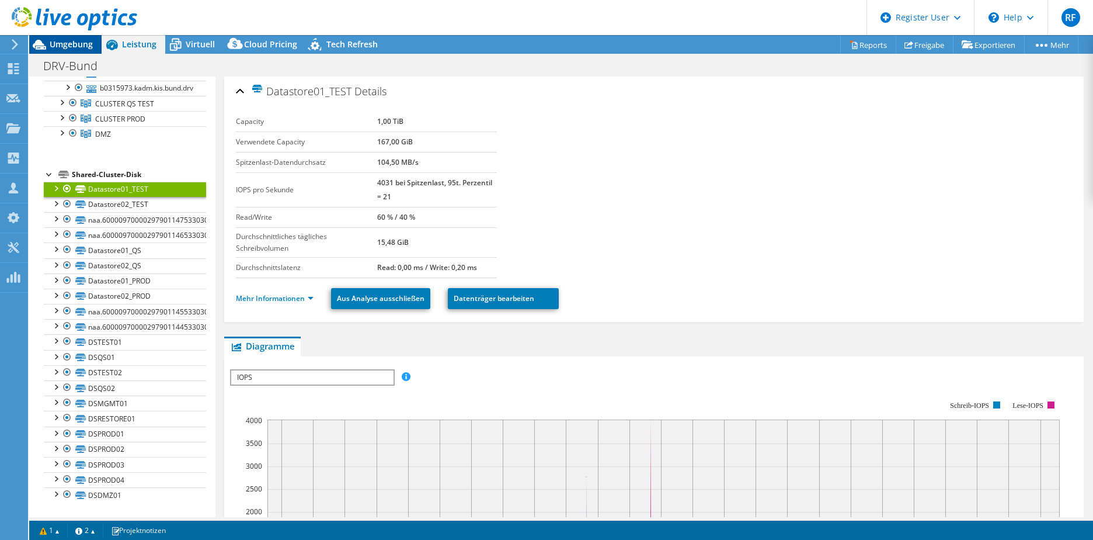
click at [67, 45] on span "Umgebung" at bounding box center [71, 44] width 43 height 11
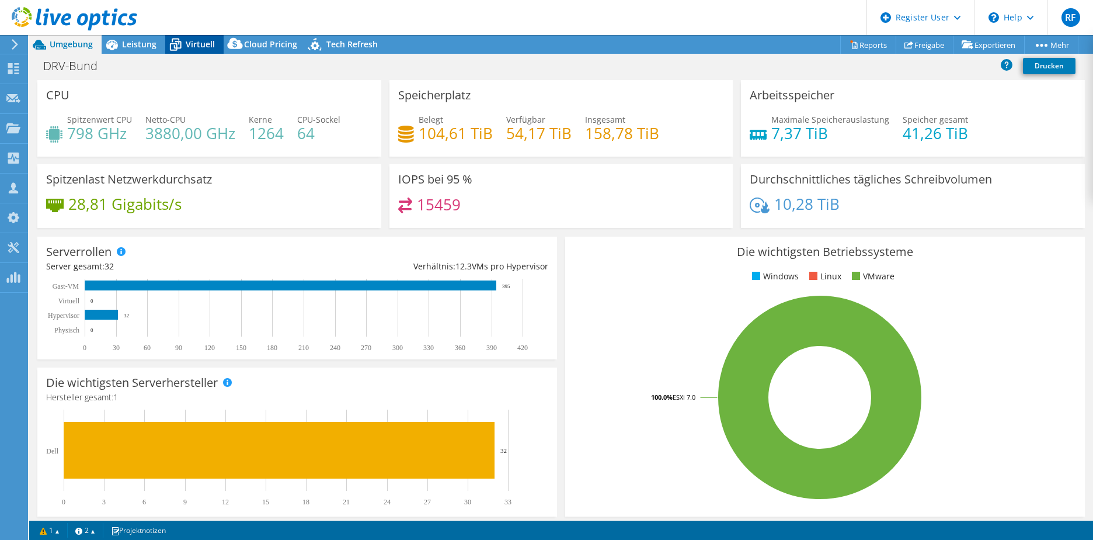
click at [186, 41] on span "Virtuell" at bounding box center [200, 44] width 29 height 11
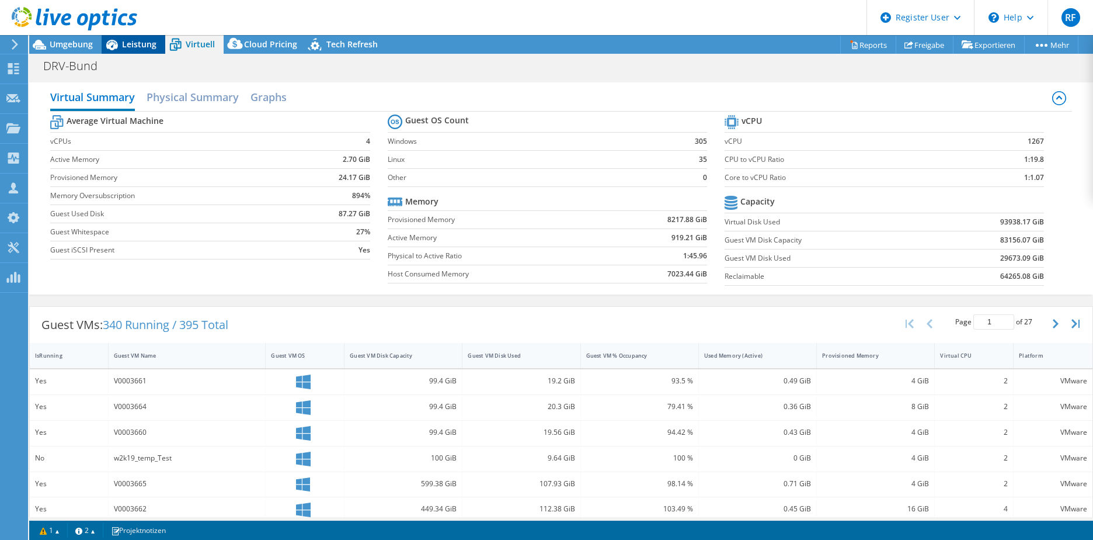
click at [122, 41] on div "Leistung" at bounding box center [134, 44] width 64 height 19
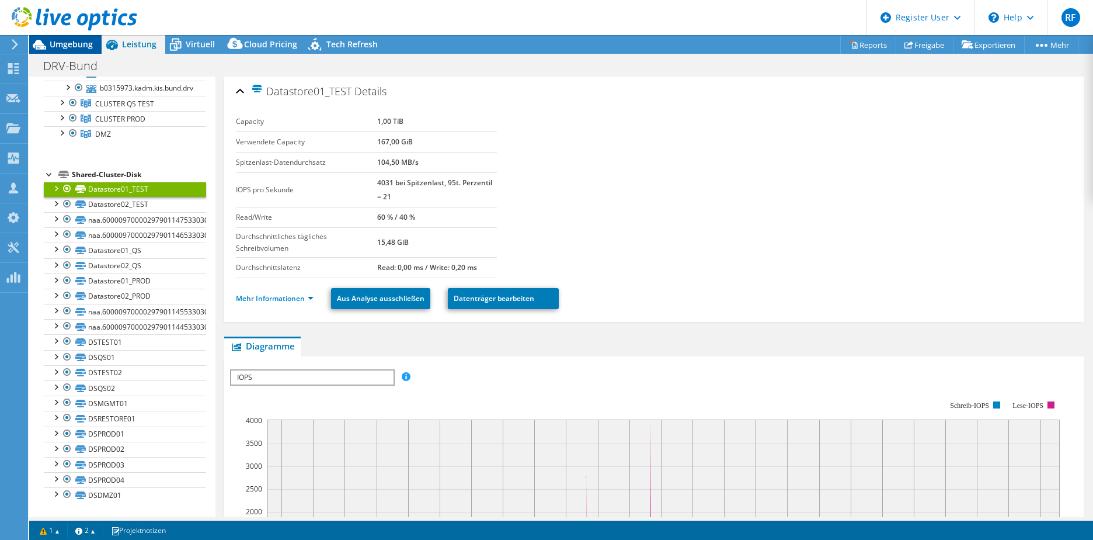
click at [63, 42] on span "Umgebung" at bounding box center [71, 44] width 43 height 11
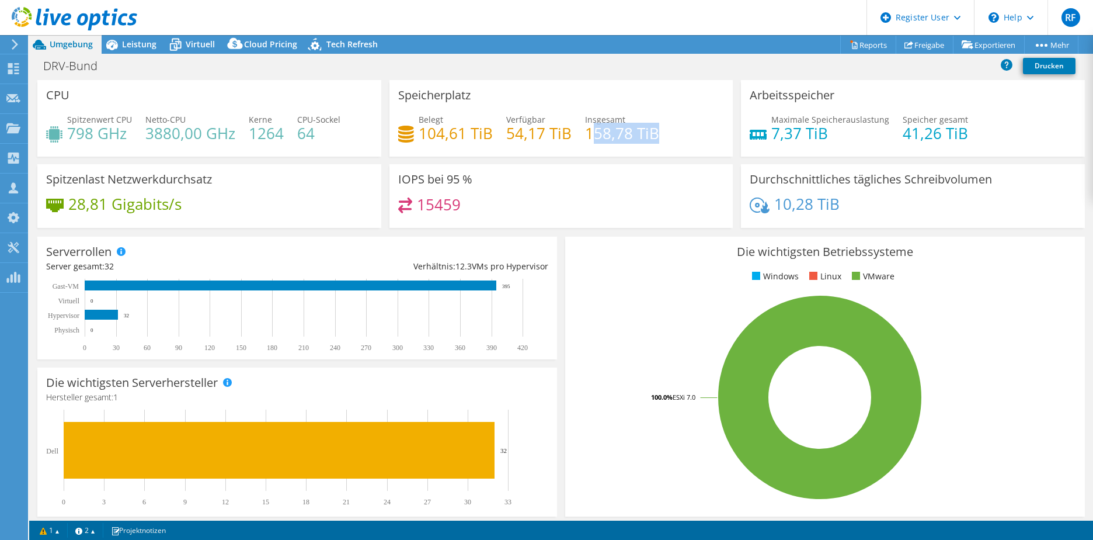
drag, startPoint x: 585, startPoint y: 130, endPoint x: 658, endPoint y: 134, distance: 73.1
click at [658, 134] on div "Belegt 104,61 TiB Verfügbar 54,17 TiB Insgesamt 158,78 TiB" at bounding box center [561, 132] width 327 height 38
click at [660, 135] on div "Belegt 104,61 TiB Verfügbar 54,17 TiB Insgesamt 158,78 TiB" at bounding box center [561, 132] width 327 height 38
drag, startPoint x: 635, startPoint y: 131, endPoint x: 581, endPoint y: 133, distance: 54.9
click at [580, 133] on div "Belegt 104,61 TiB Verfügbar 54,17 TiB Insgesamt 158,78 TiB" at bounding box center [561, 132] width 327 height 38
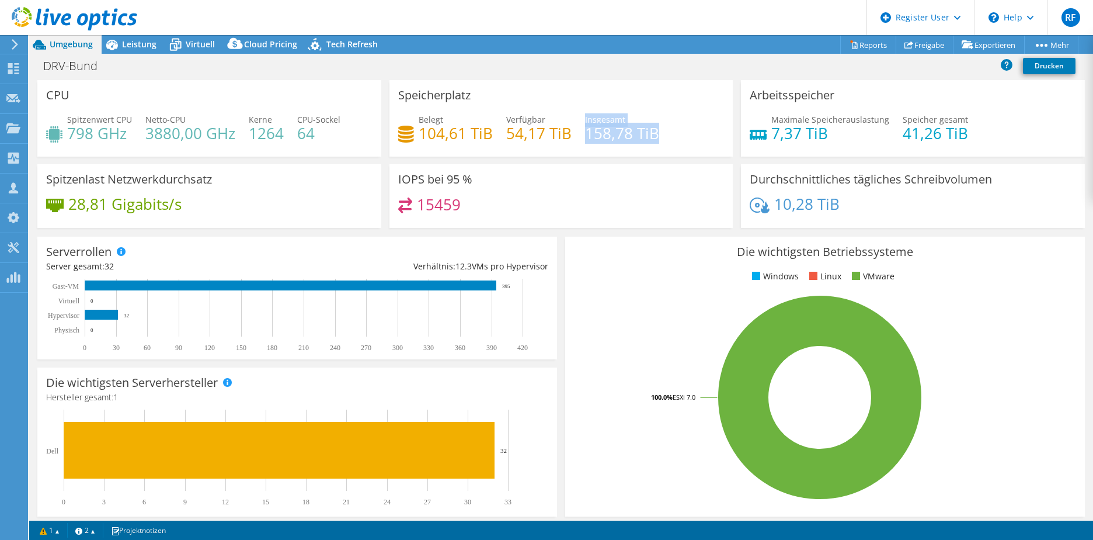
click at [647, 319] on rect at bounding box center [820, 397] width 492 height 204
click at [649, 183] on div "IOPS bei 95 % 15459" at bounding box center [562, 196] width 344 height 64
drag, startPoint x: 584, startPoint y: 133, endPoint x: 666, endPoint y: 136, distance: 81.8
click at [666, 136] on div "Belegt 104,61 TiB Verfügbar 54,17 TiB Insgesamt 158,78 TiB" at bounding box center [561, 132] width 327 height 38
drag, startPoint x: 666, startPoint y: 136, endPoint x: 652, endPoint y: 174, distance: 41.0
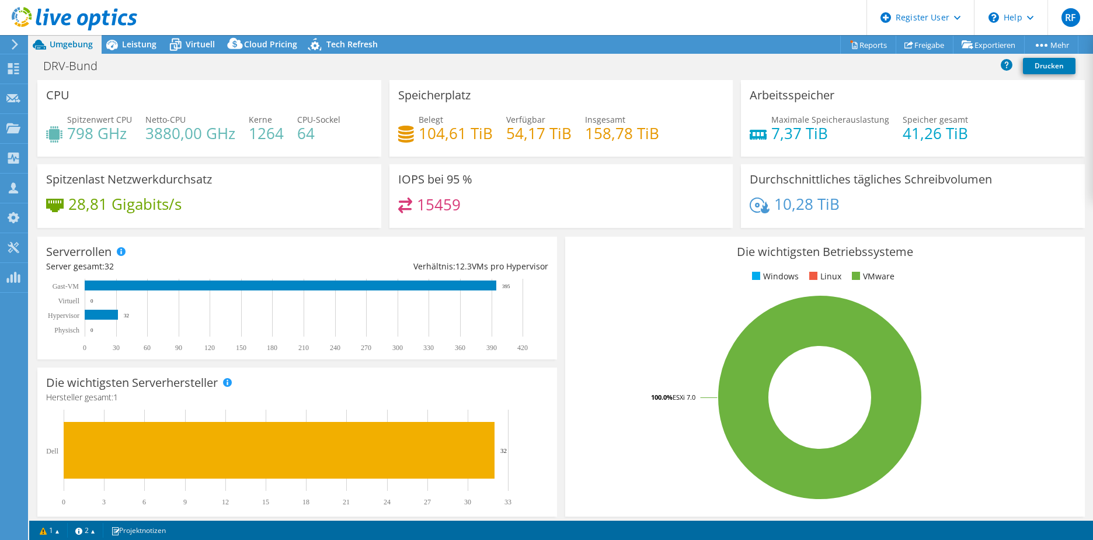
click at [652, 174] on div "IOPS bei 95 % 15459" at bounding box center [562, 196] width 344 height 64
click at [132, 42] on span "Leistung" at bounding box center [139, 44] width 34 height 11
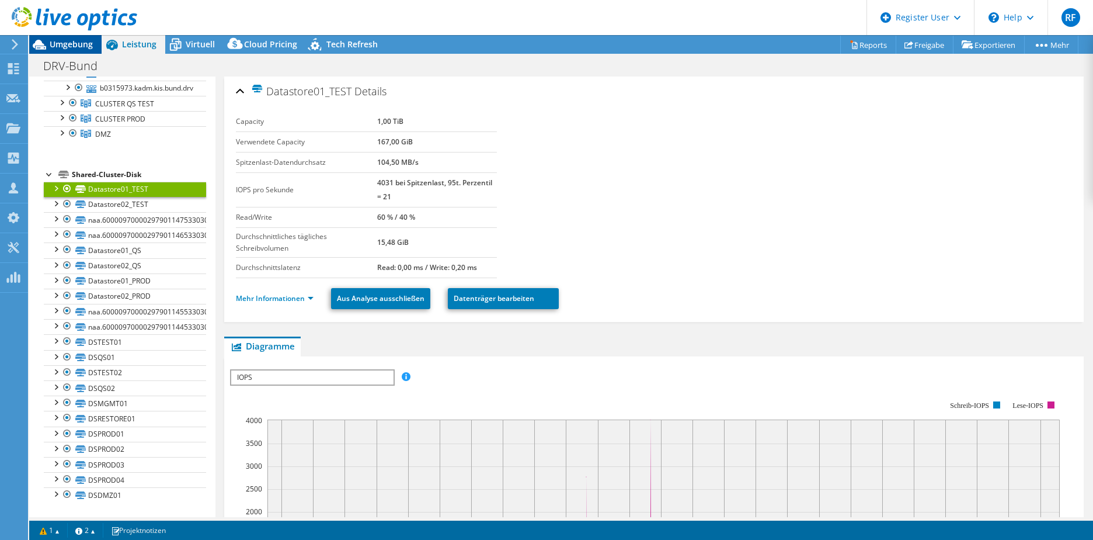
click at [53, 44] on span "Umgebung" at bounding box center [71, 44] width 43 height 11
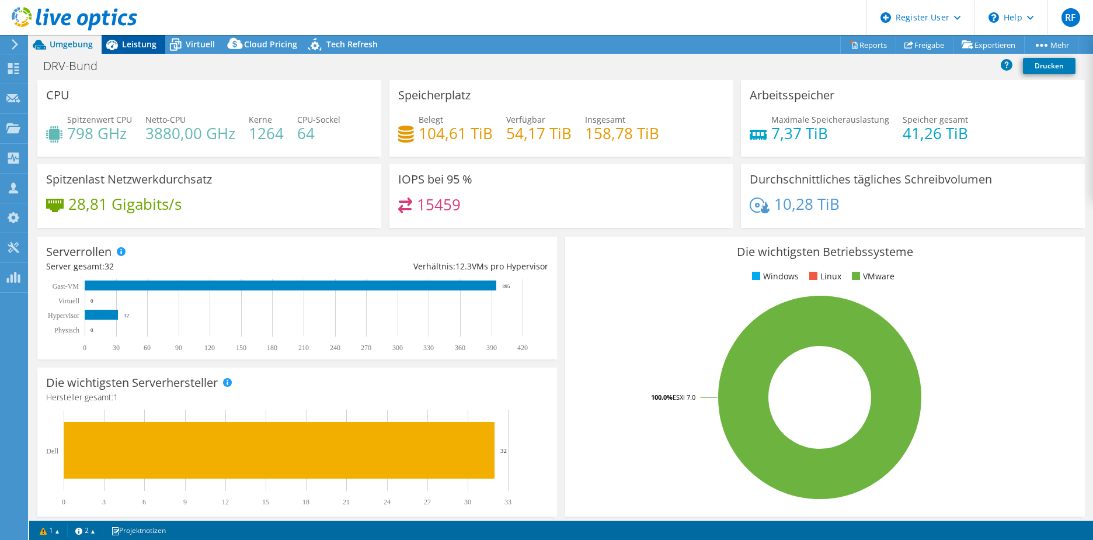
click at [117, 49] on icon at bounding box center [112, 44] width 20 height 20
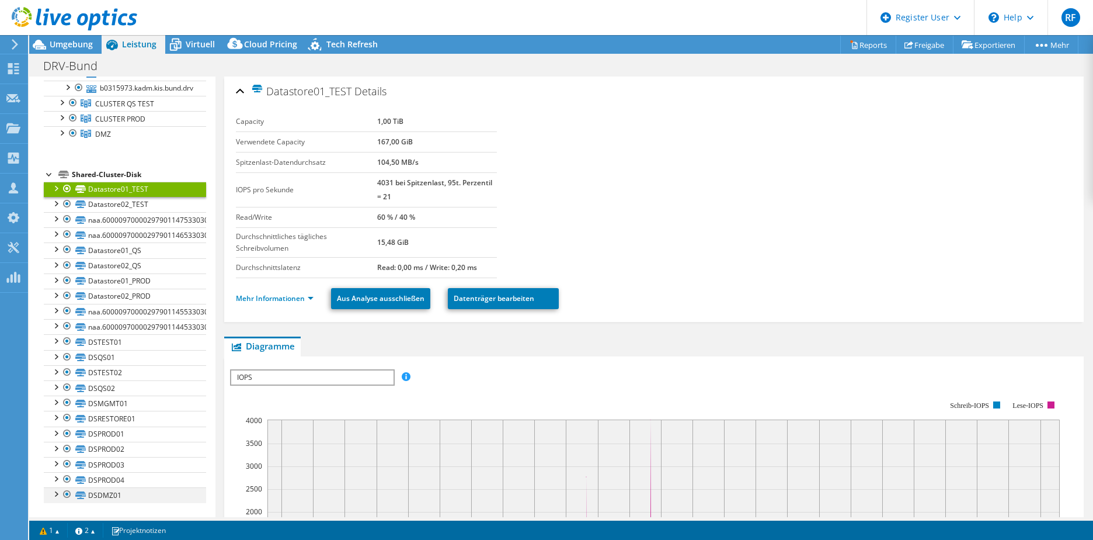
click at [55, 495] on div at bounding box center [56, 493] width 12 height 12
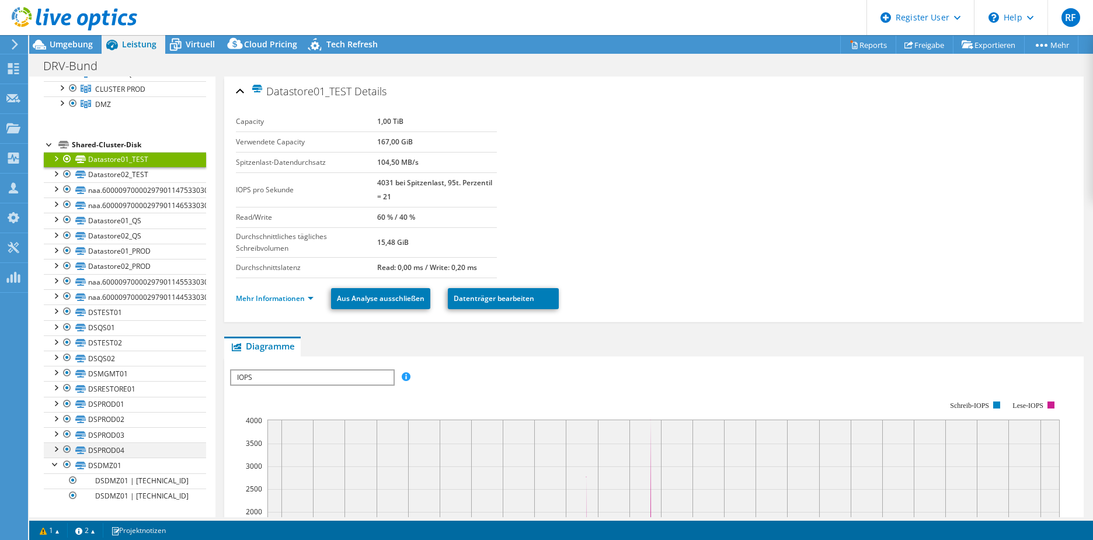
scroll to position [173, 0]
click at [56, 448] on div at bounding box center [56, 448] width 12 height 12
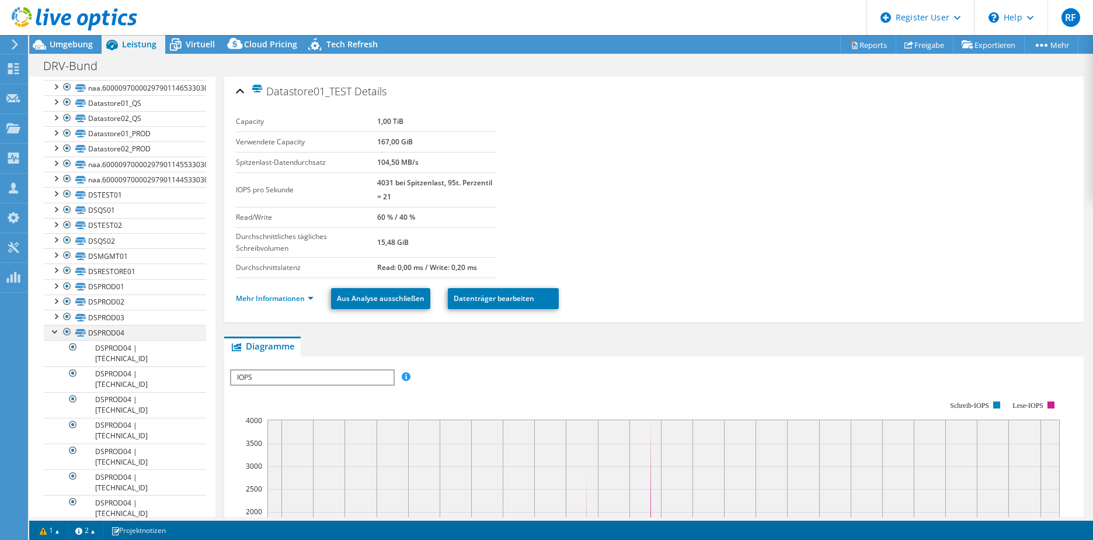
scroll to position [356, 0]
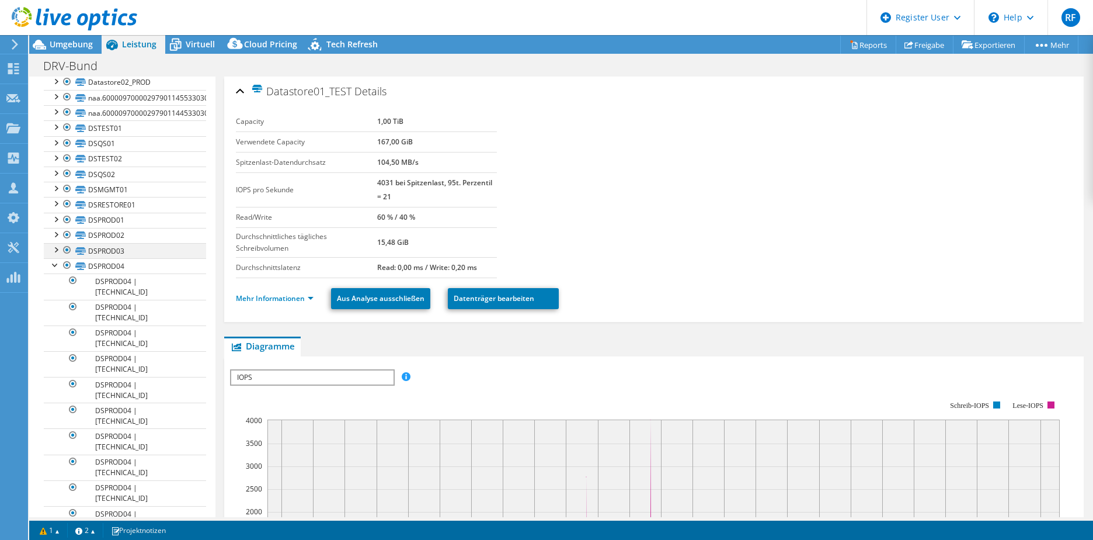
click at [54, 248] on div at bounding box center [56, 249] width 12 height 12
click at [55, 232] on div at bounding box center [56, 234] width 12 height 12
click at [58, 219] on div at bounding box center [56, 219] width 12 height 12
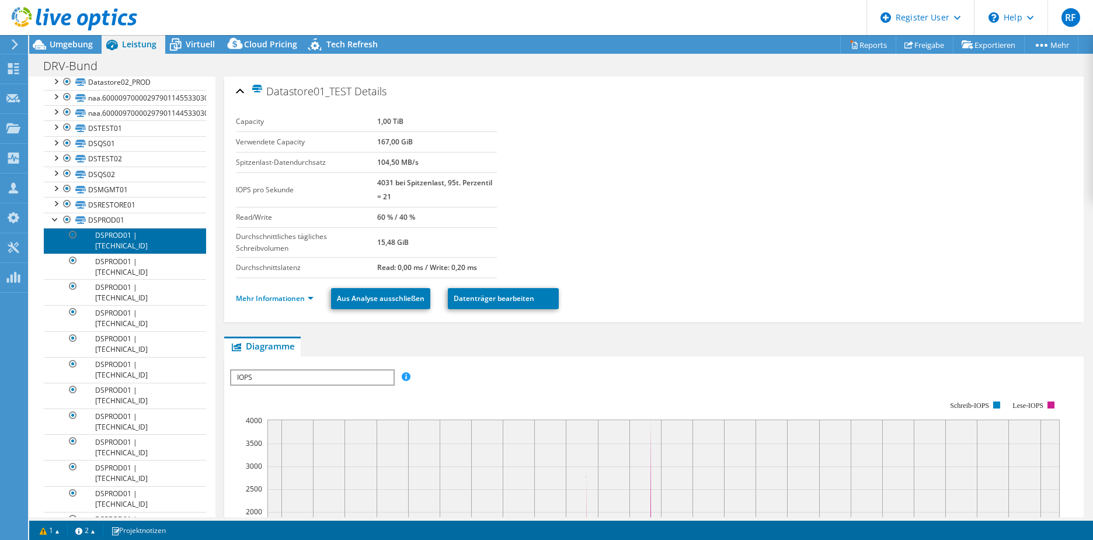
click at [110, 233] on link "DSPROD01 | [TECHNICAL_ID]" at bounding box center [125, 241] width 162 height 26
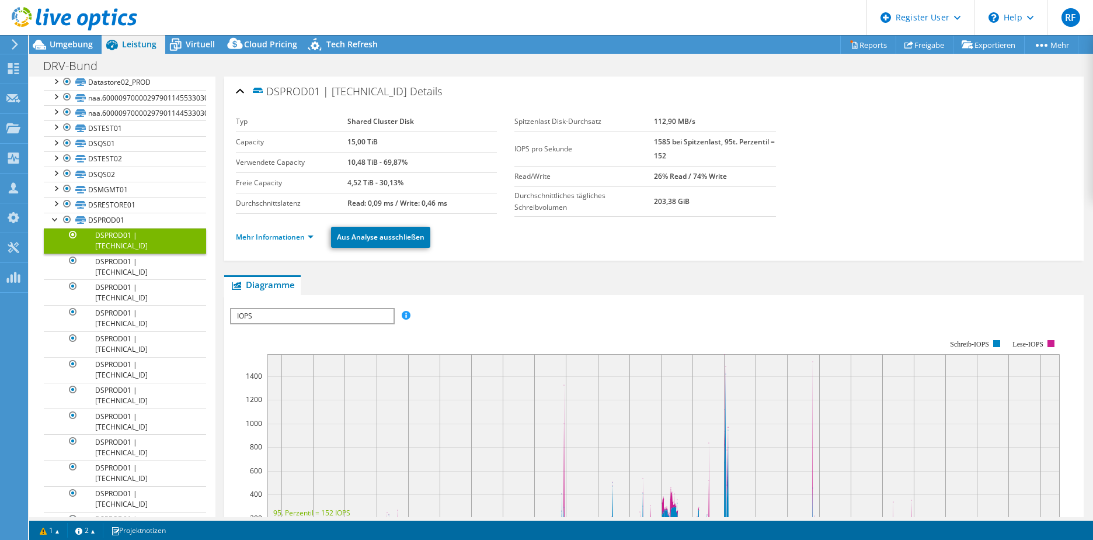
click at [968, 157] on section "Typ Shared Cluster Disk Capacity 15,00 TiB Verwendete Capacity 10,48 TiB - 69,8…" at bounding box center [654, 164] width 836 height 105
